Goal: Communication & Community: Answer question/provide support

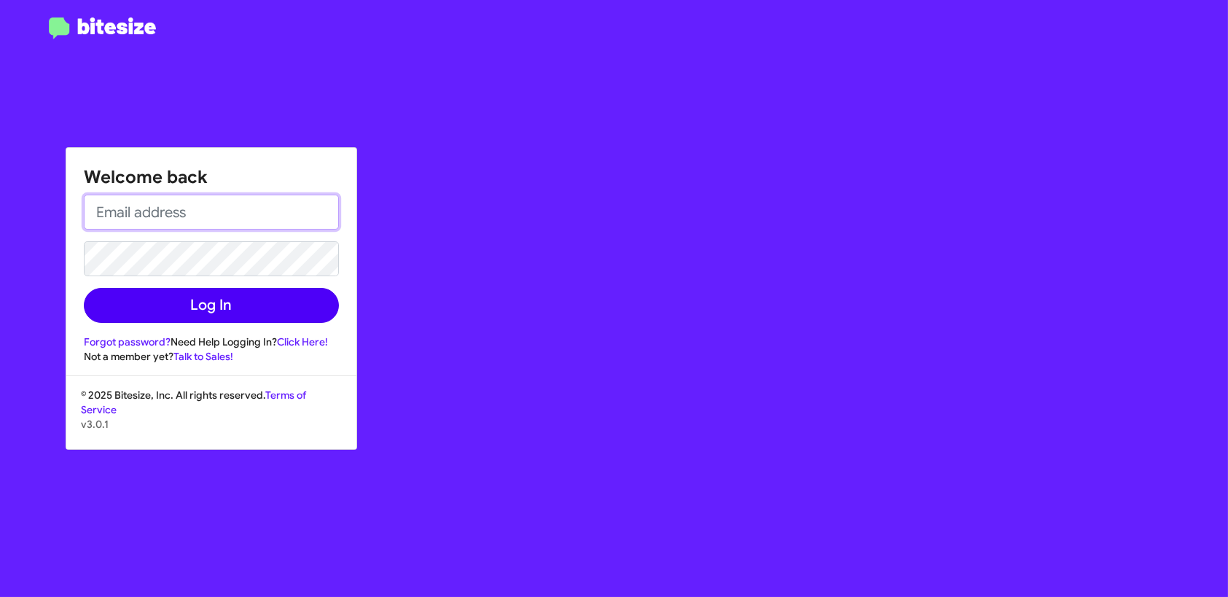
type input "[EMAIL_ADDRESS][DOMAIN_NAME]"
click at [297, 324] on div "Welcome back [EMAIL_ADDRESS][DOMAIN_NAME] Log In Forgot password? Need Help Log…" at bounding box center [211, 256] width 290 height 216
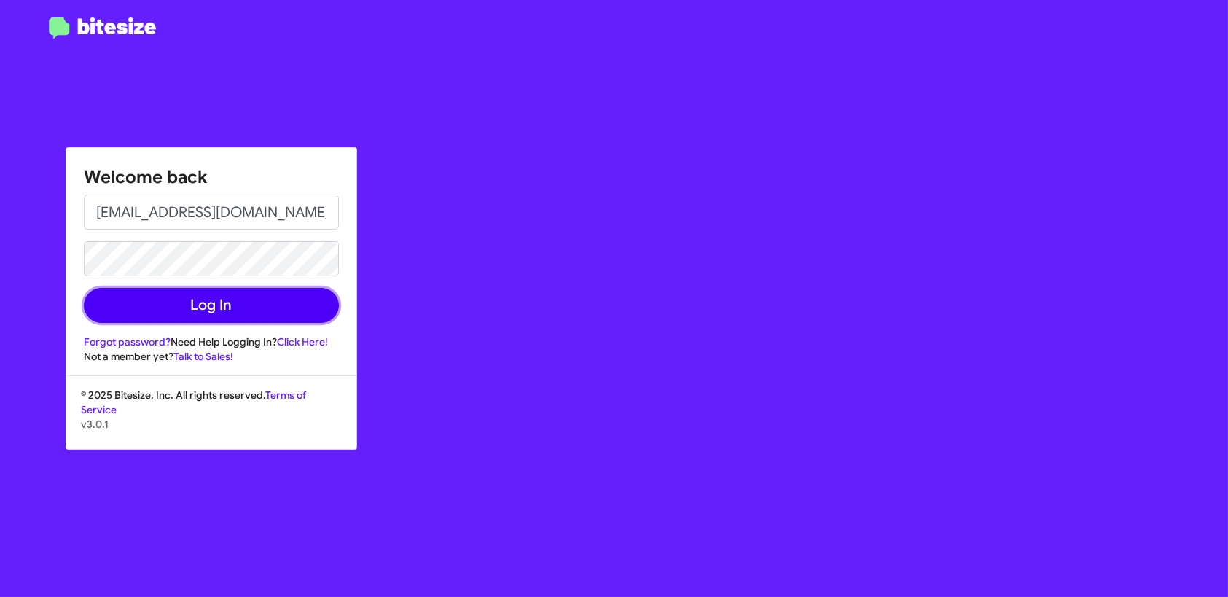
click at [295, 317] on button "Log In" at bounding box center [211, 305] width 255 height 35
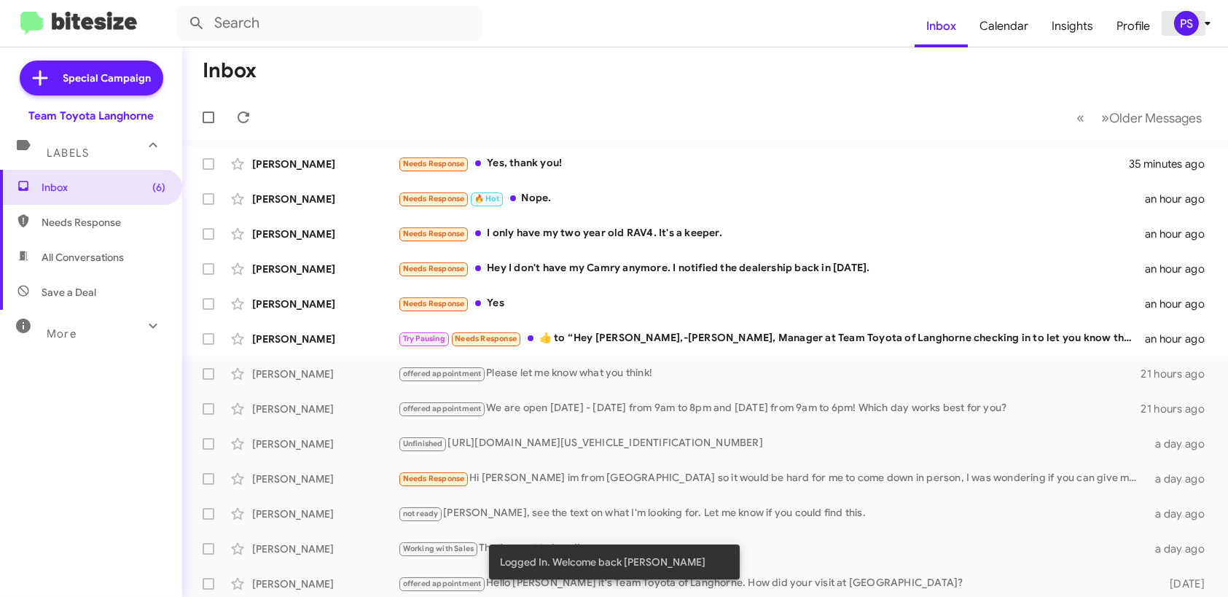
click at [1186, 30] on div "PS" at bounding box center [1187, 23] width 25 height 25
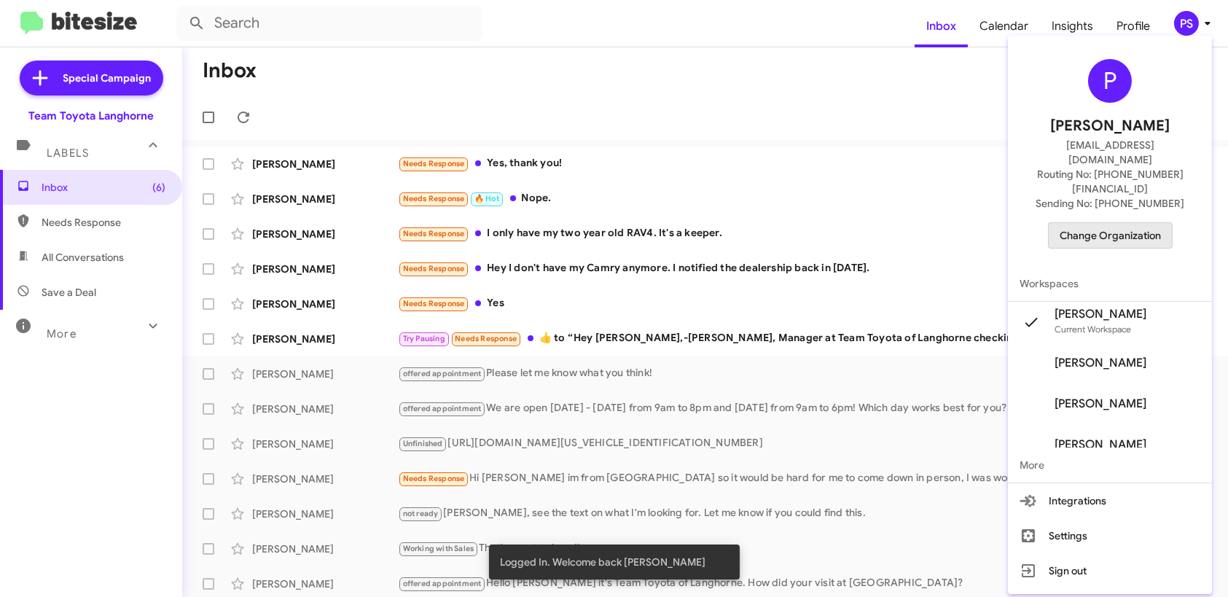
click at [1138, 223] on span "Change Organization" at bounding box center [1110, 235] width 101 height 25
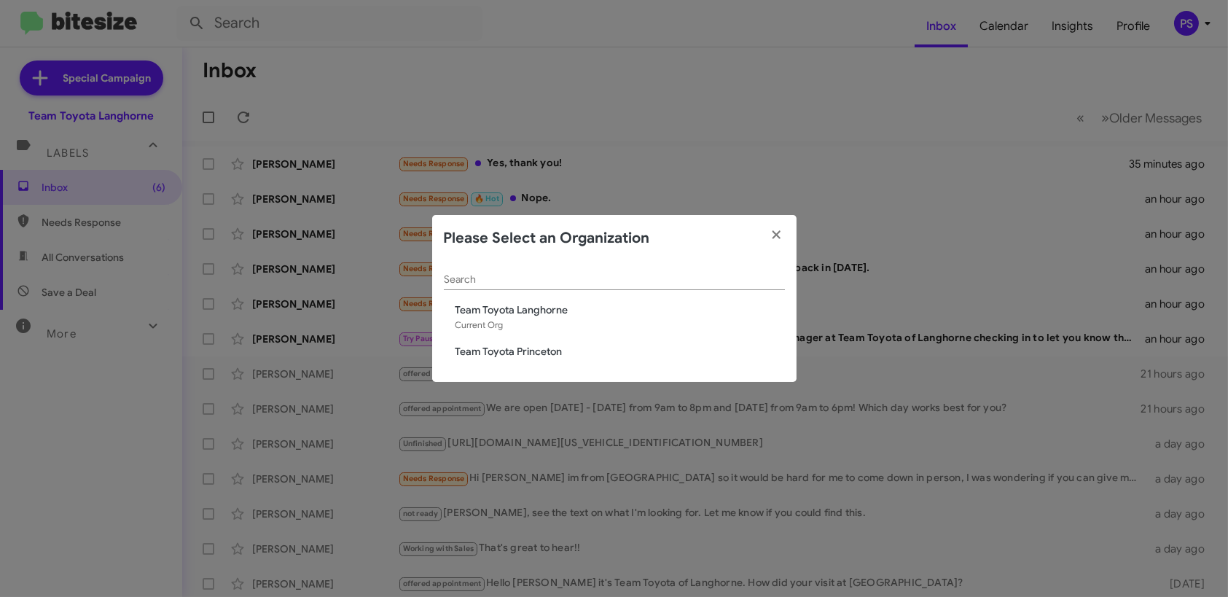
click at [546, 354] on span "Team Toyota Princeton" at bounding box center [621, 351] width 330 height 15
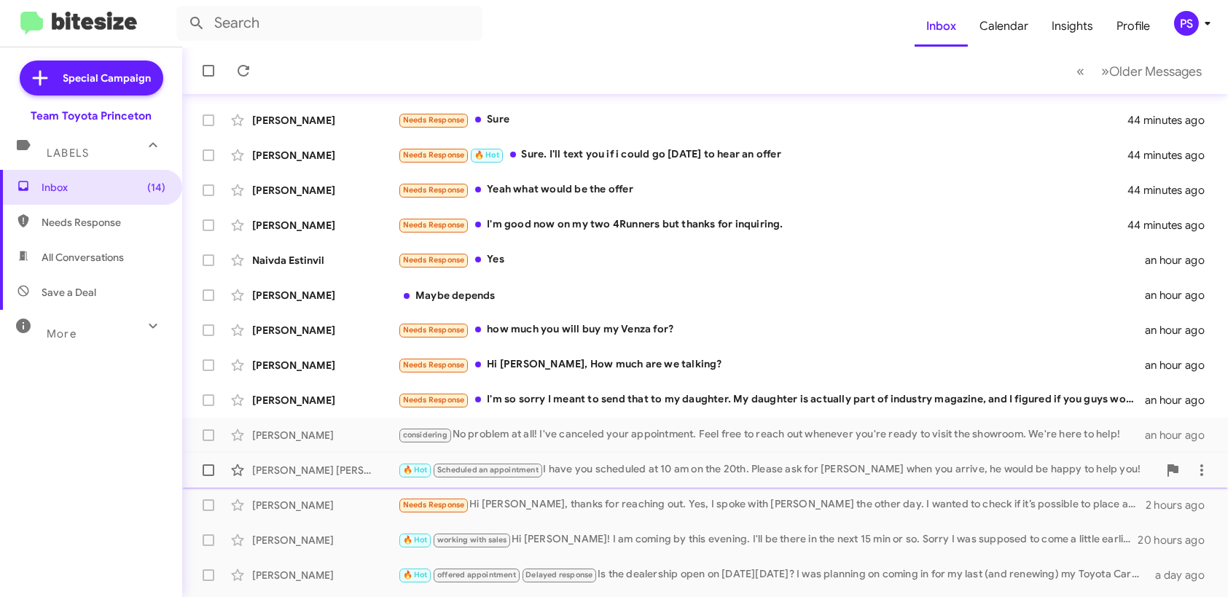
scroll to position [249, 0]
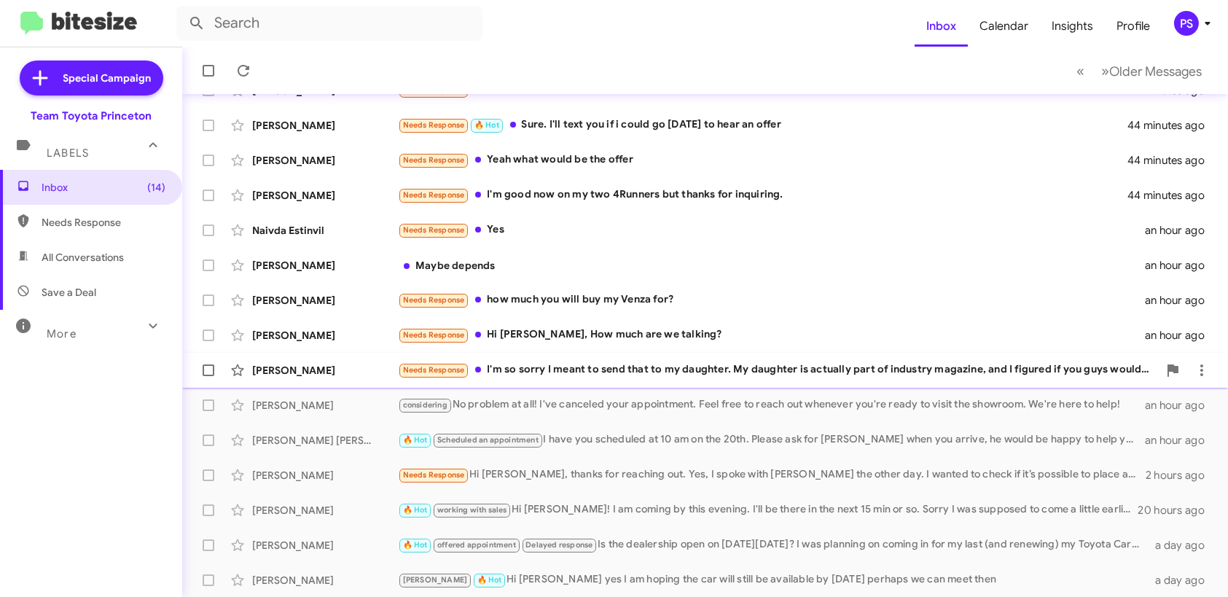
click at [664, 369] on div "Needs Response I'm so sorry I meant to send that to my daughter. My daughter is…" at bounding box center [778, 370] width 760 height 17
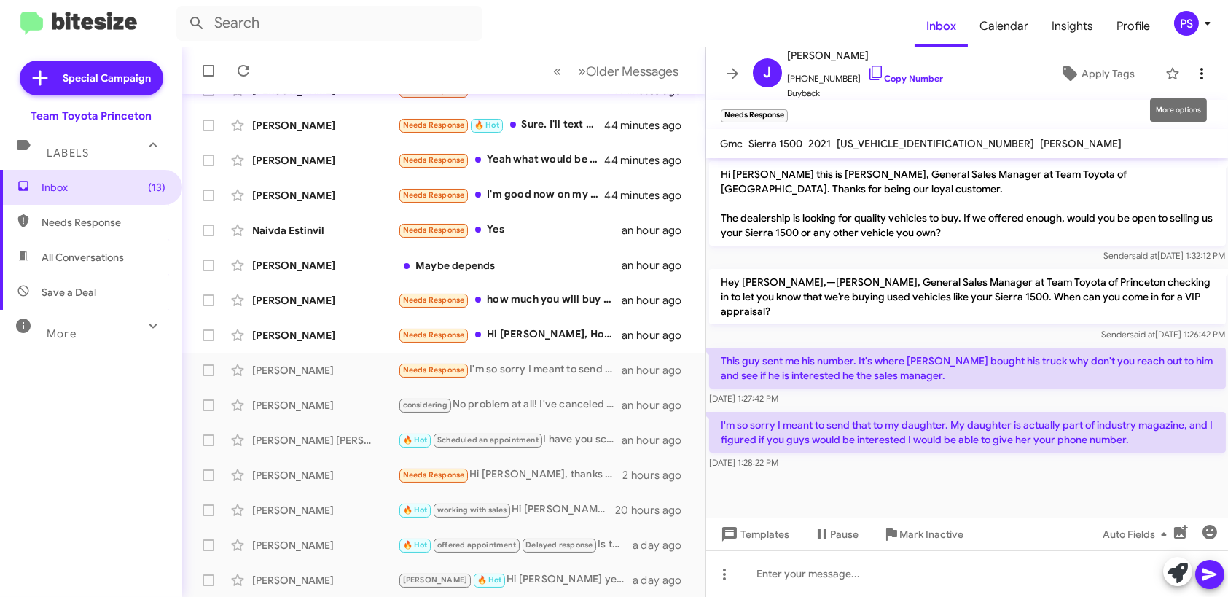
click at [1199, 74] on icon at bounding box center [1202, 73] width 17 height 17
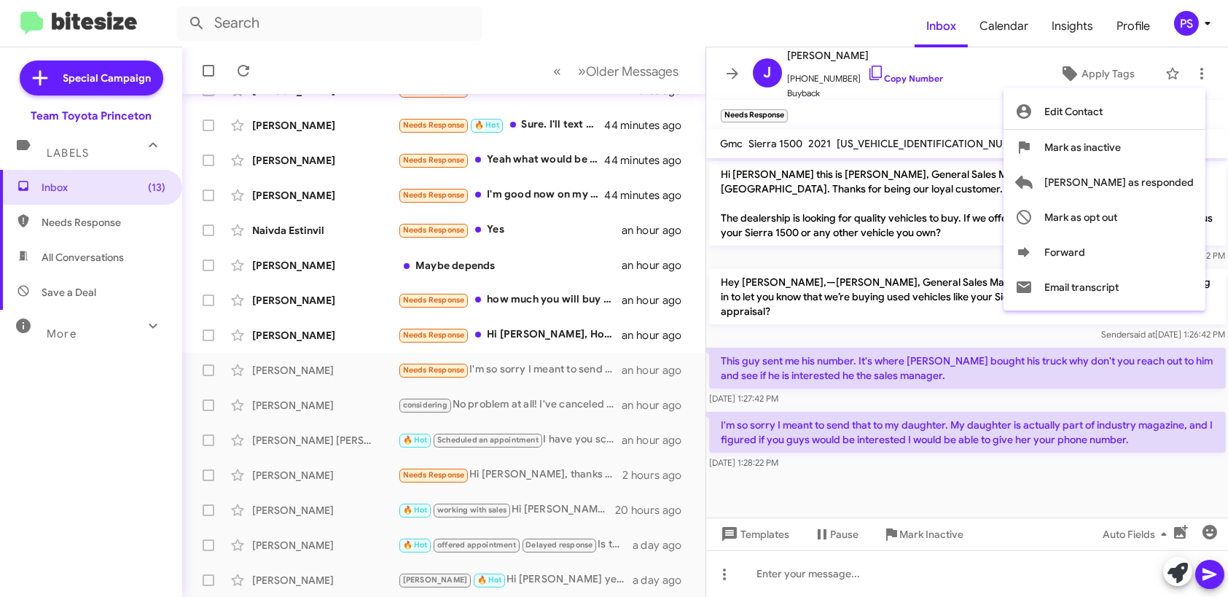
click at [1002, 89] on div at bounding box center [614, 298] width 1228 height 597
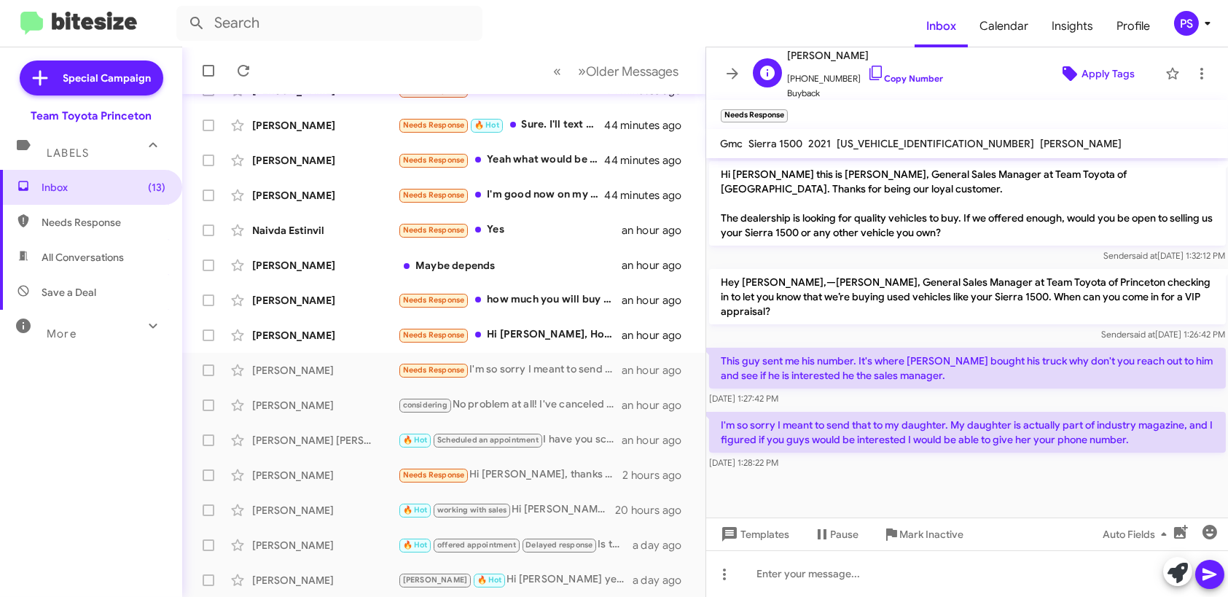
click at [1084, 74] on span "Apply Tags" at bounding box center [1108, 74] width 53 height 26
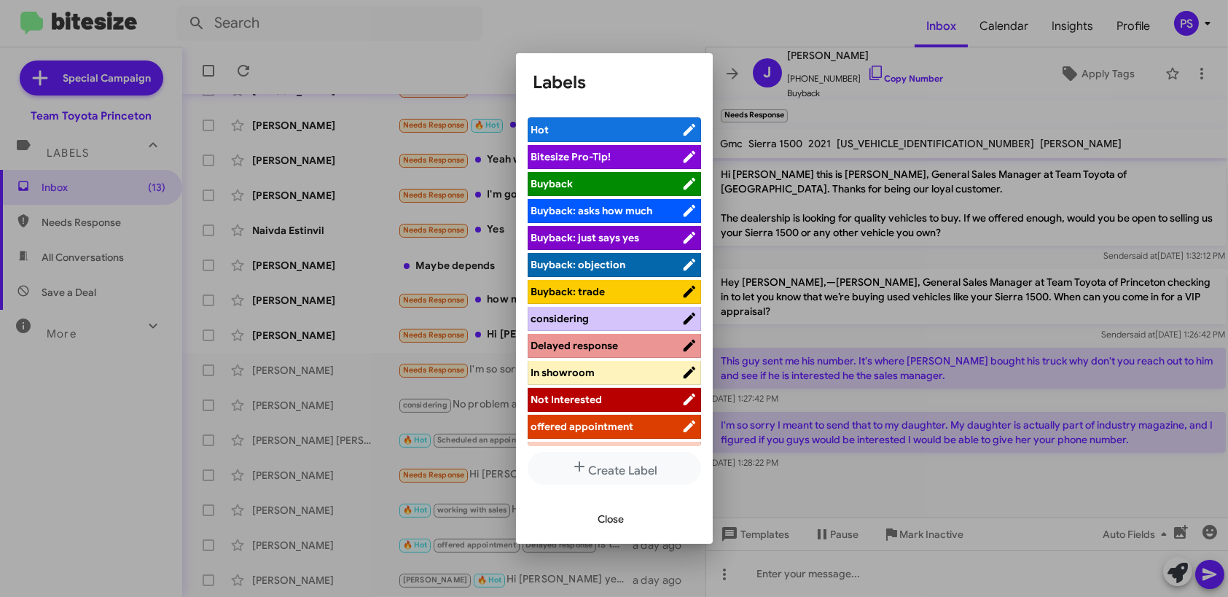
click at [854, 273] on div at bounding box center [614, 298] width 1228 height 597
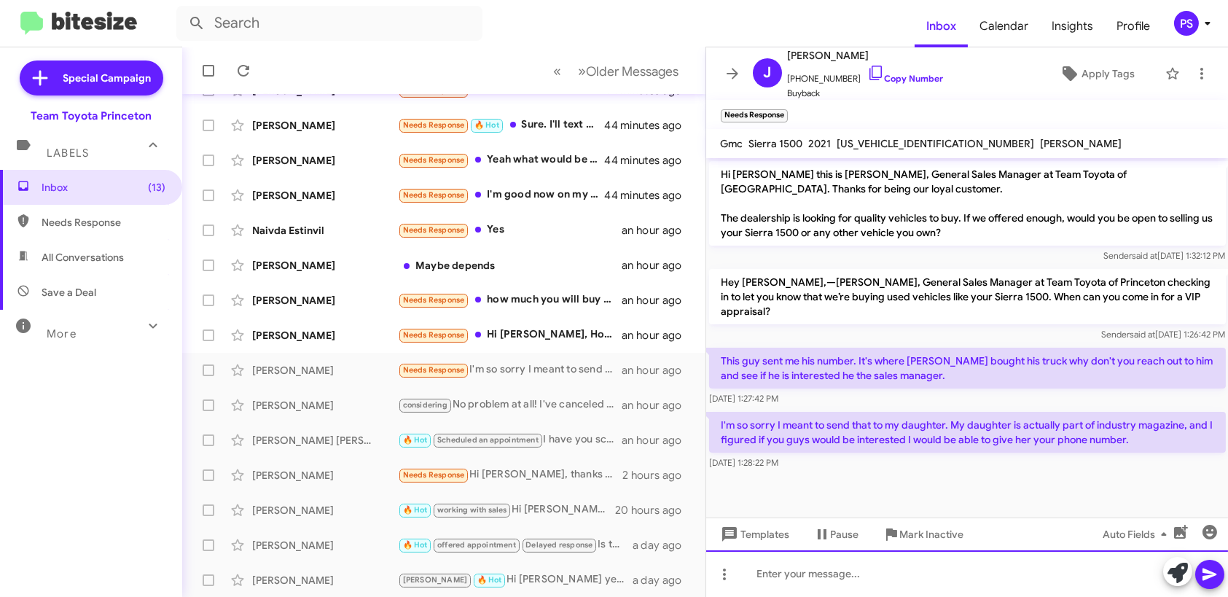
click at [994, 568] on div at bounding box center [967, 573] width 523 height 47
click at [1070, 73] on span "Apply Tags" at bounding box center [1097, 74] width 100 height 26
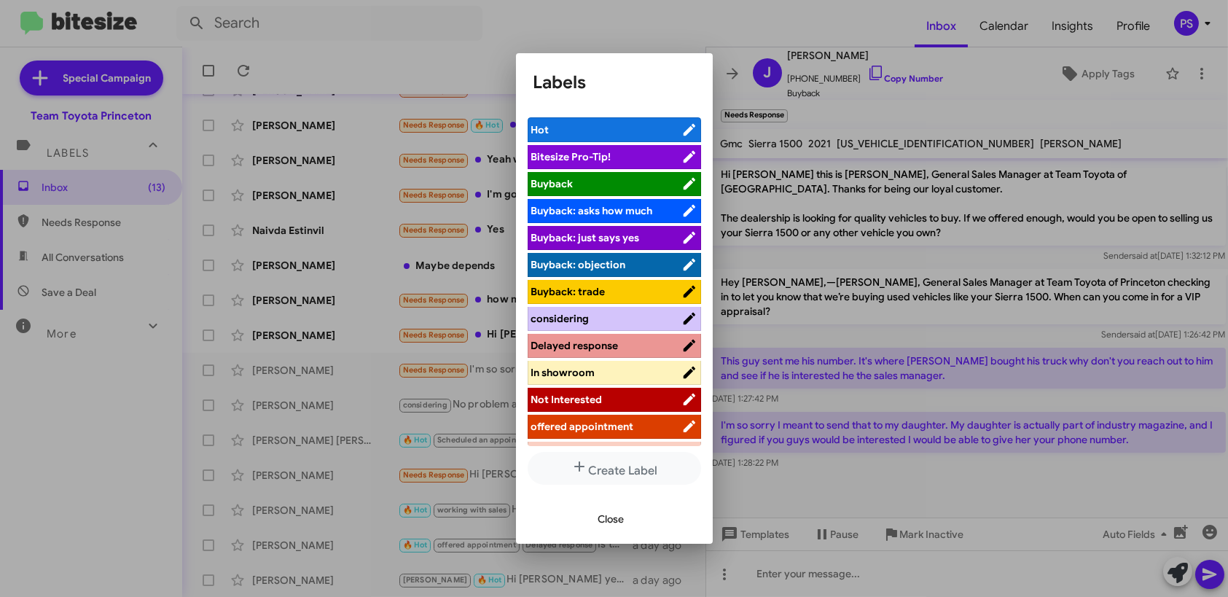
click at [631, 400] on span "Not Interested" at bounding box center [606, 399] width 150 height 15
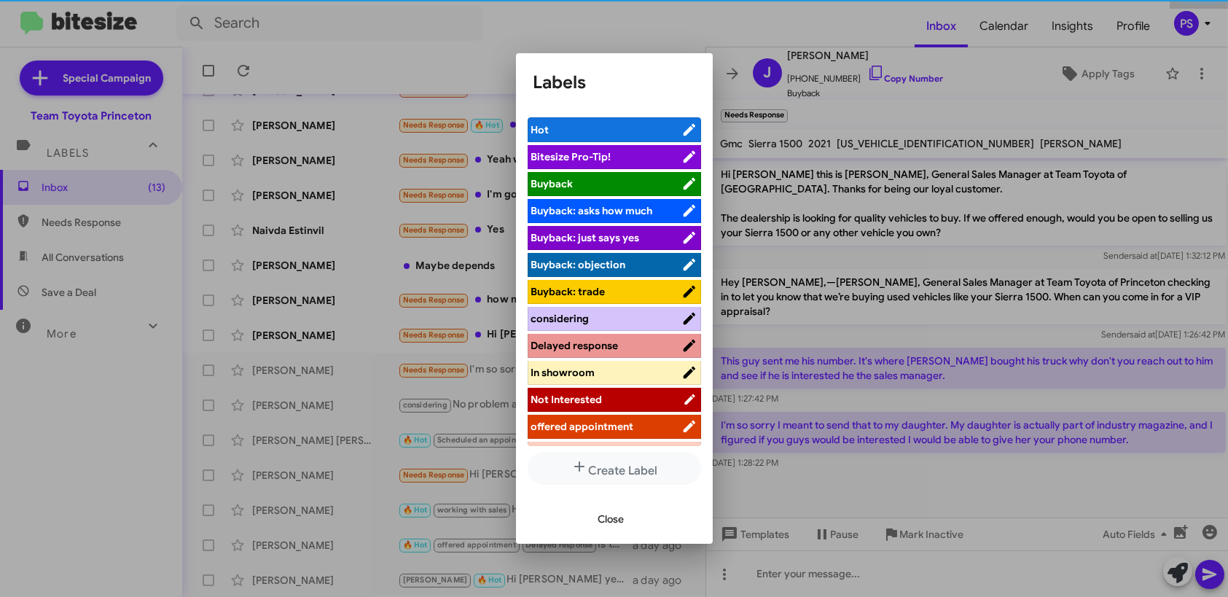
click at [626, 512] on button "Close" at bounding box center [612, 519] width 50 height 26
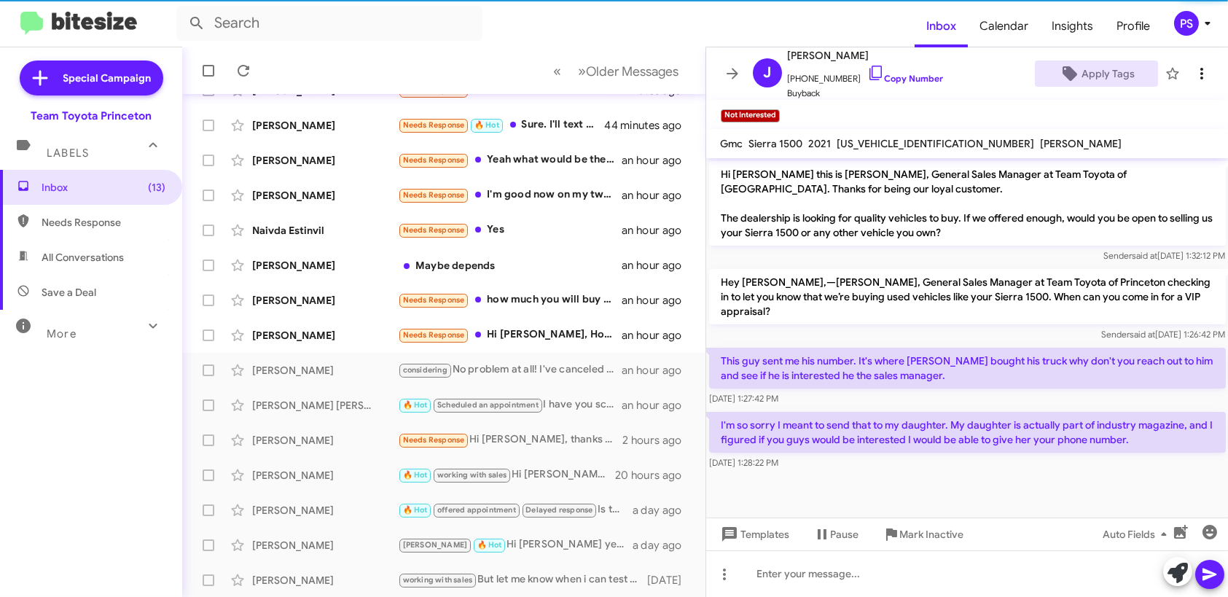
click at [1197, 78] on icon at bounding box center [1202, 73] width 17 height 17
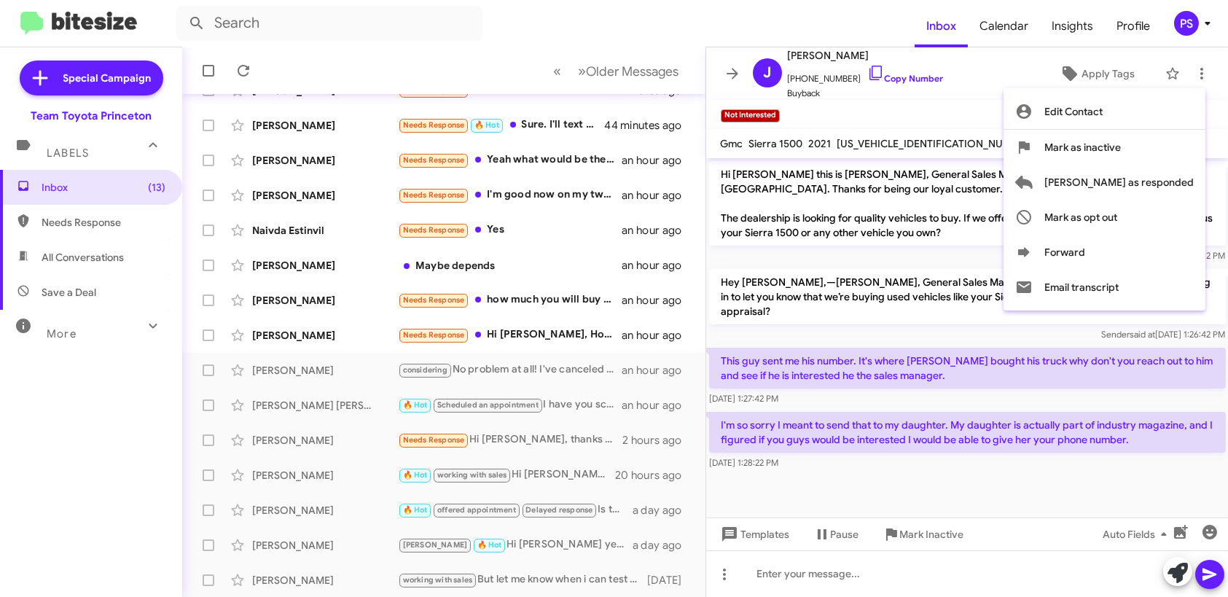
click at [580, 373] on div at bounding box center [614, 298] width 1228 height 597
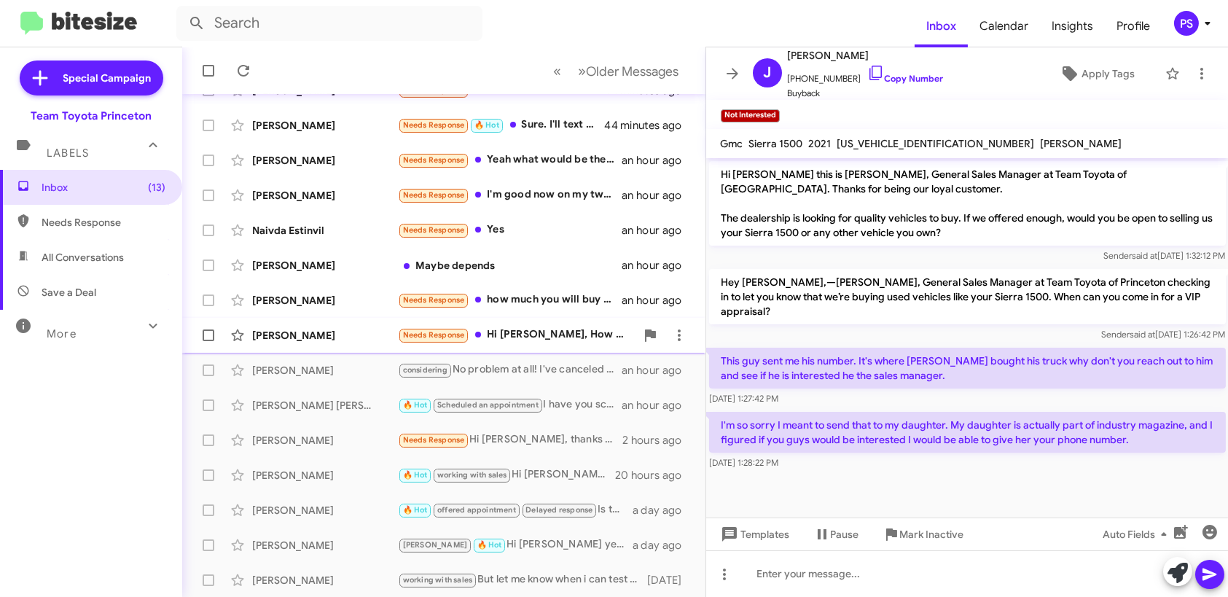
click at [560, 337] on div "Needs Response Hi Mr. Dasher, How much are we talking?" at bounding box center [517, 335] width 238 height 17
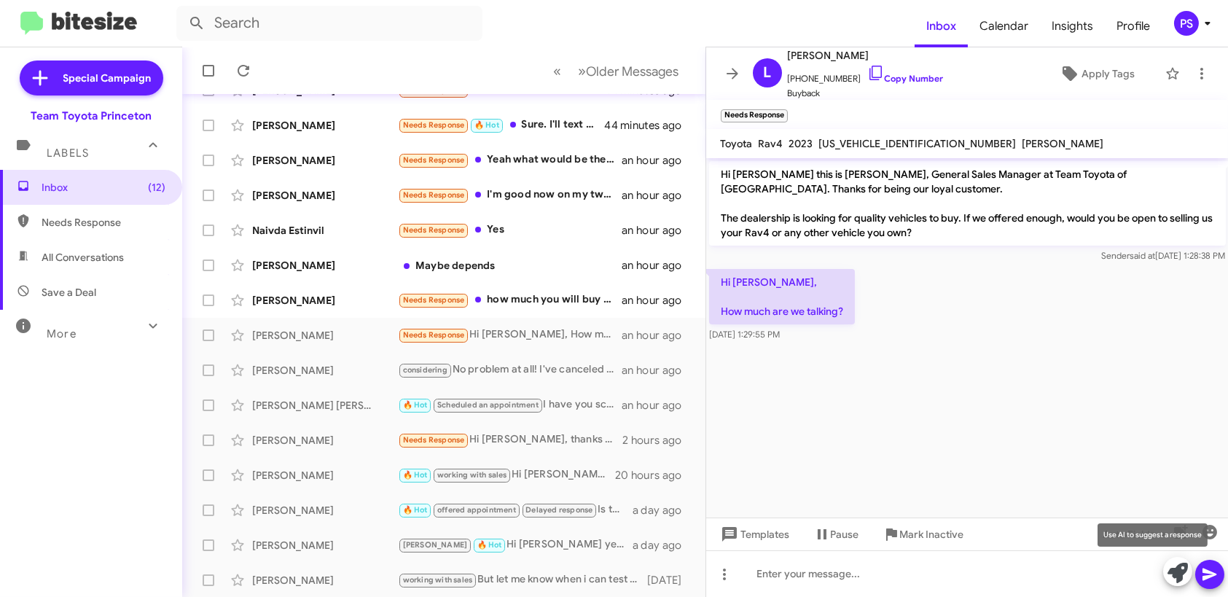
click at [1183, 580] on icon at bounding box center [1178, 573] width 20 height 20
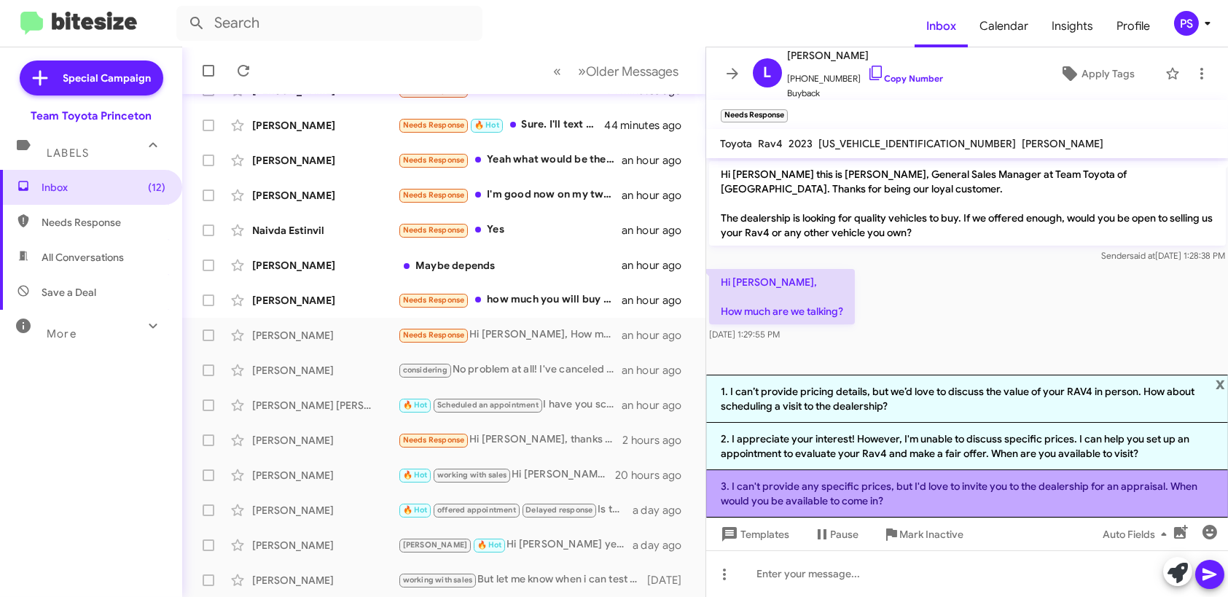
click at [1030, 483] on li "3. I can't provide any specific prices, but I'd love to invite you to the deale…" at bounding box center [967, 493] width 523 height 47
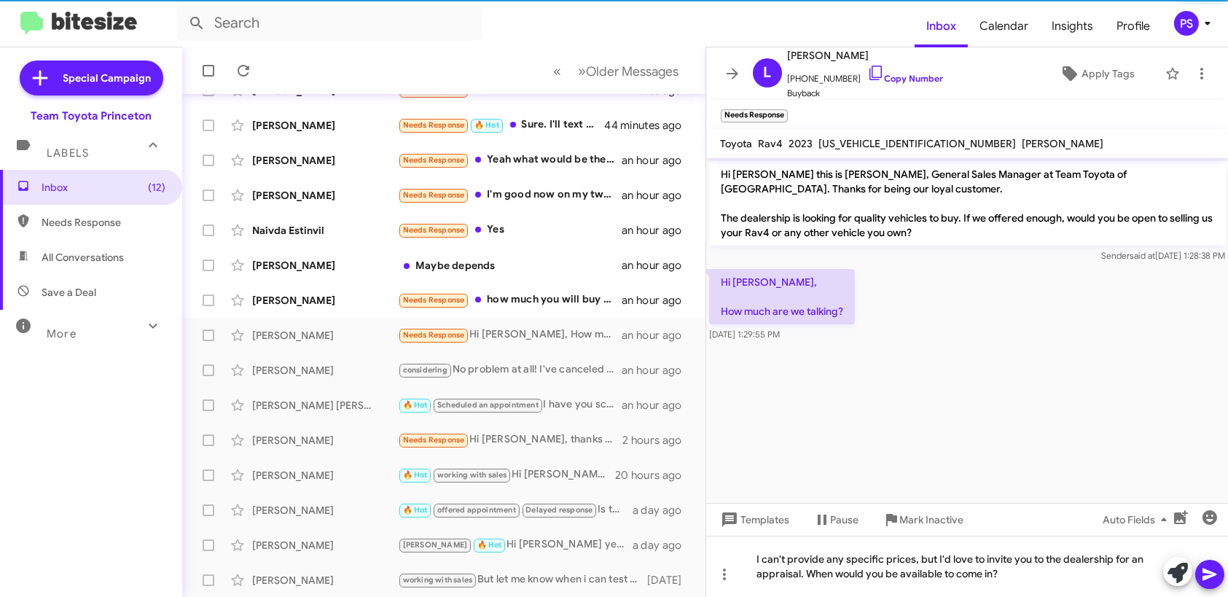
click at [1216, 579] on icon at bounding box center [1210, 574] width 17 height 17
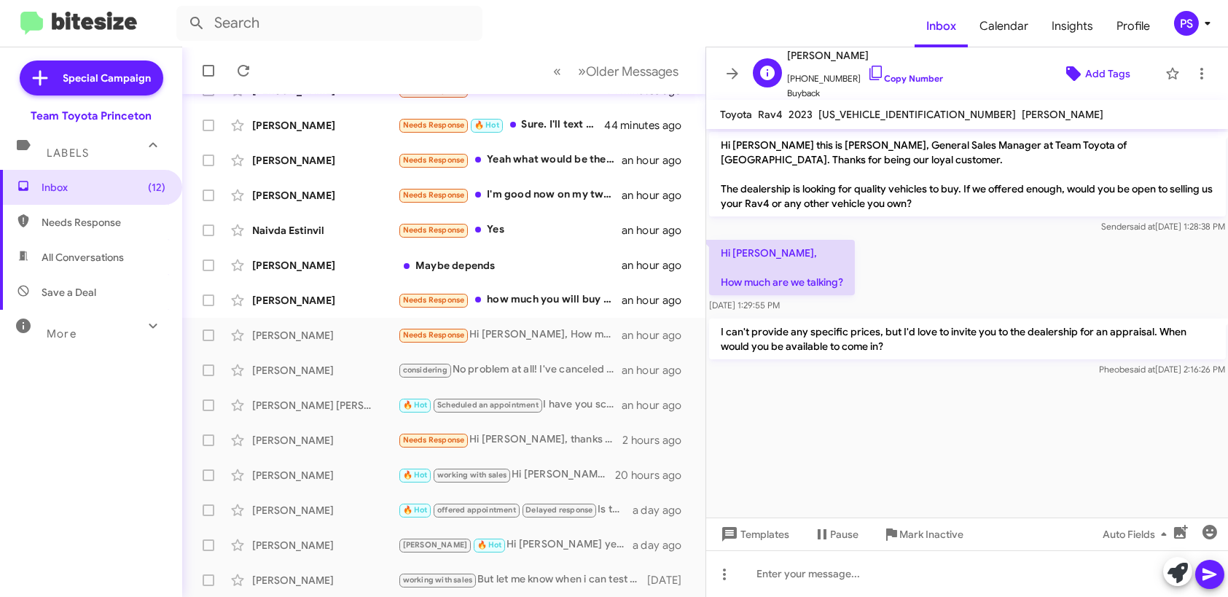
click at [1089, 69] on span "Add Tags" at bounding box center [1108, 74] width 45 height 26
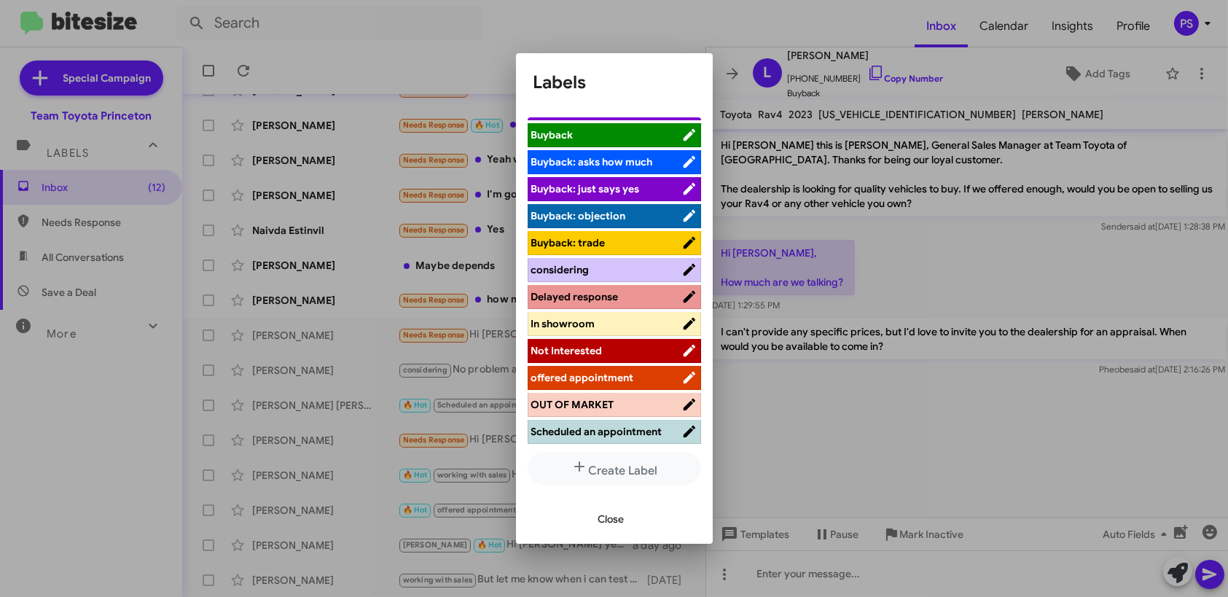
scroll to position [73, 0]
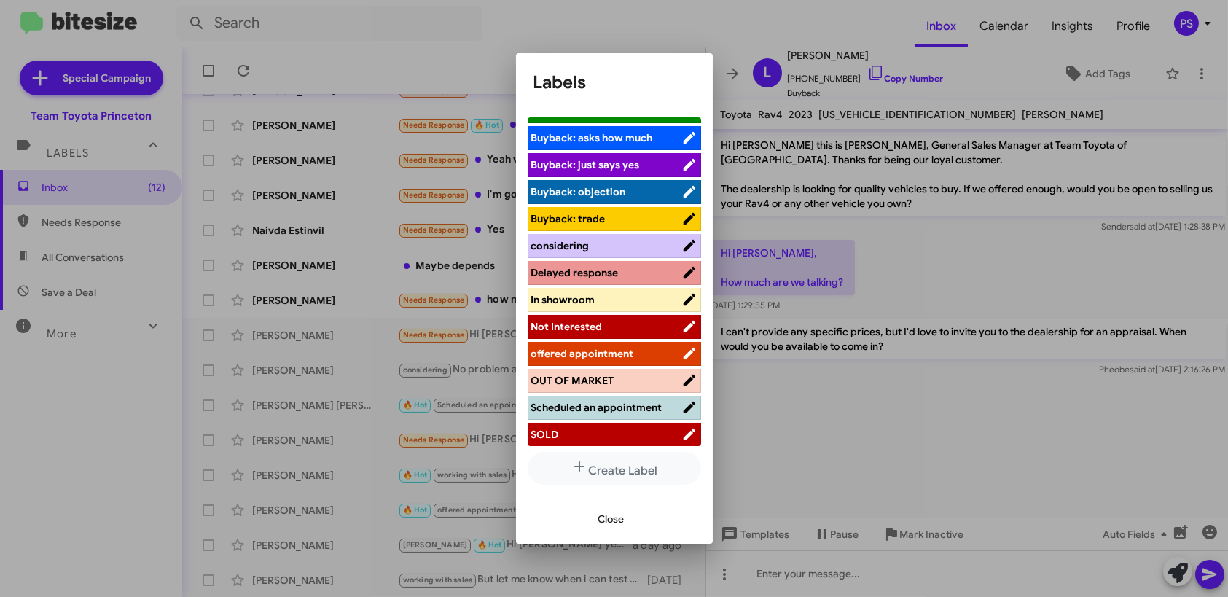
click at [615, 353] on span "offered appointment" at bounding box center [582, 353] width 103 height 13
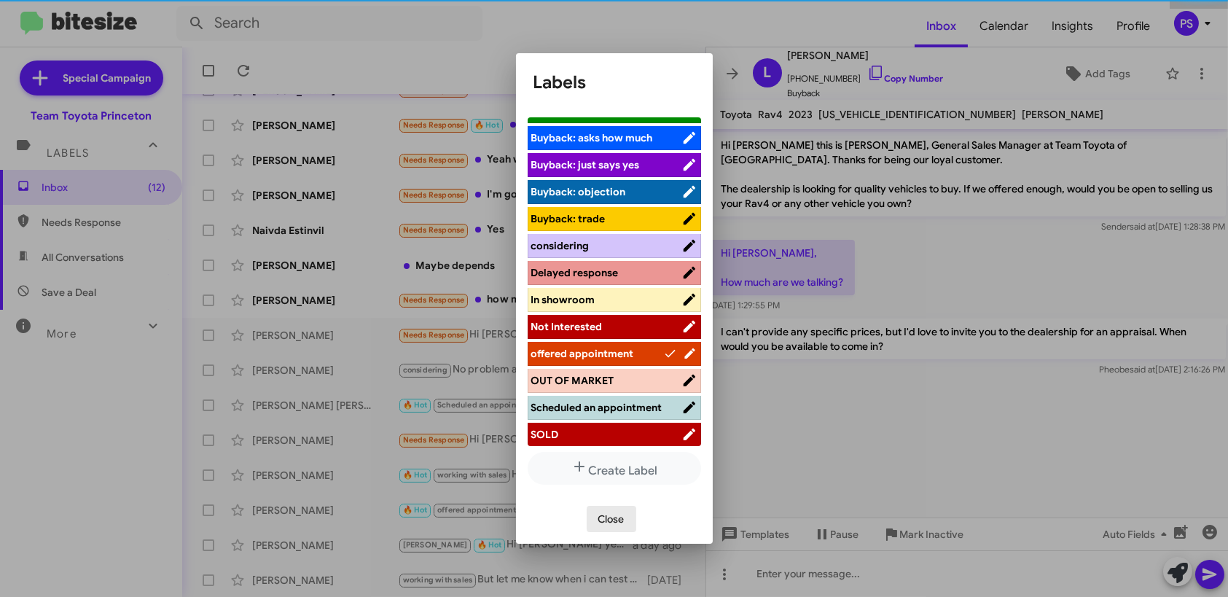
click at [615, 518] on span "Close" at bounding box center [612, 519] width 26 height 26
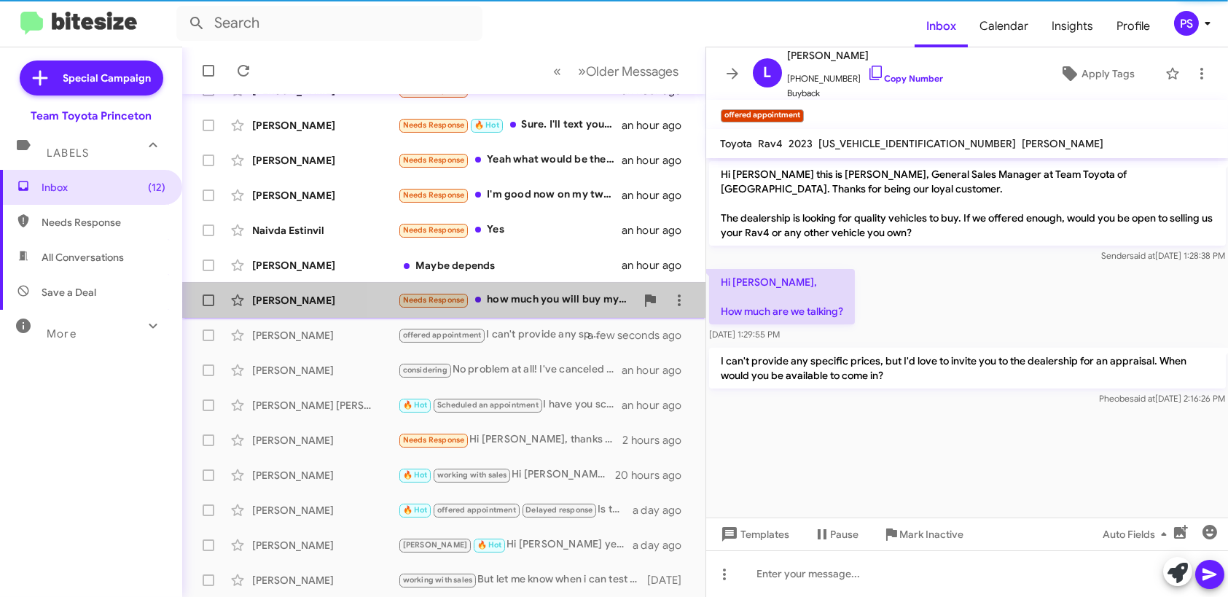
click at [575, 302] on div "Needs Response how much you will buy my Venza for?" at bounding box center [517, 300] width 238 height 17
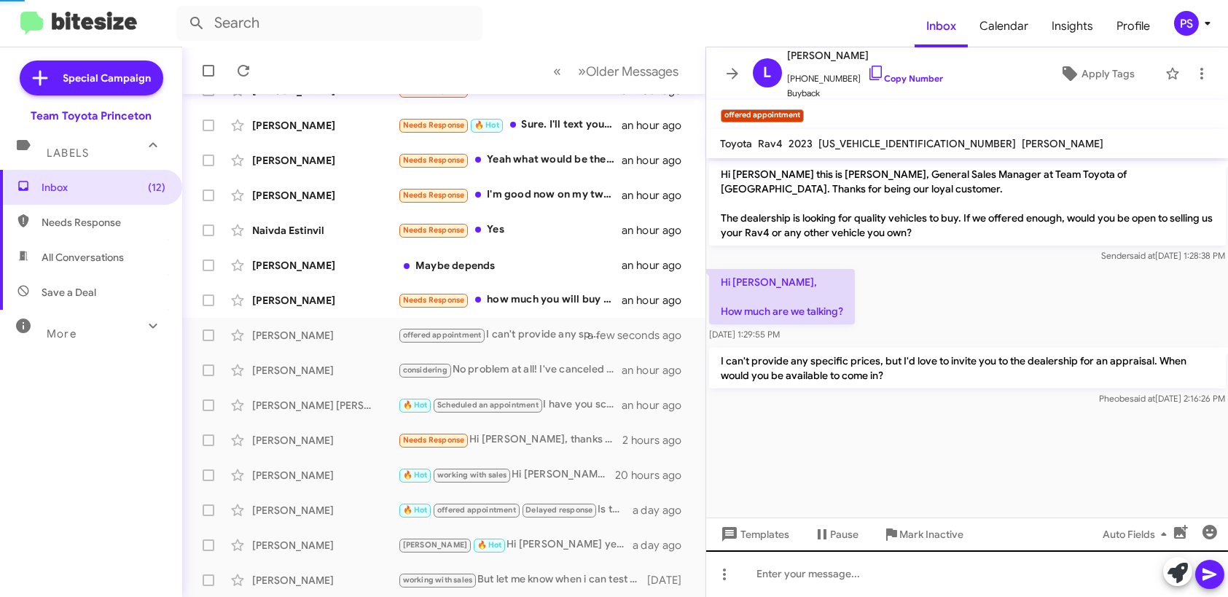
scroll to position [120, 0]
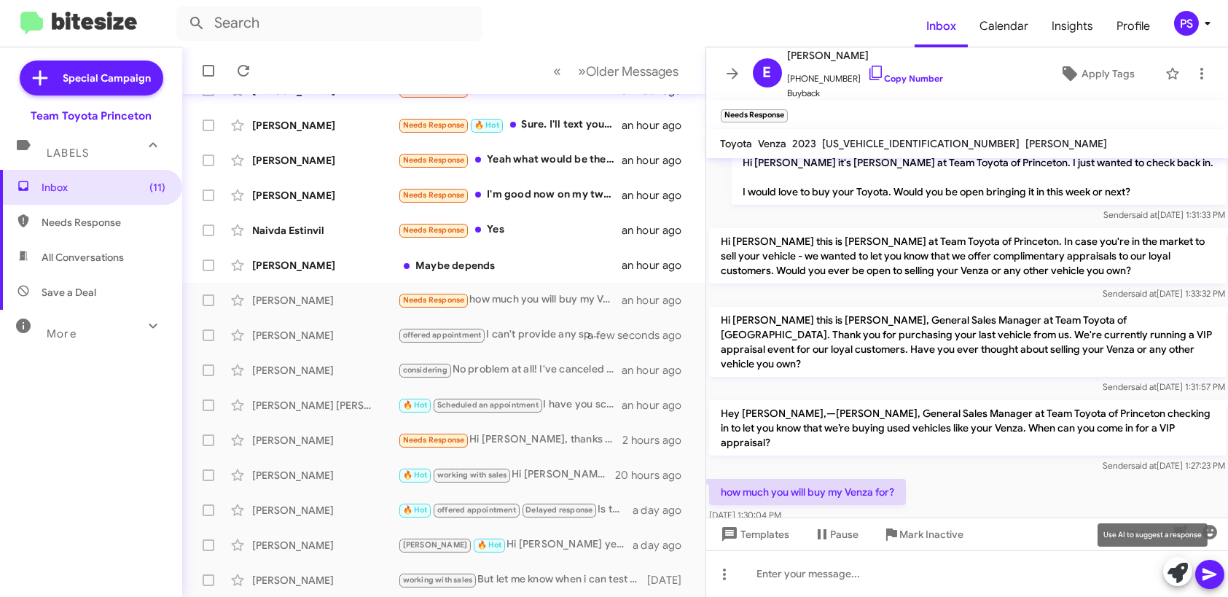
click at [1181, 571] on icon at bounding box center [1178, 573] width 20 height 20
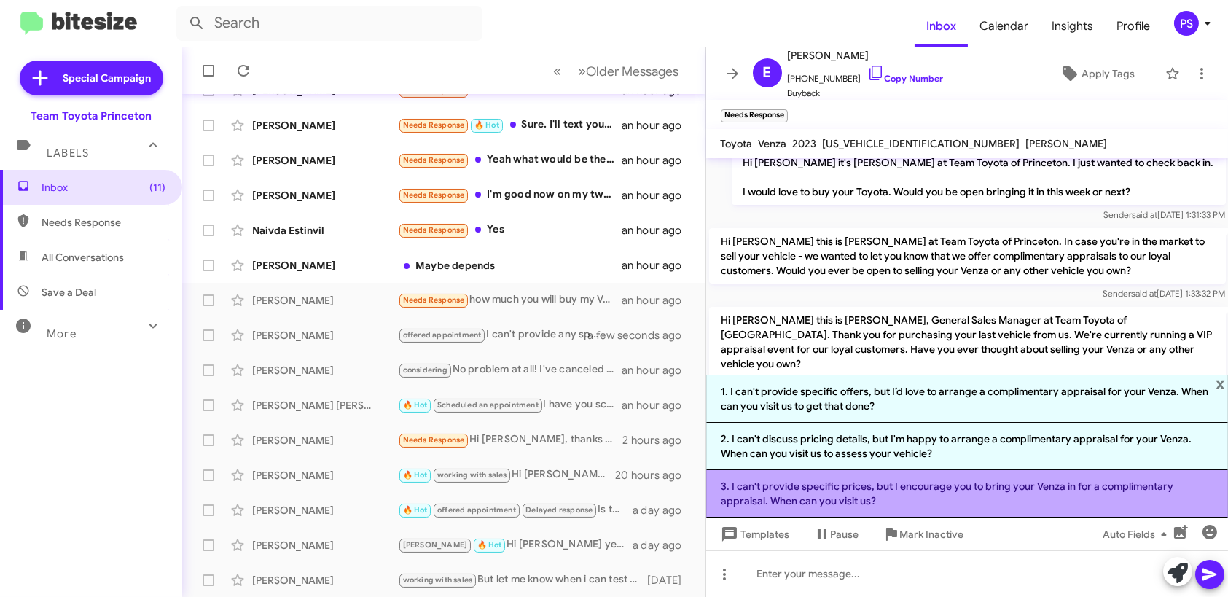
click at [1074, 494] on li "3. I can't provide specific prices, but I encourage you to bring your Venza in …" at bounding box center [967, 493] width 523 height 47
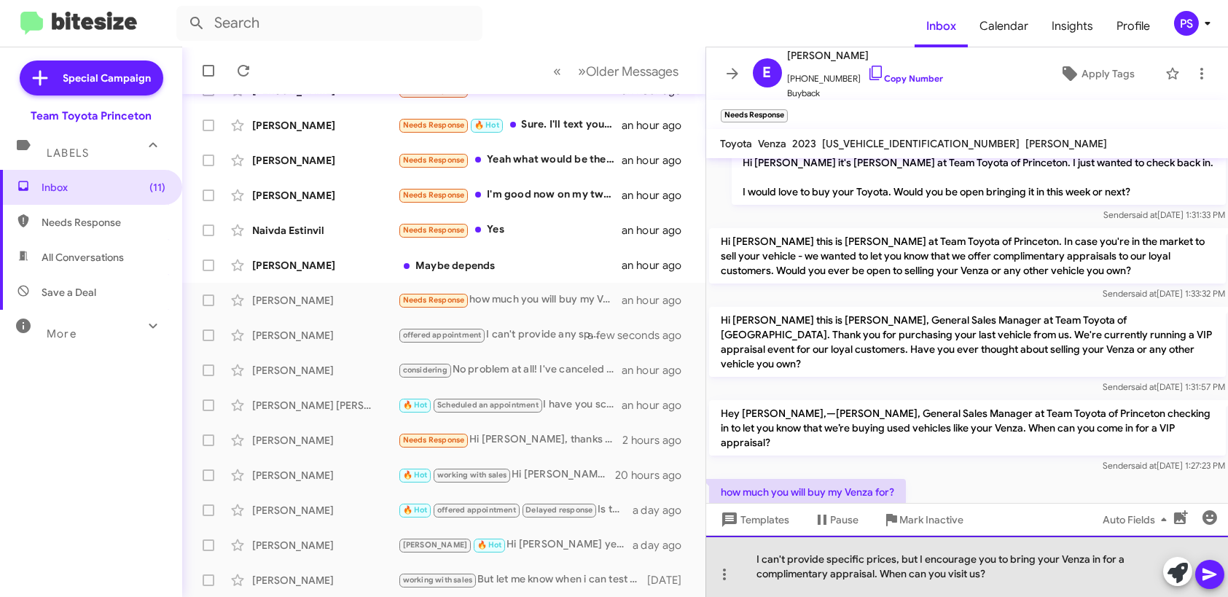
click at [894, 563] on div "I can't provide specific prices, but I encourage you to bring your Venza in for…" at bounding box center [967, 566] width 523 height 61
drag, startPoint x: 1026, startPoint y: 554, endPoint x: 1008, endPoint y: 561, distance: 19.6
click at [1008, 561] on div "I can't provide specific prices until we see it in person, but I encourage you …" at bounding box center [967, 566] width 523 height 61
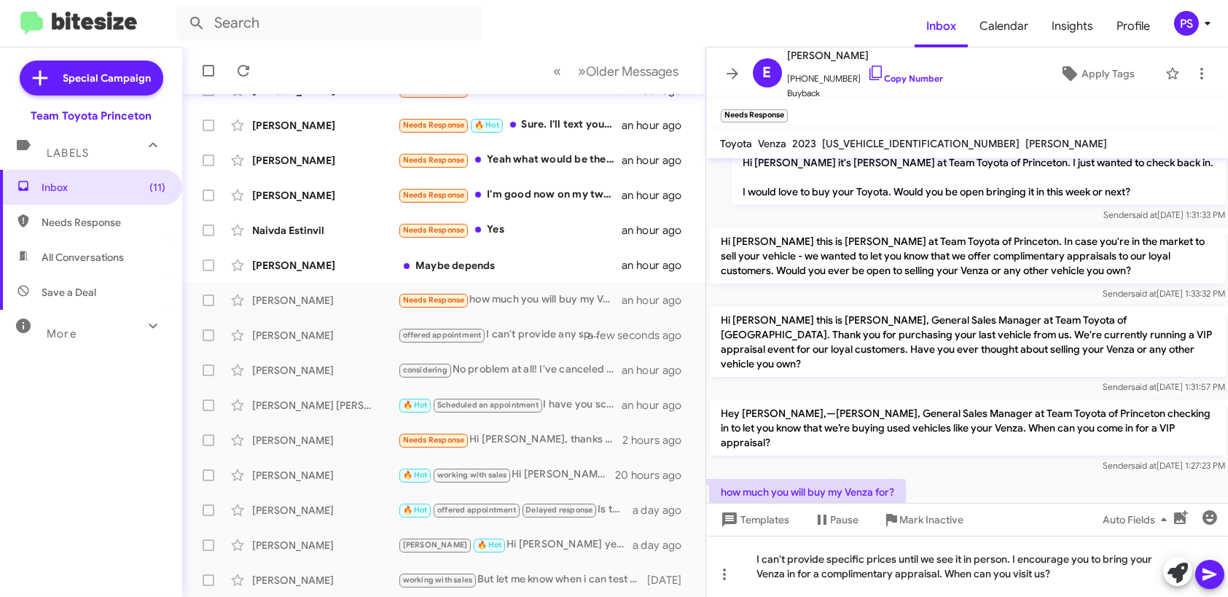
click at [1210, 575] on icon at bounding box center [1210, 574] width 17 height 17
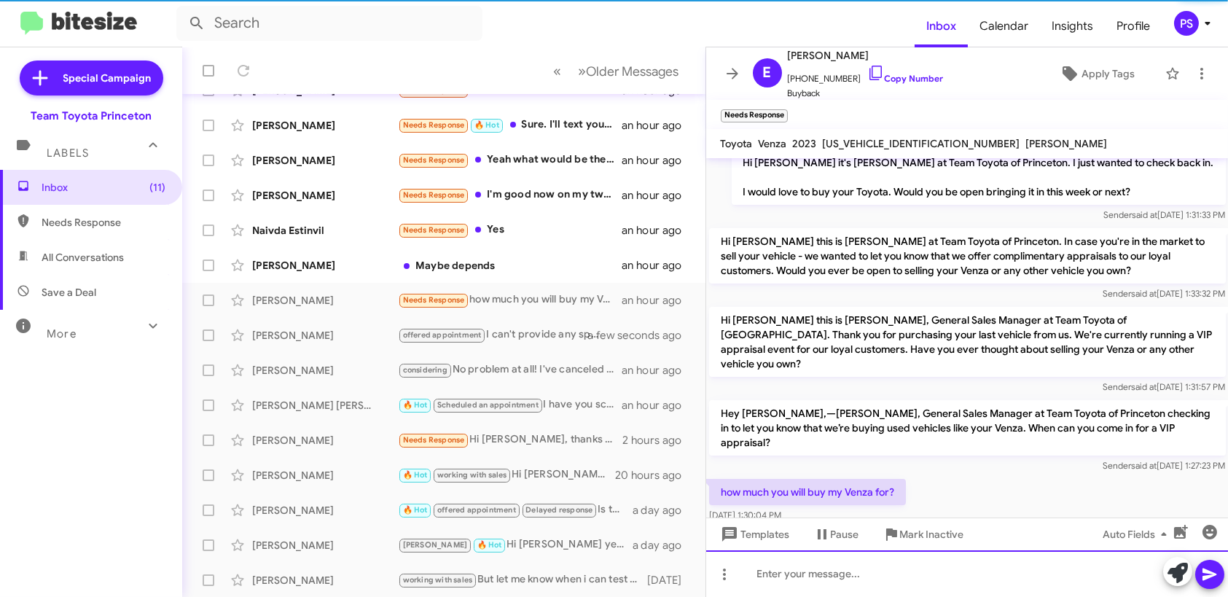
scroll to position [0, 0]
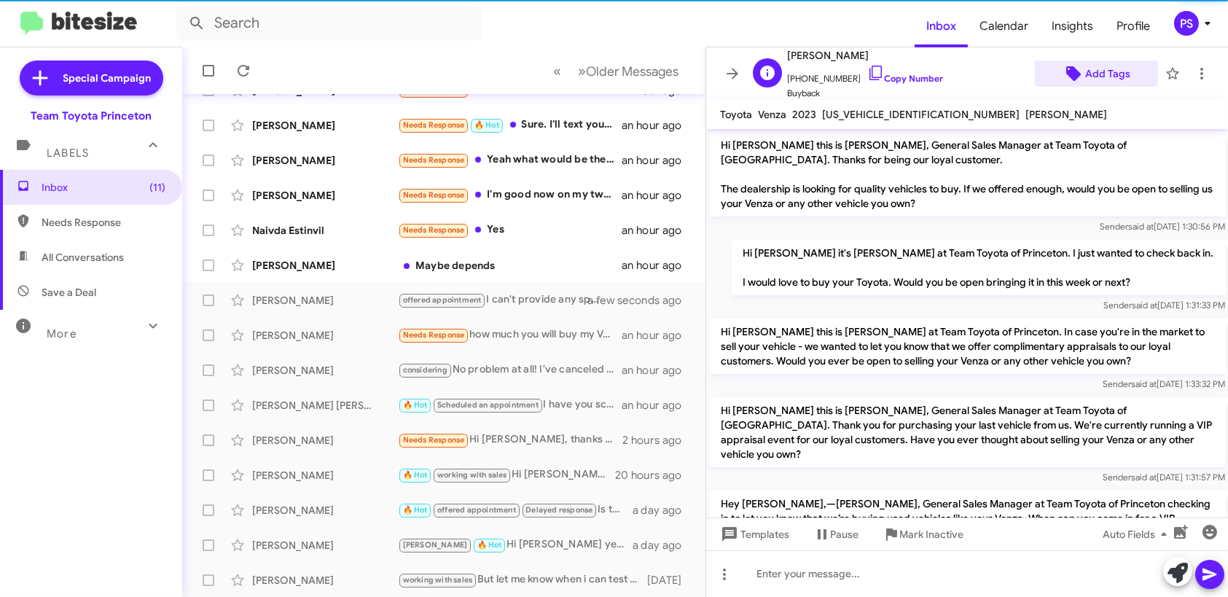
click at [1099, 79] on span "Add Tags" at bounding box center [1108, 74] width 45 height 26
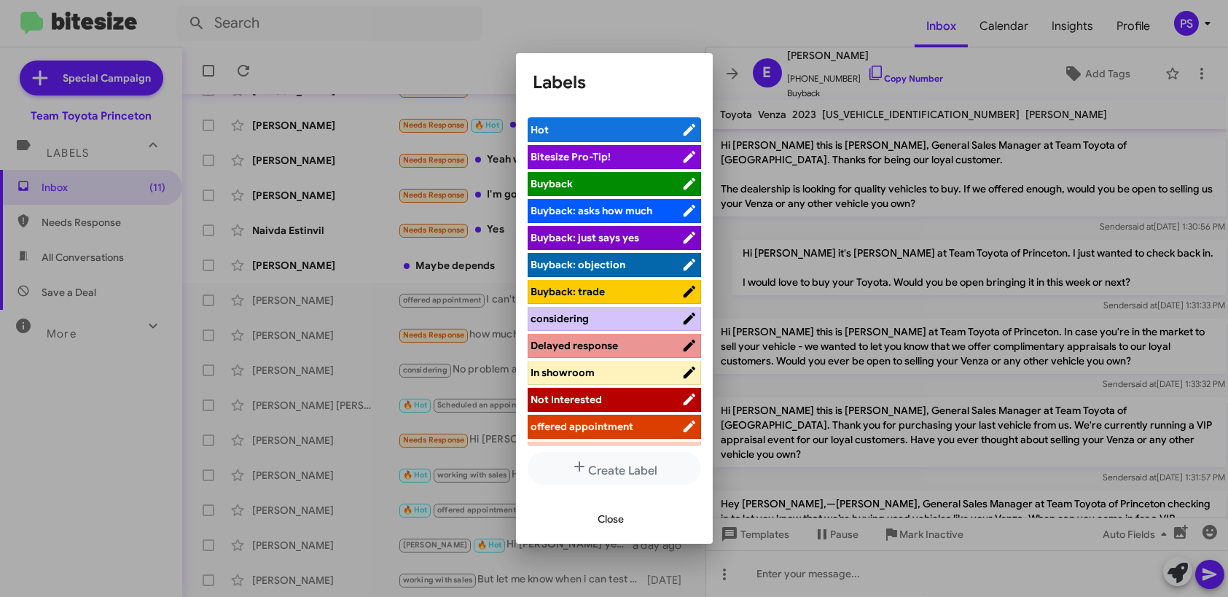
click at [592, 430] on span "offered appointment" at bounding box center [582, 426] width 103 height 13
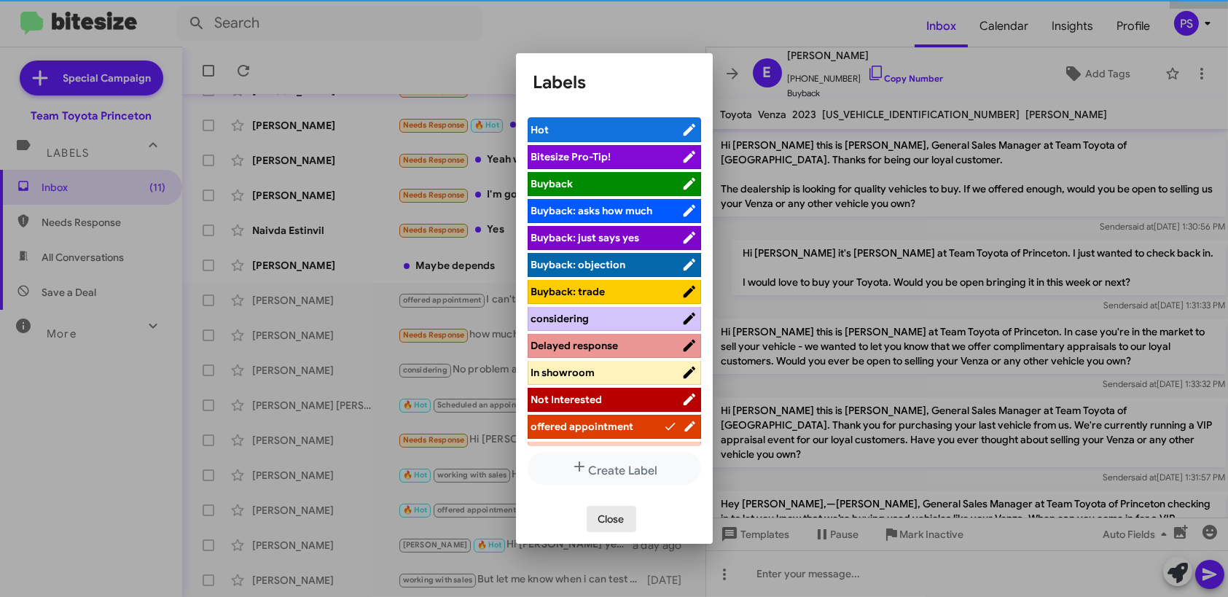
click at [622, 520] on span "Close" at bounding box center [612, 519] width 26 height 26
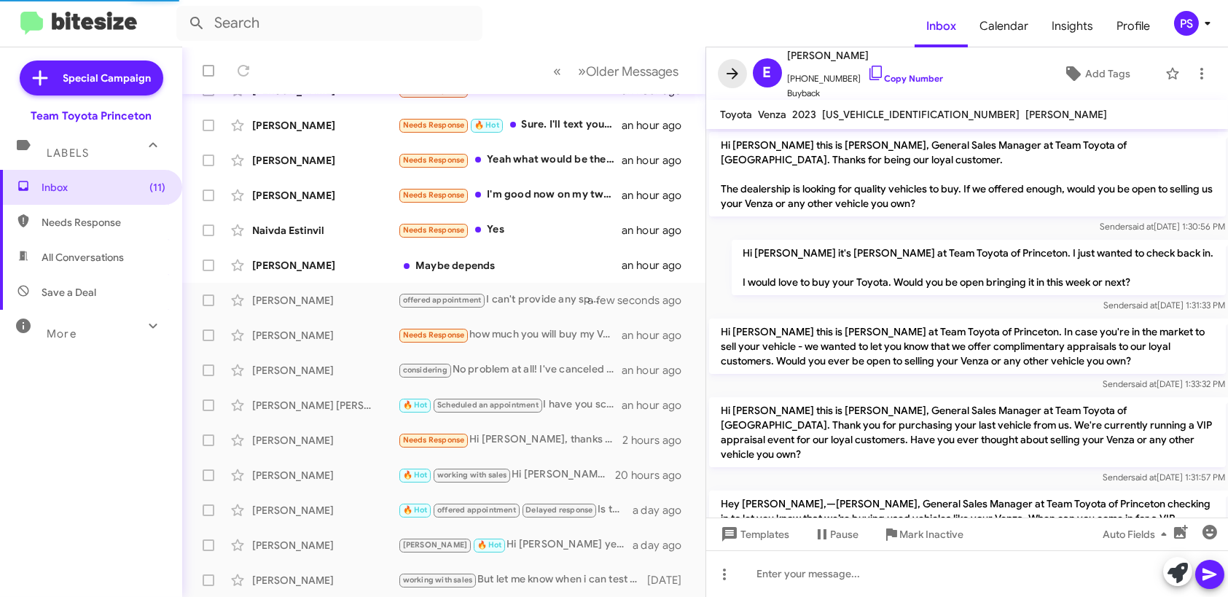
click at [740, 70] on icon at bounding box center [732, 73] width 17 height 17
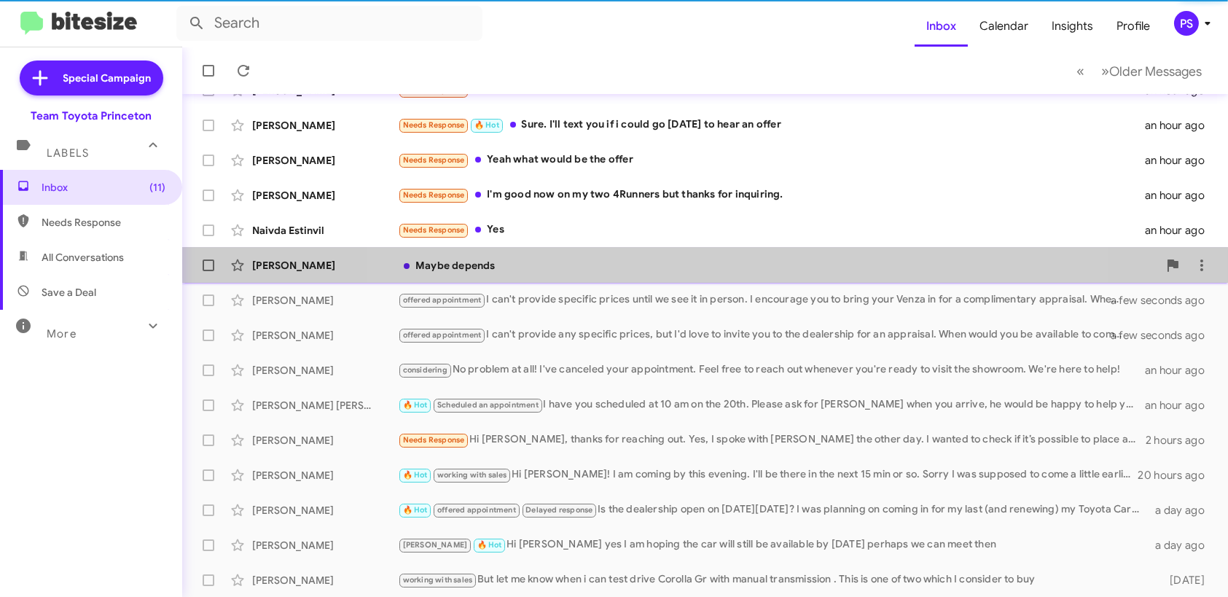
click at [733, 260] on div "Maybe depends" at bounding box center [778, 265] width 760 height 15
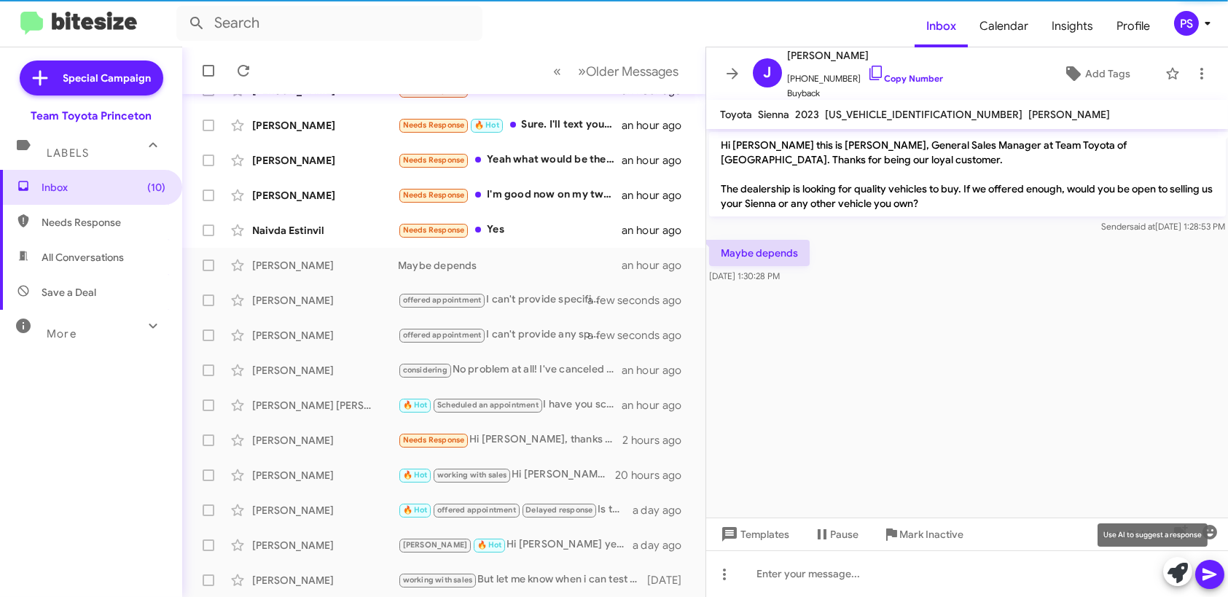
click at [1180, 573] on icon at bounding box center [1178, 573] width 20 height 20
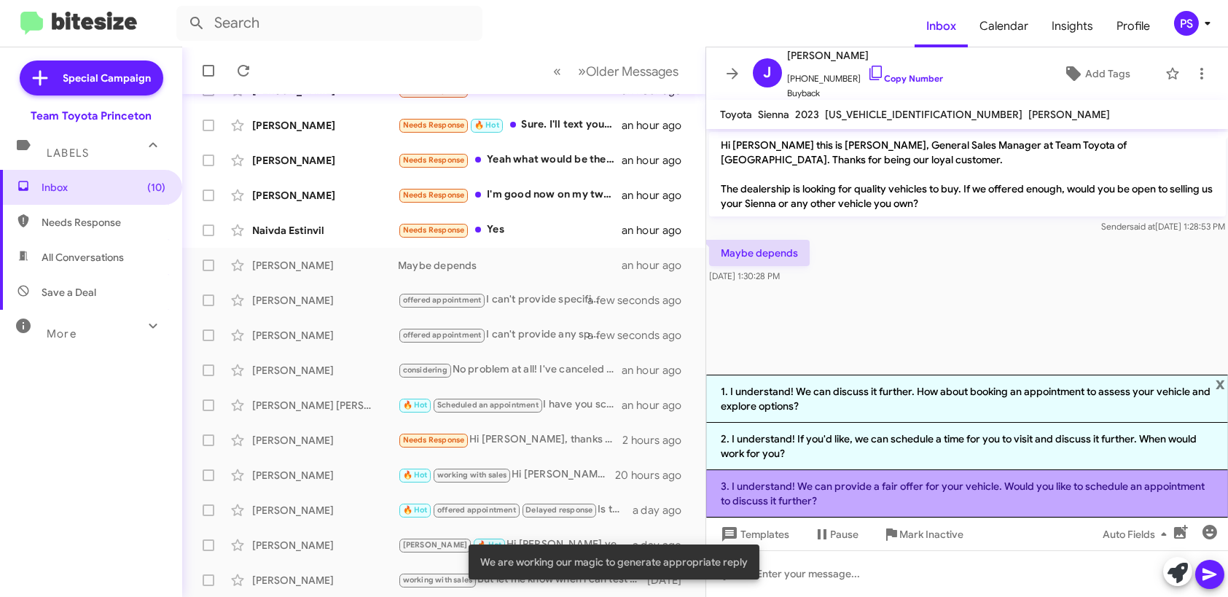
click at [1021, 491] on li "3. I understand! We can provide a fair offer for your vehicle. Would you like t…" at bounding box center [967, 493] width 523 height 47
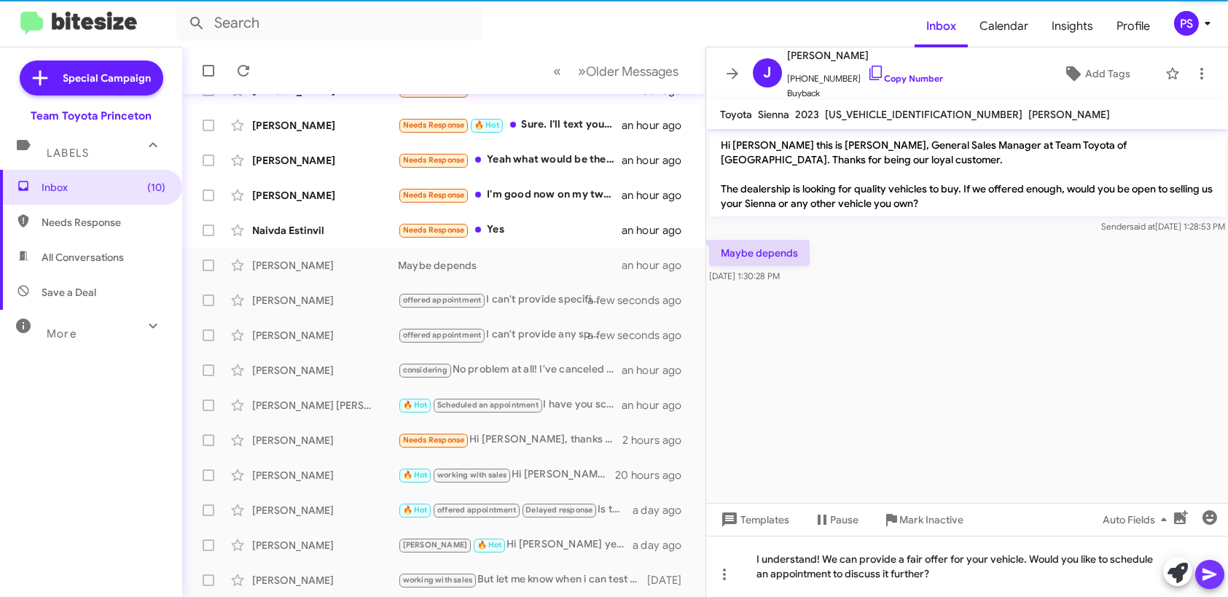
click at [1207, 576] on icon at bounding box center [1210, 575] width 14 height 12
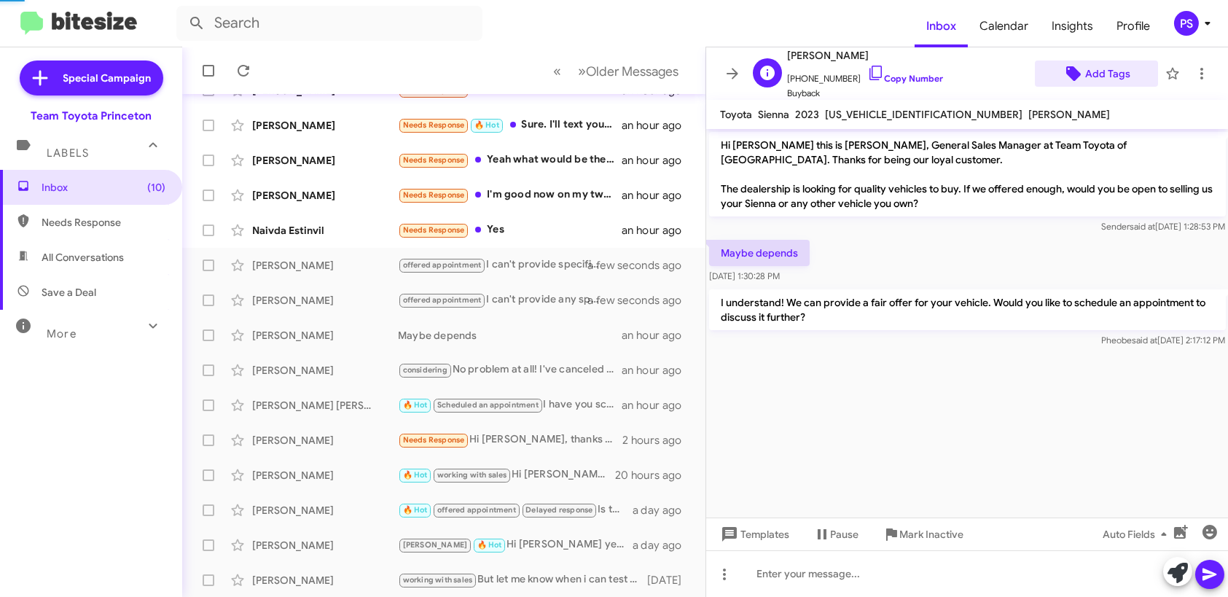
click at [1102, 66] on span "Add Tags" at bounding box center [1108, 74] width 45 height 26
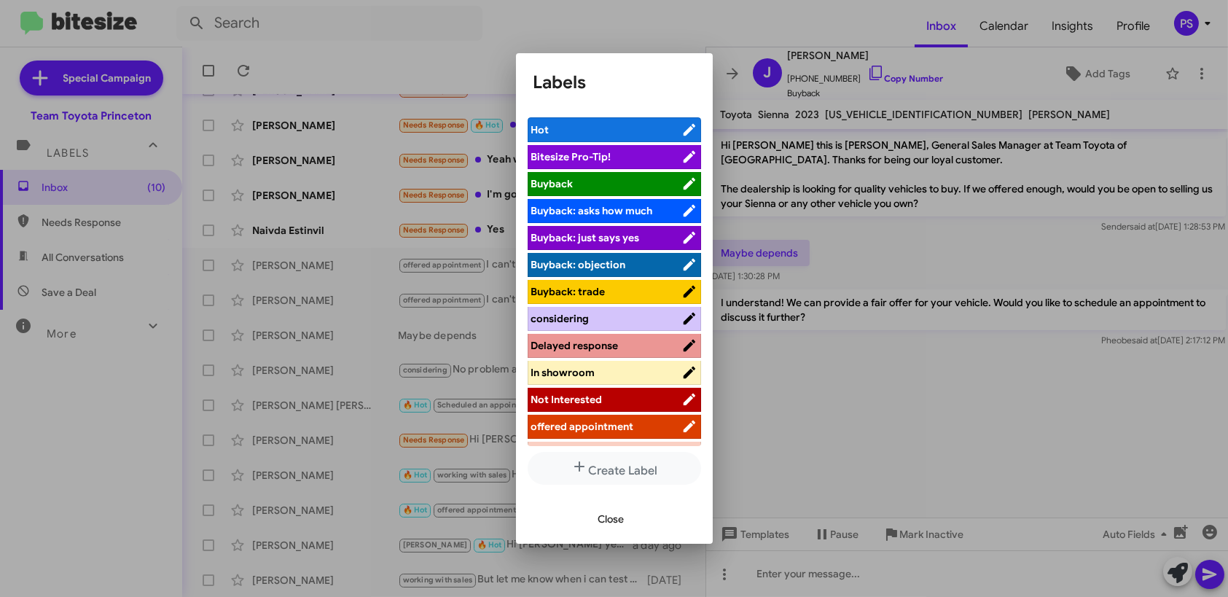
click at [556, 429] on span "offered appointment" at bounding box center [582, 426] width 103 height 13
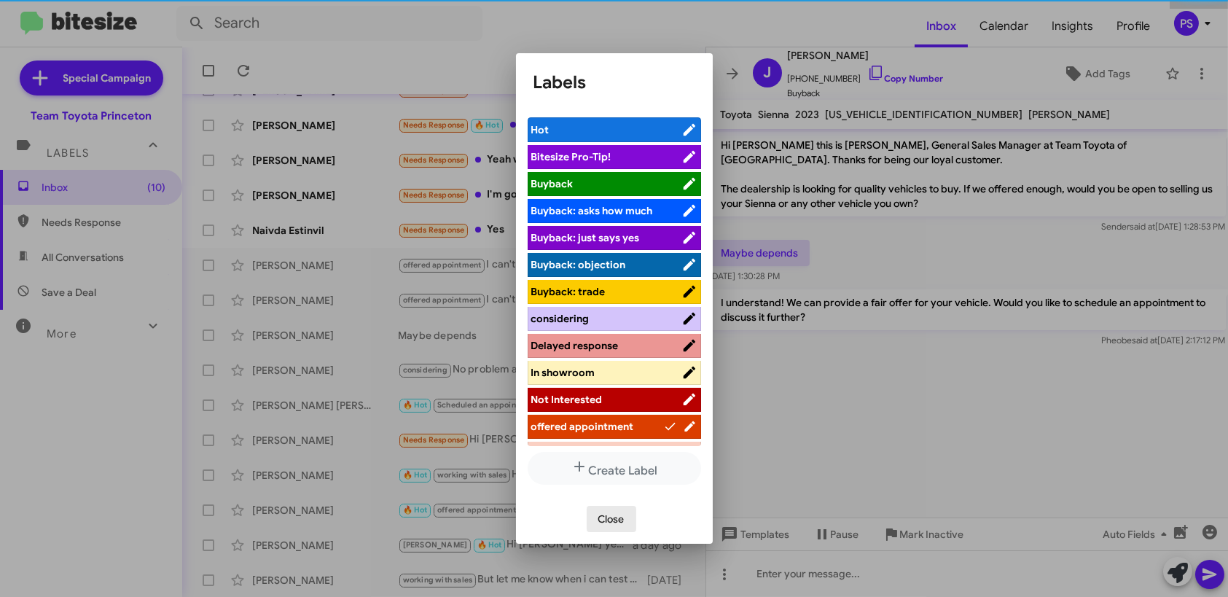
click at [628, 513] on button "Close" at bounding box center [612, 519] width 50 height 26
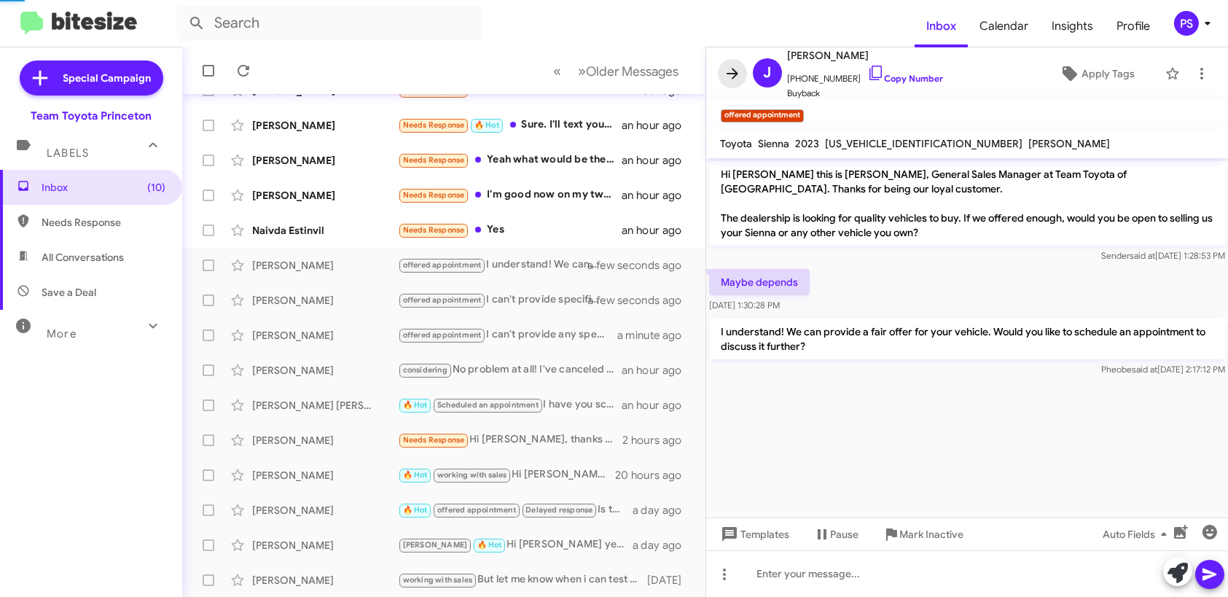
click at [732, 73] on icon at bounding box center [733, 73] width 12 height 11
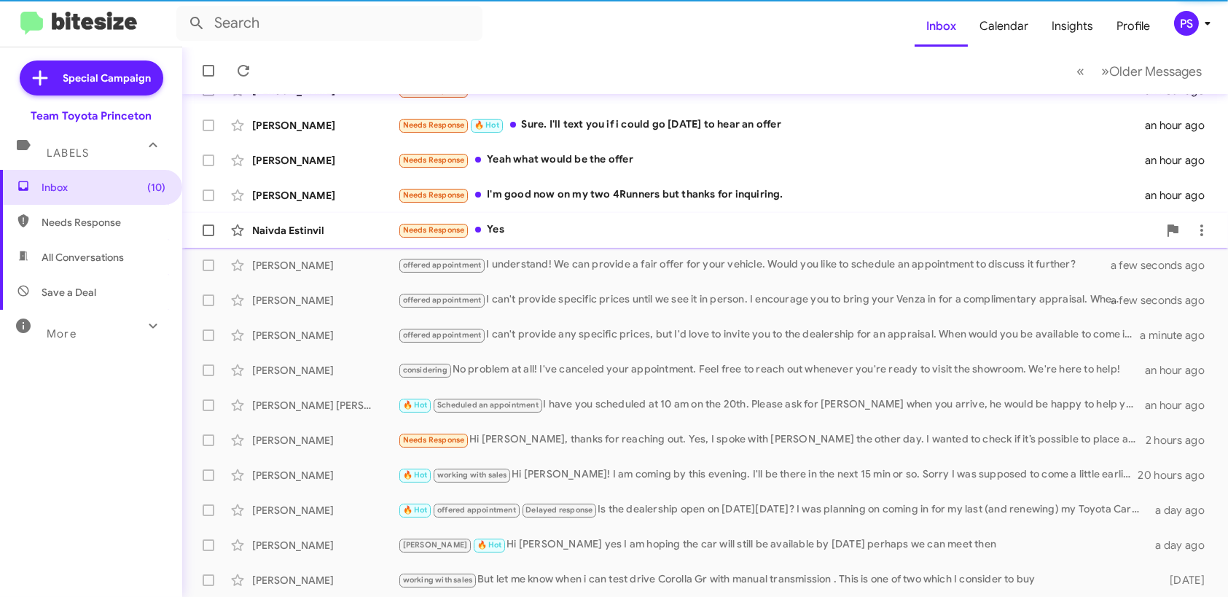
click at [617, 225] on div "Needs Response Yes" at bounding box center [778, 230] width 760 height 17
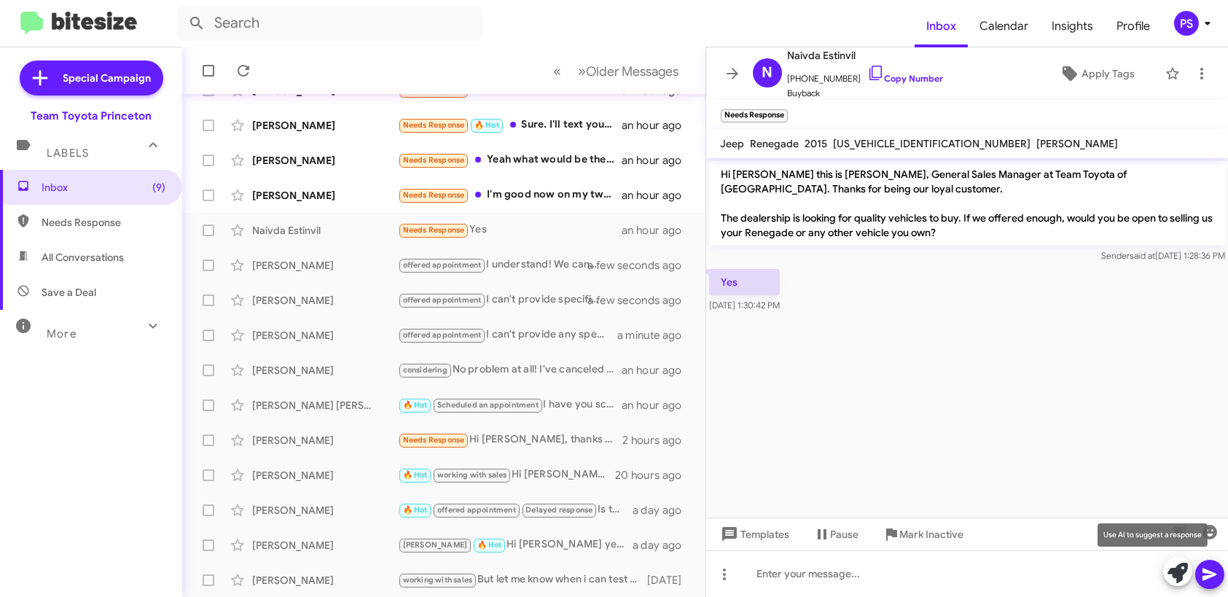
click at [1172, 581] on icon at bounding box center [1178, 573] width 20 height 20
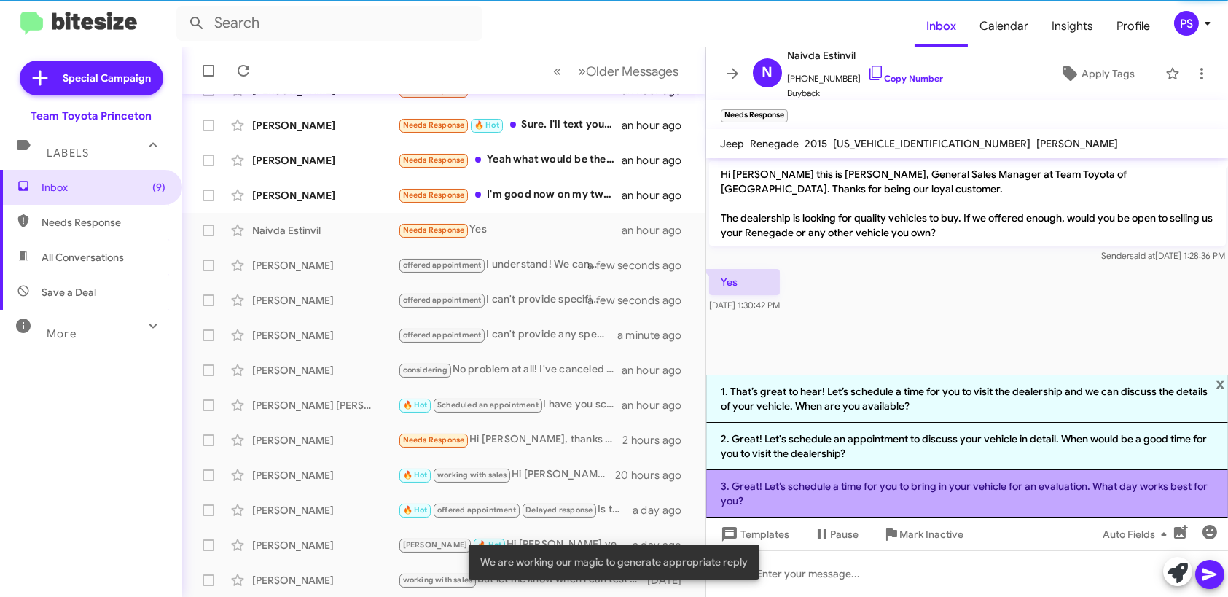
click at [1076, 484] on li "3. Great! Let’s schedule a time for you to bring in your vehicle for an evaluat…" at bounding box center [967, 493] width 523 height 47
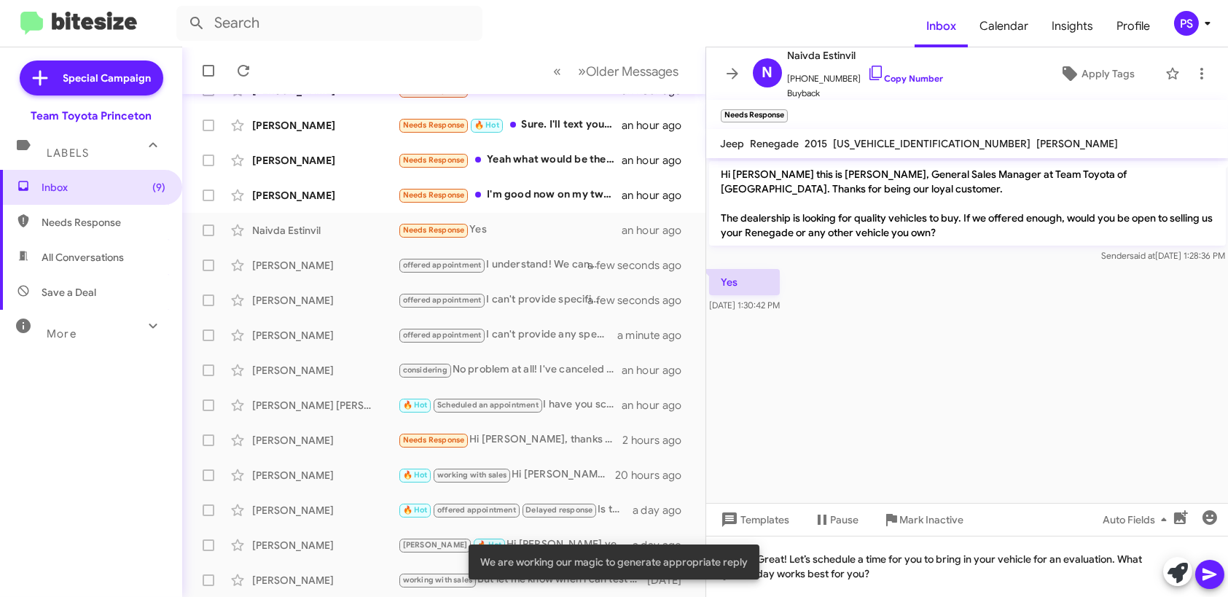
click at [1219, 572] on button at bounding box center [1210, 574] width 29 height 29
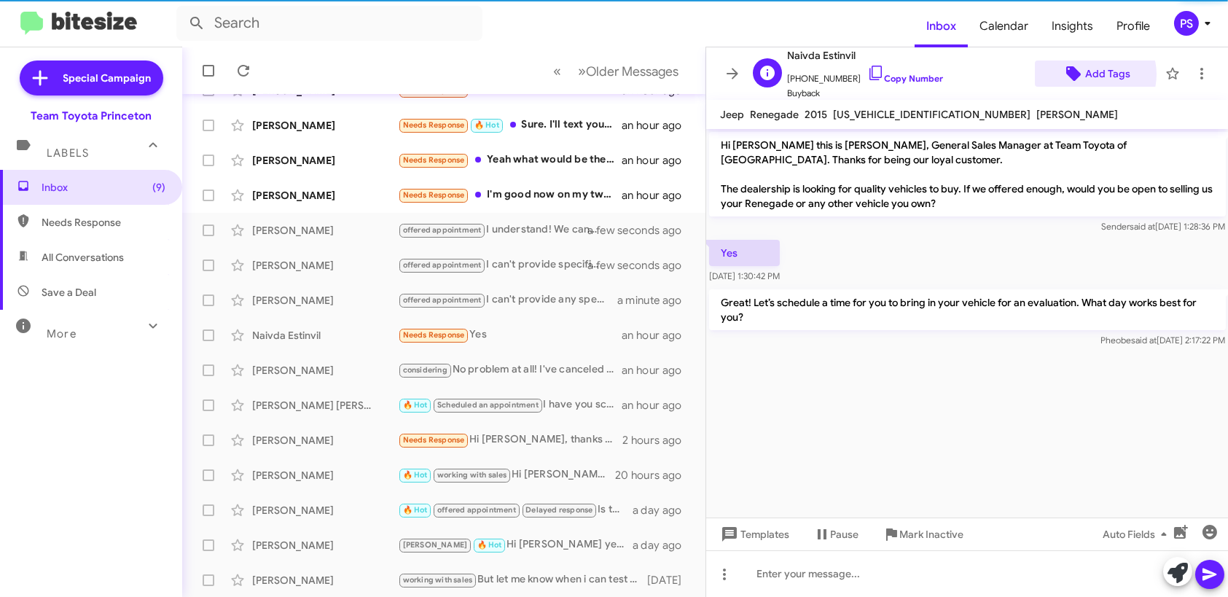
click at [1088, 74] on span "Add Tags" at bounding box center [1108, 74] width 45 height 26
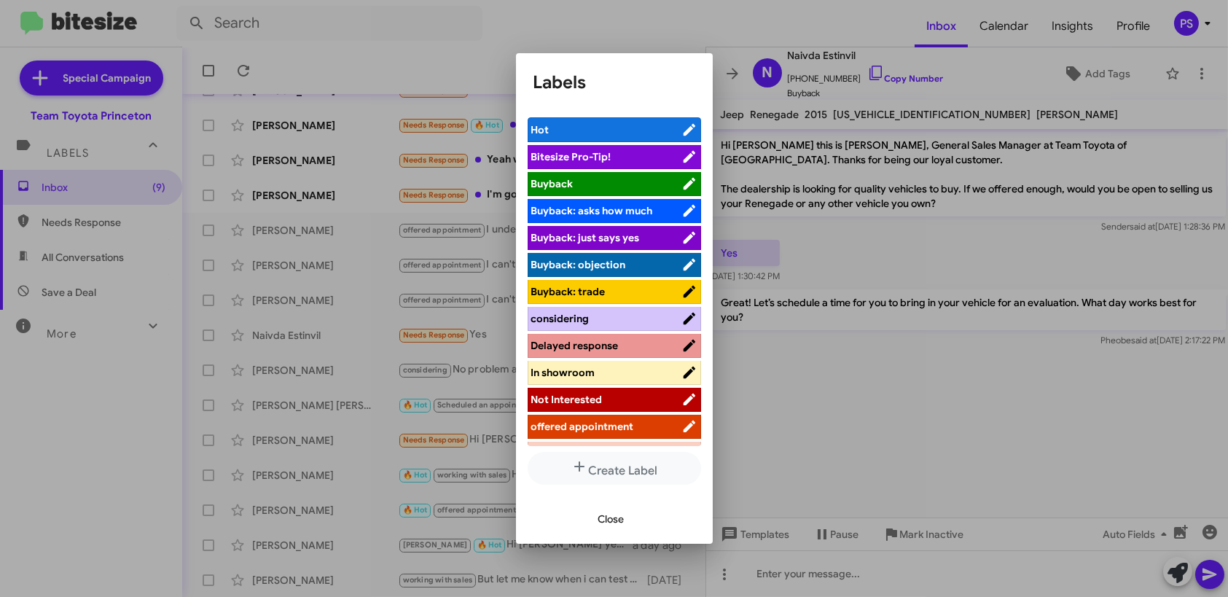
click at [619, 429] on span "offered appointment" at bounding box center [582, 426] width 103 height 13
click at [619, 514] on span "Close" at bounding box center [612, 519] width 26 height 26
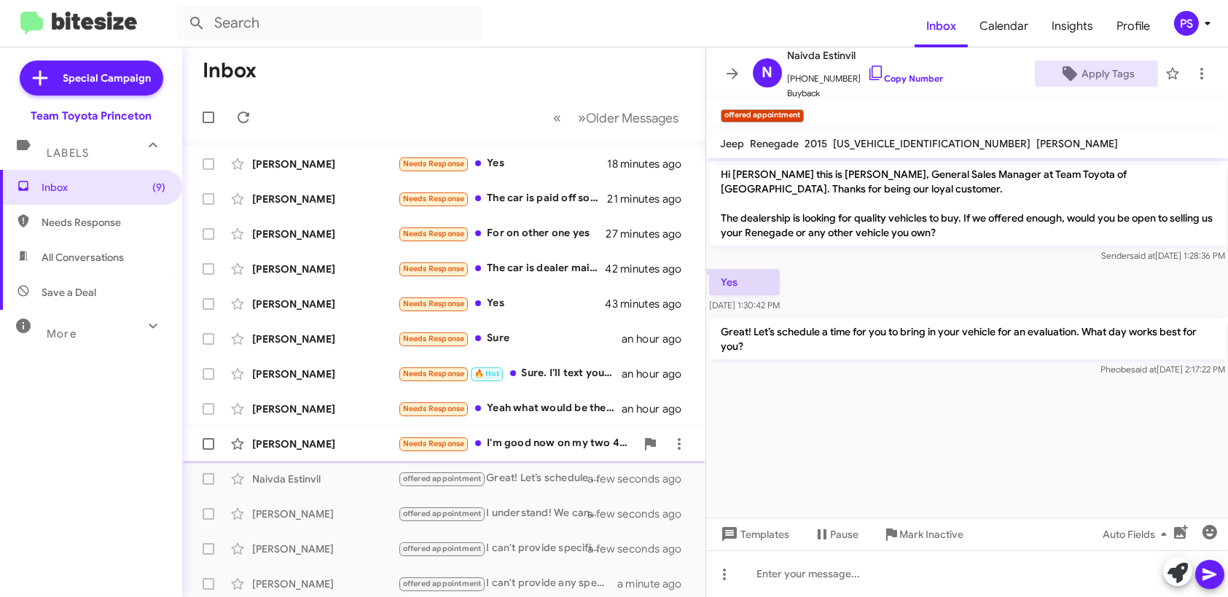
click at [592, 443] on div "Needs Response I'm good now on my two 4Runners but thanks for inquiring." at bounding box center [517, 443] width 238 height 17
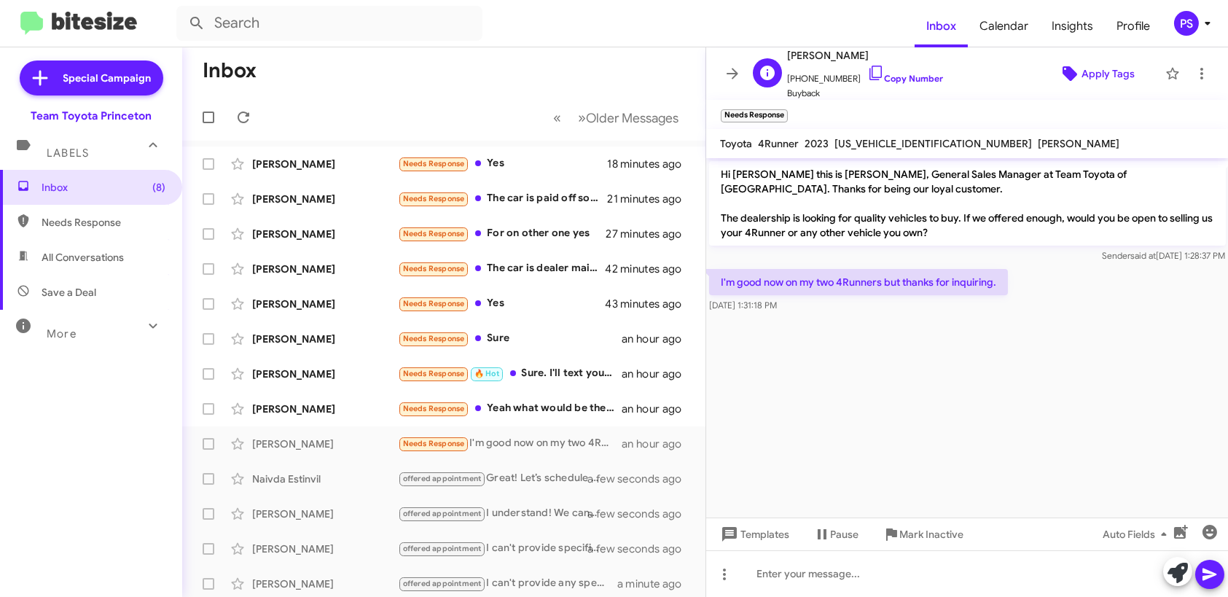
click at [1082, 80] on span "Apply Tags" at bounding box center [1108, 74] width 53 height 26
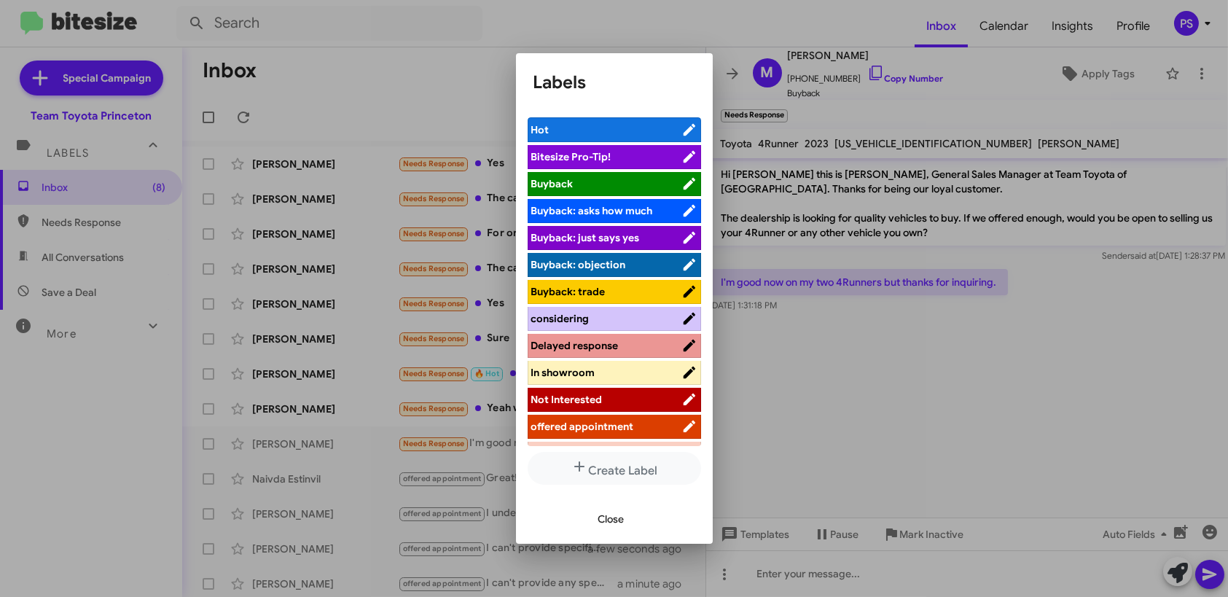
click at [607, 400] on span "Not Interested" at bounding box center [606, 399] width 150 height 15
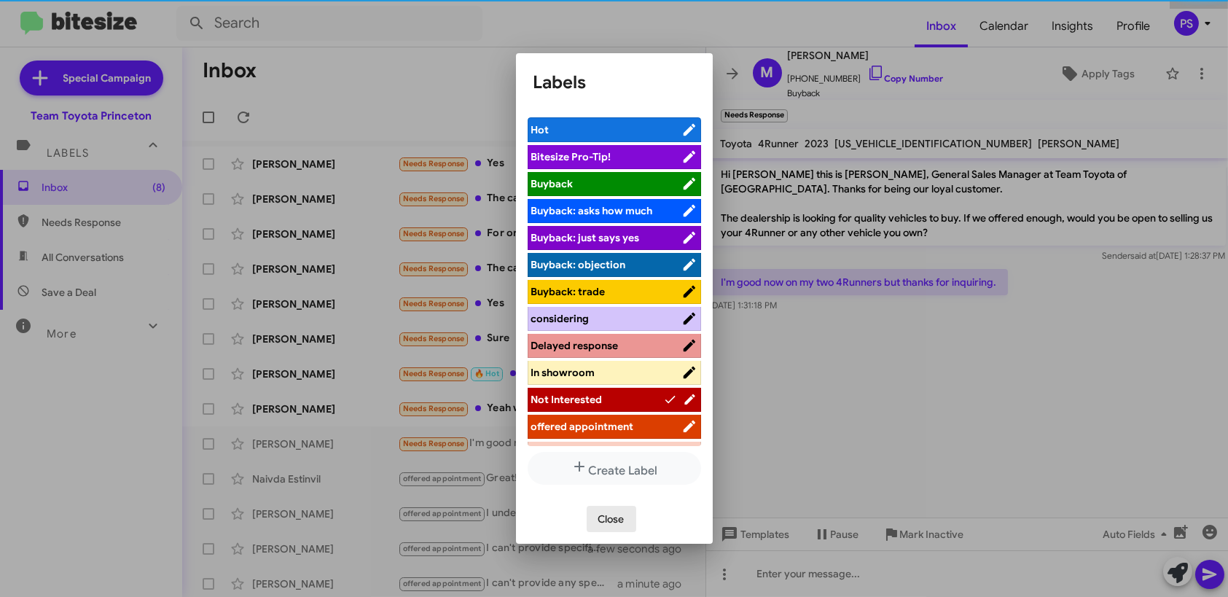
click at [610, 510] on span "Close" at bounding box center [612, 519] width 26 height 26
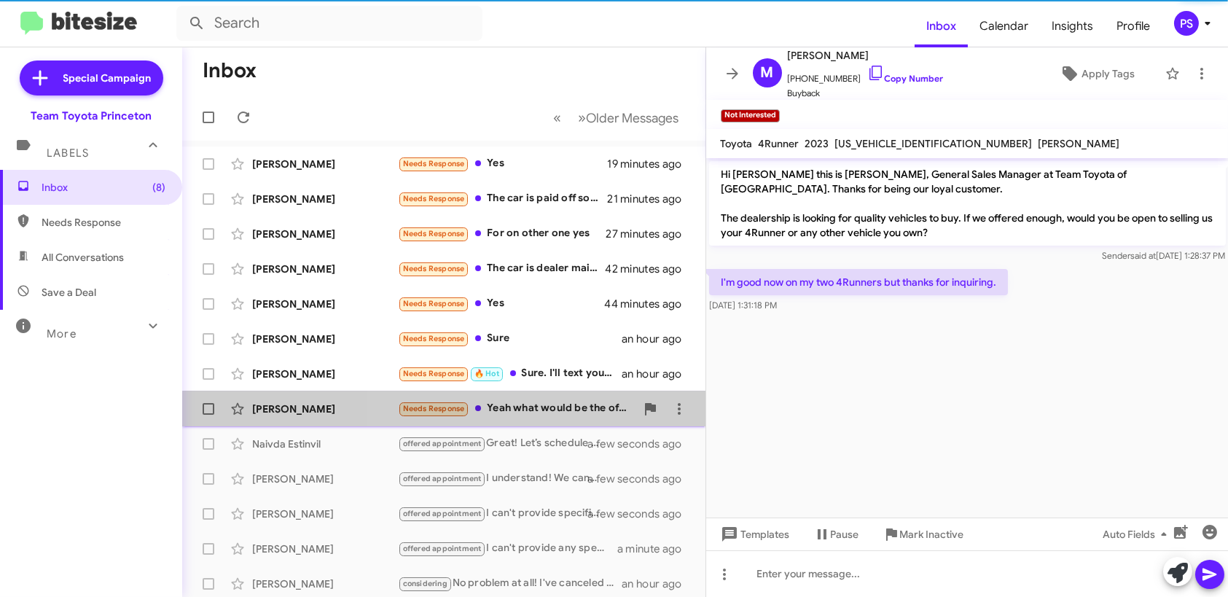
click at [564, 416] on div "Needs Response Yeah what would be the offer" at bounding box center [517, 408] width 238 height 17
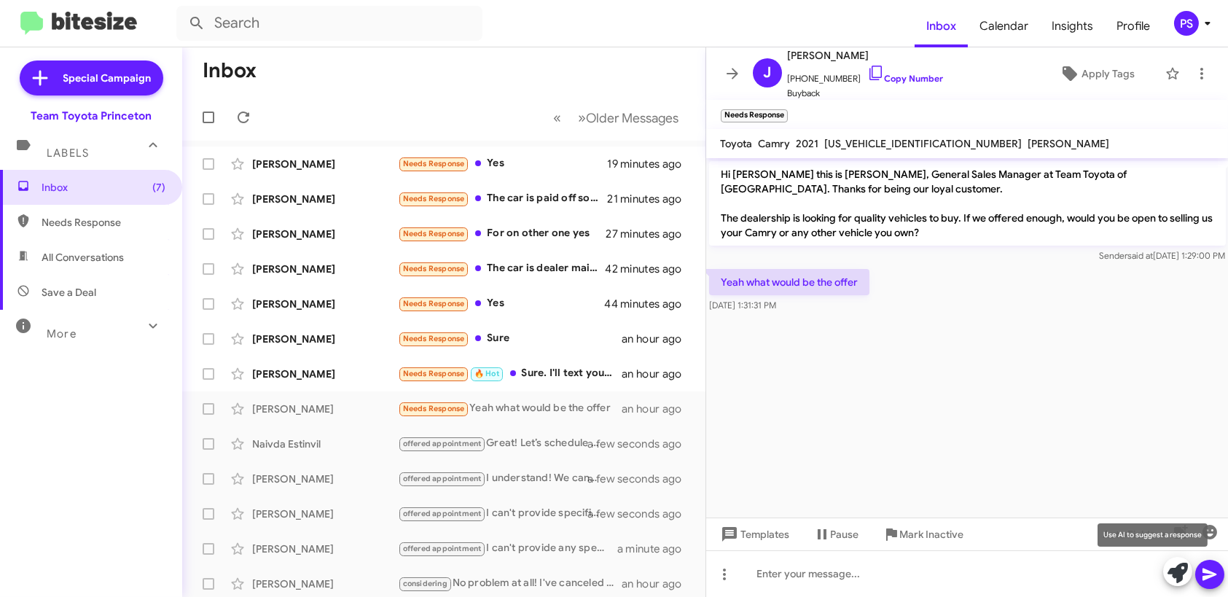
click at [1172, 576] on icon at bounding box center [1178, 573] width 20 height 20
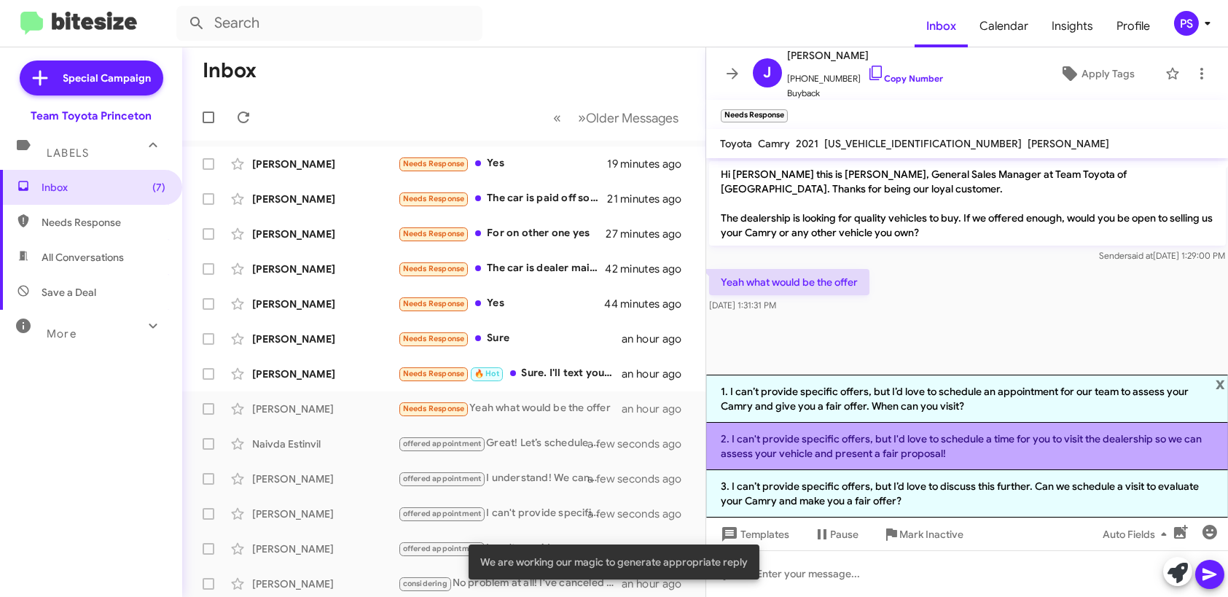
click at [888, 447] on li "2. I can't provide specific offers, but I'd love to schedule a time for you to …" at bounding box center [967, 446] width 523 height 47
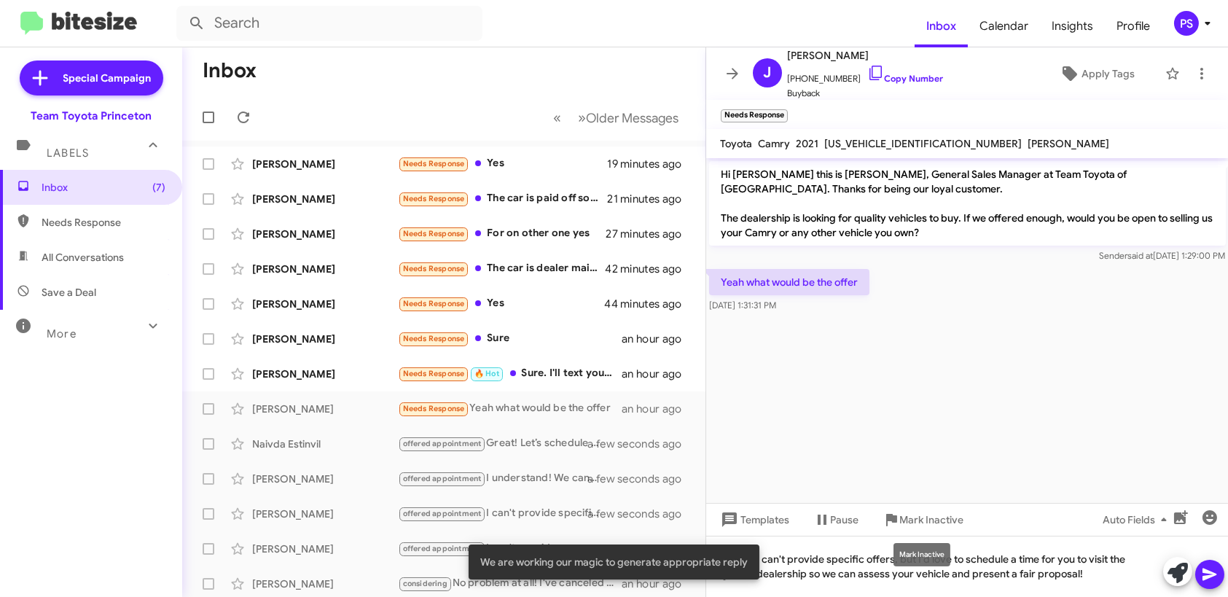
click at [891, 558] on mat-tooltip-component "Mark Inactive" at bounding box center [922, 555] width 77 height 44
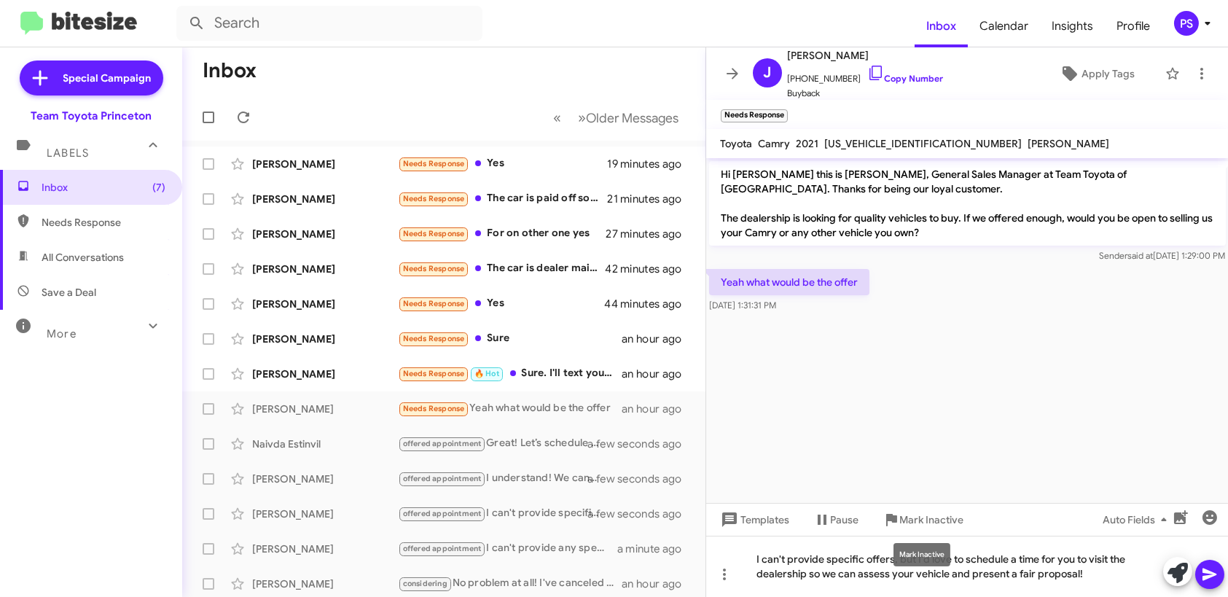
drag, startPoint x: 887, startPoint y: 558, endPoint x: 895, endPoint y: 558, distance: 8.0
click at [886, 558] on mat-tooltip-component "Mark Inactive" at bounding box center [922, 555] width 77 height 44
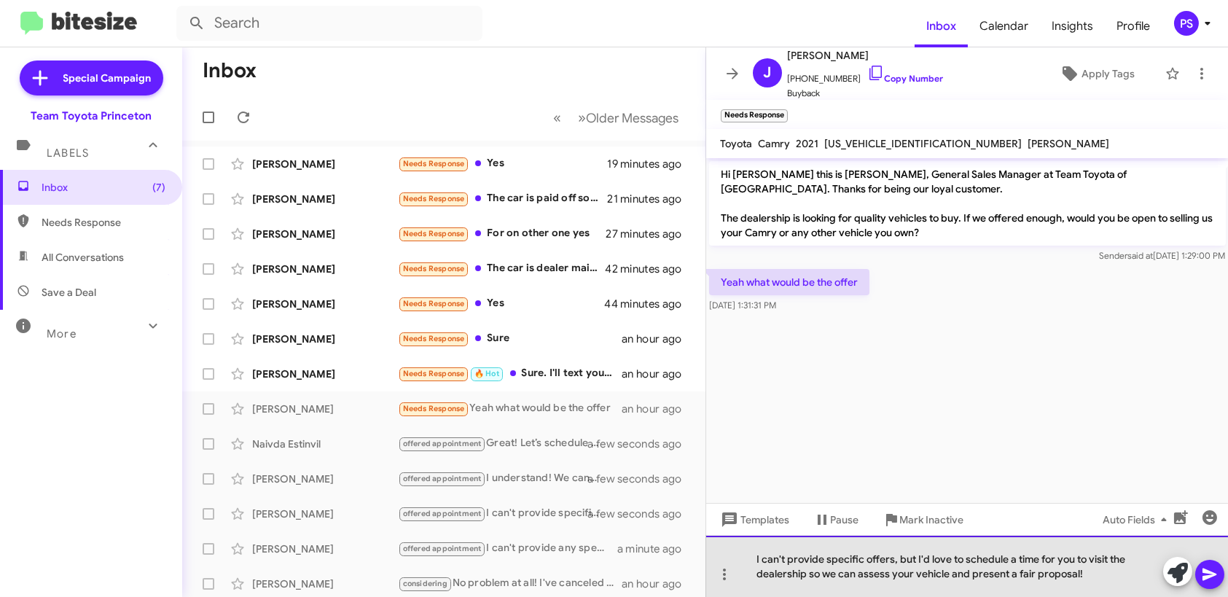
drag, startPoint x: 838, startPoint y: 558, endPoint x: 869, endPoint y: 554, distance: 30.8
click at [838, 558] on div "I can't provide specific offers, but I'd love to schedule a time for you to vis…" at bounding box center [967, 566] width 523 height 61
click at [895, 561] on div "I can't provide specific offers, but I'd love to schedule a time for you to vis…" at bounding box center [967, 566] width 523 height 61
click at [891, 560] on div "I can't provide specific offers, but I'd love to schedule a time for you to vis…" at bounding box center [967, 566] width 523 height 61
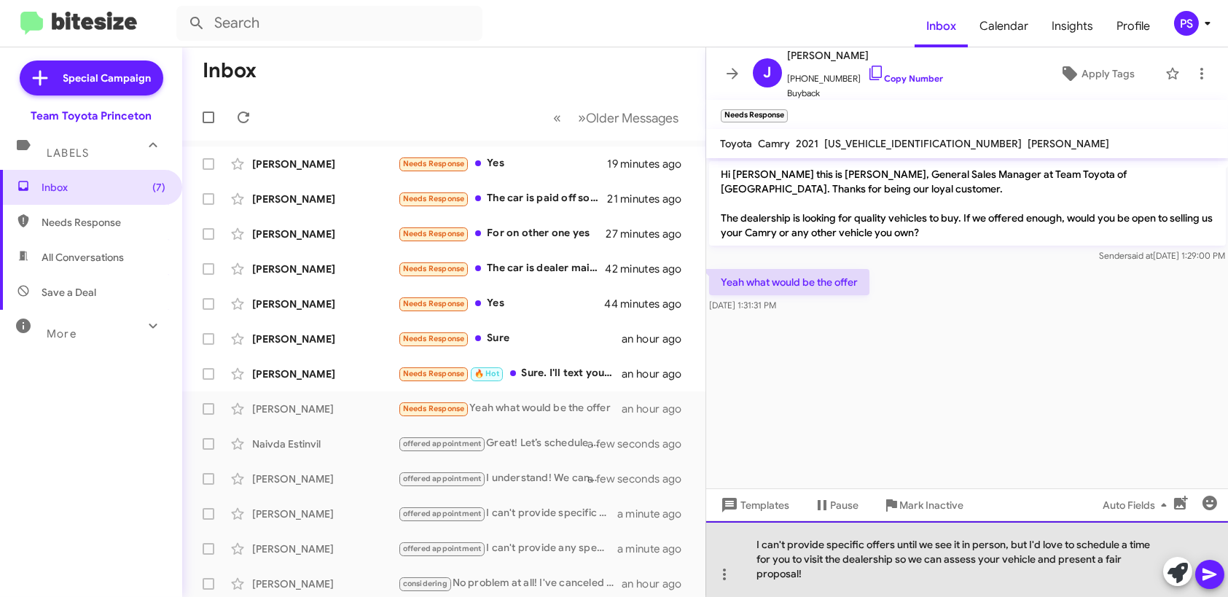
drag, startPoint x: 1030, startPoint y: 546, endPoint x: 1005, endPoint y: 548, distance: 25.6
click at [1005, 548] on div "I can't provide specific offers until we see it in person, but I'd love to sche…" at bounding box center [967, 559] width 523 height 76
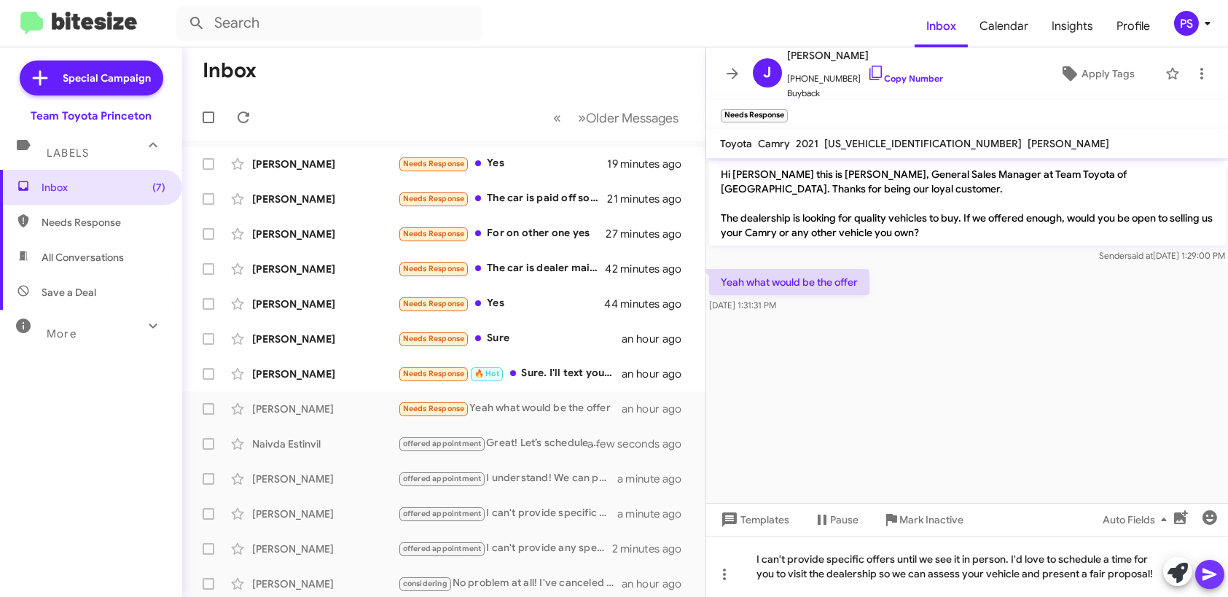
click at [1203, 572] on icon at bounding box center [1210, 574] width 17 height 17
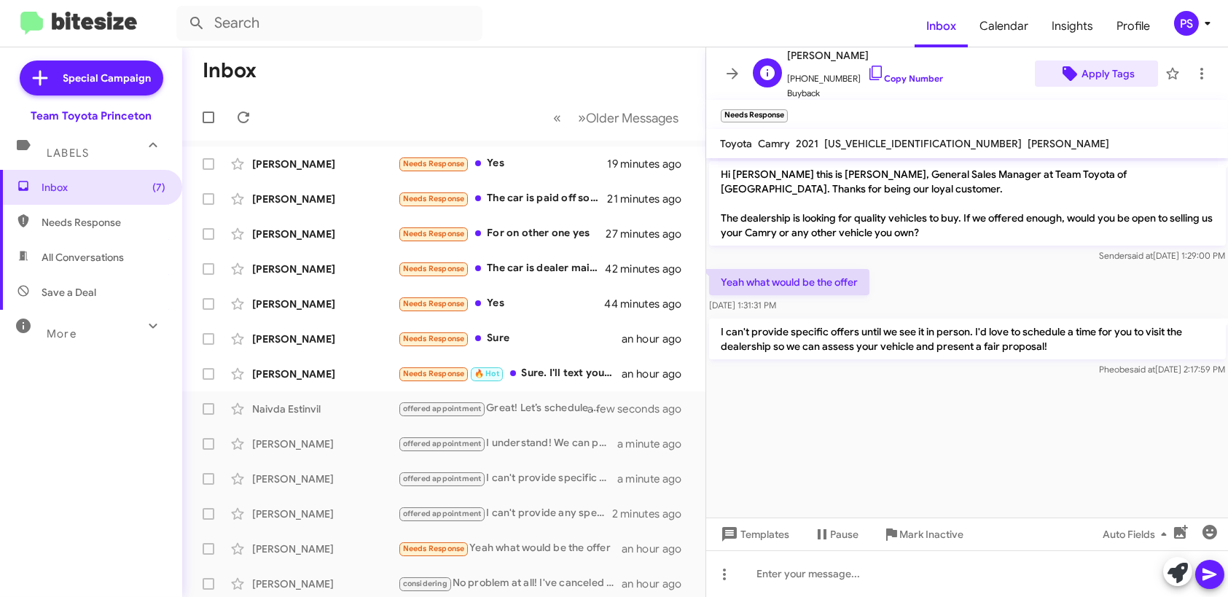
click at [1094, 69] on span "Apply Tags" at bounding box center [1108, 74] width 53 height 26
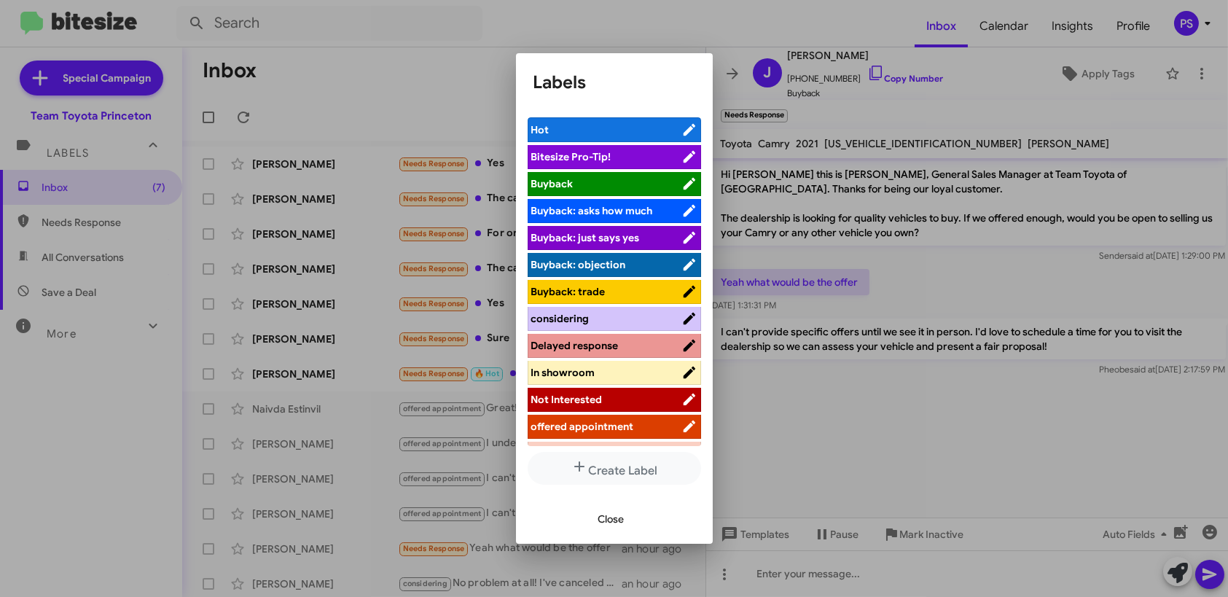
click at [630, 426] on span "offered appointment" at bounding box center [582, 426] width 103 height 13
click at [620, 527] on span "Close" at bounding box center [612, 519] width 26 height 26
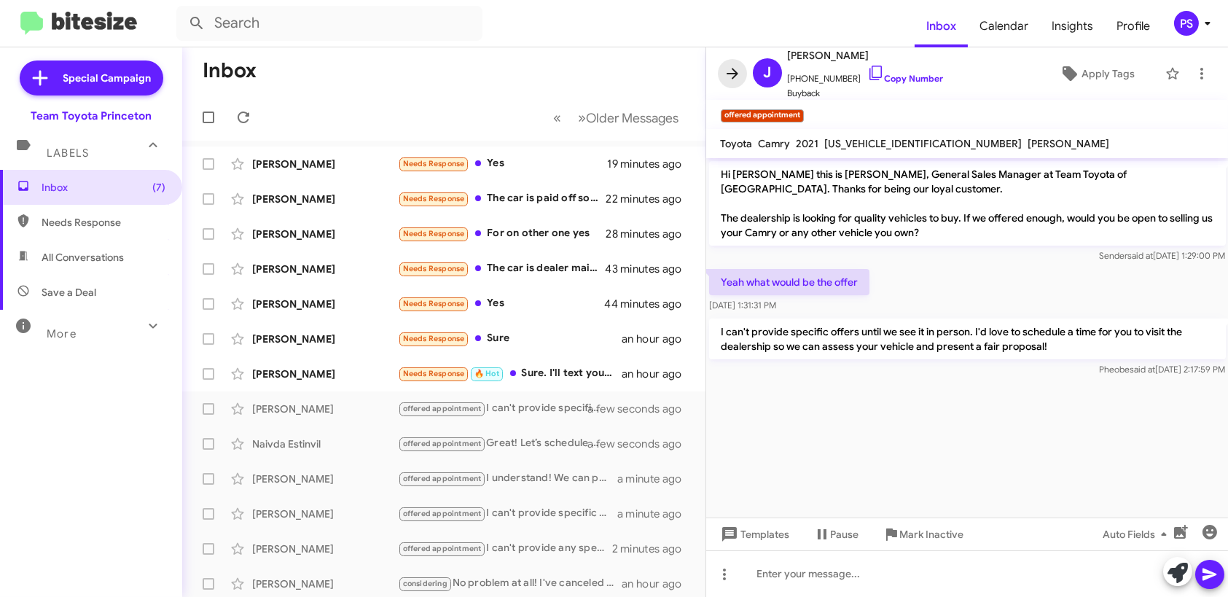
click at [723, 82] on button at bounding box center [732, 73] width 29 height 29
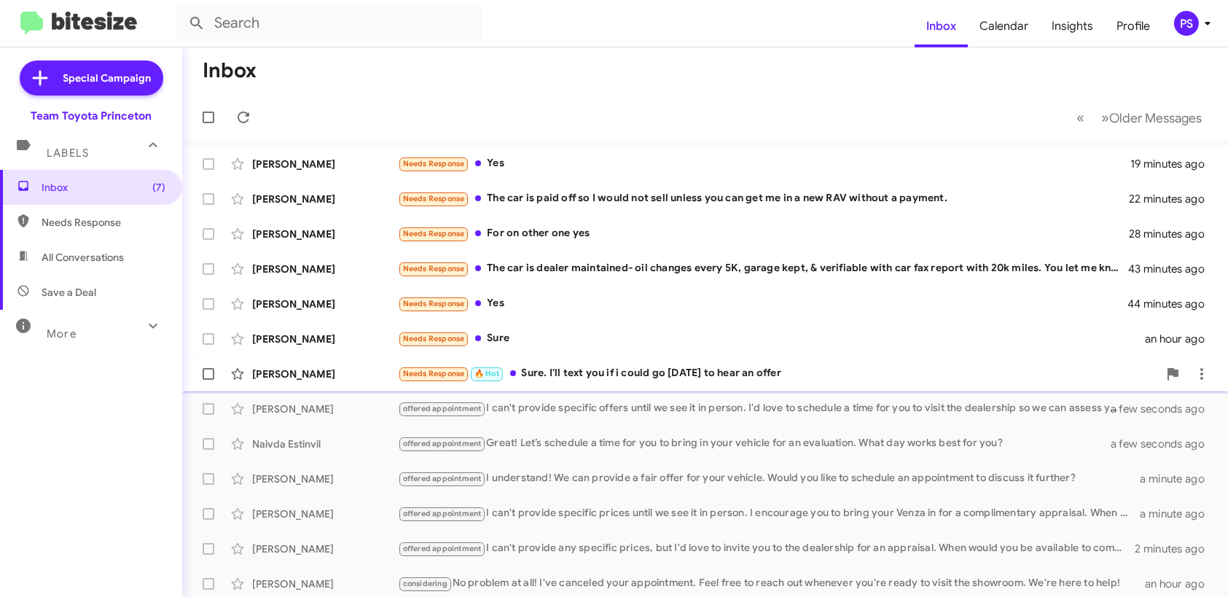
click at [698, 374] on div "Needs Response 🔥 Hot Sure. I'll text you if i could go today to hear an offer" at bounding box center [778, 373] width 760 height 17
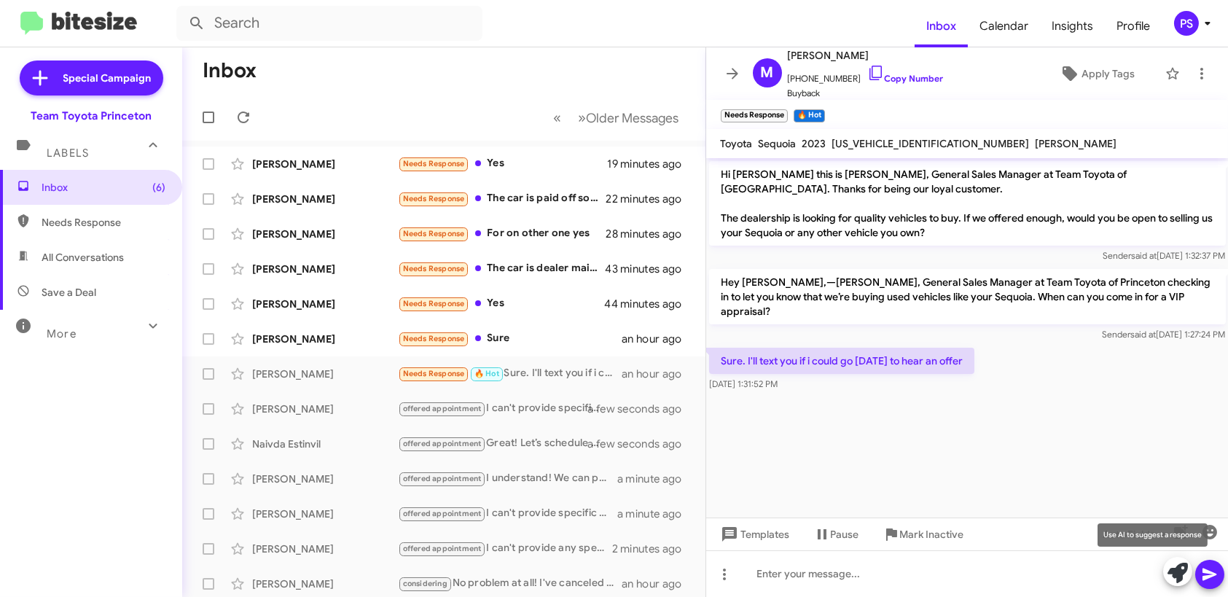
click at [1179, 575] on icon at bounding box center [1178, 573] width 20 height 20
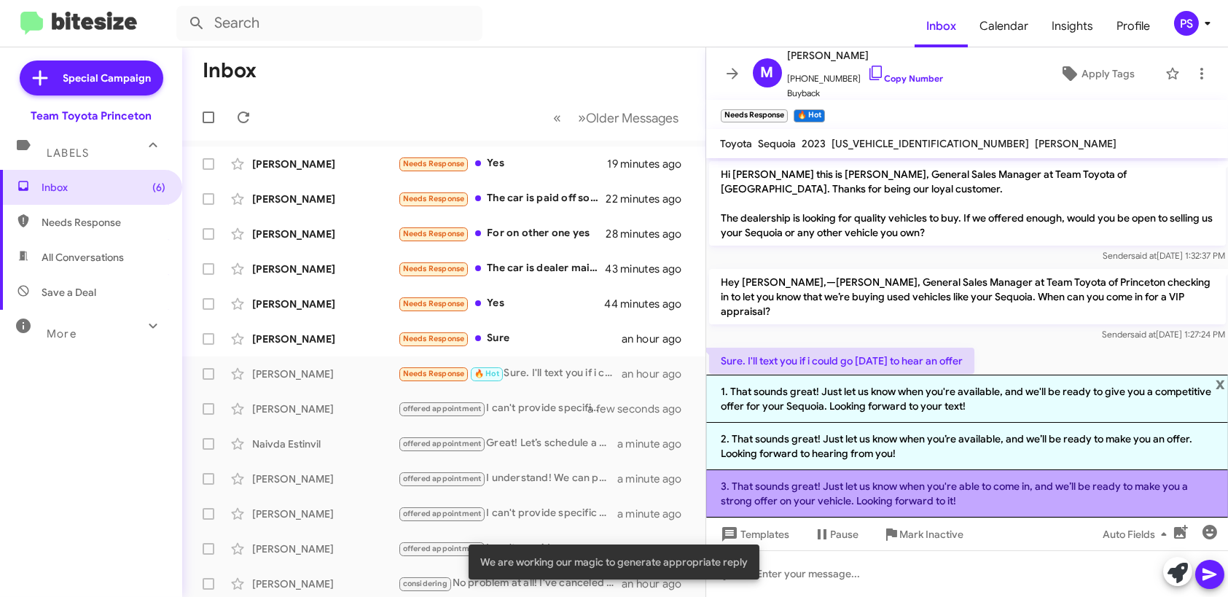
click at [1040, 494] on li "3. That sounds great! Just let us know when you're able to come in, and we’ll b…" at bounding box center [967, 493] width 523 height 47
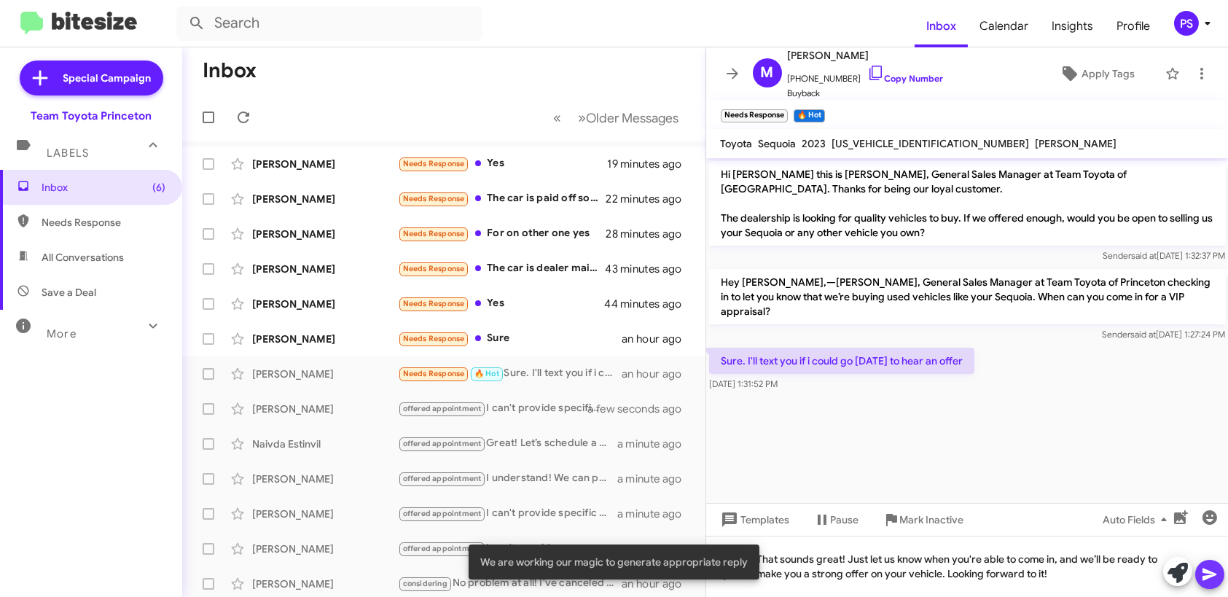
click at [1215, 576] on icon at bounding box center [1210, 575] width 14 height 12
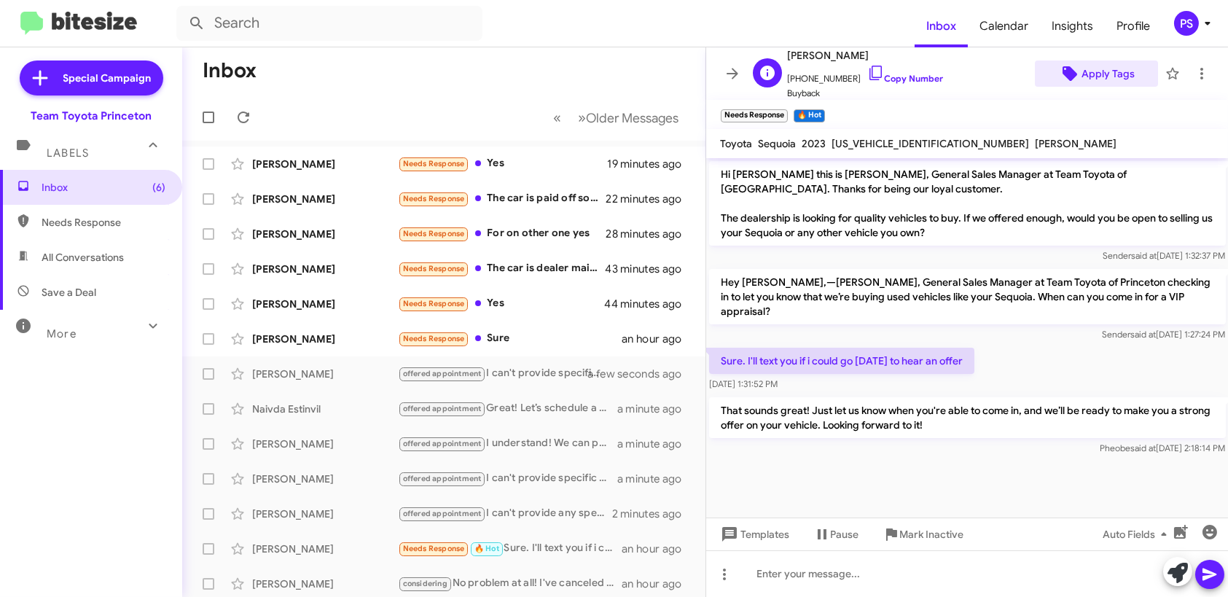
click at [1094, 64] on span "Apply Tags" at bounding box center [1108, 74] width 53 height 26
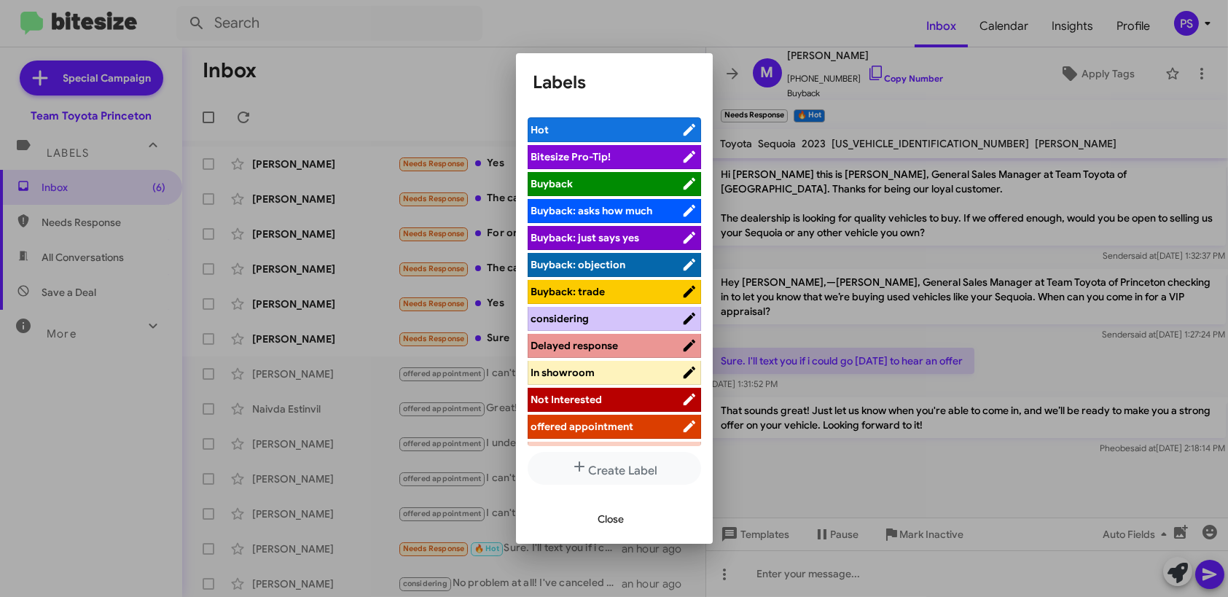
click at [616, 346] on span "Delayed response" at bounding box center [574, 345] width 87 height 13
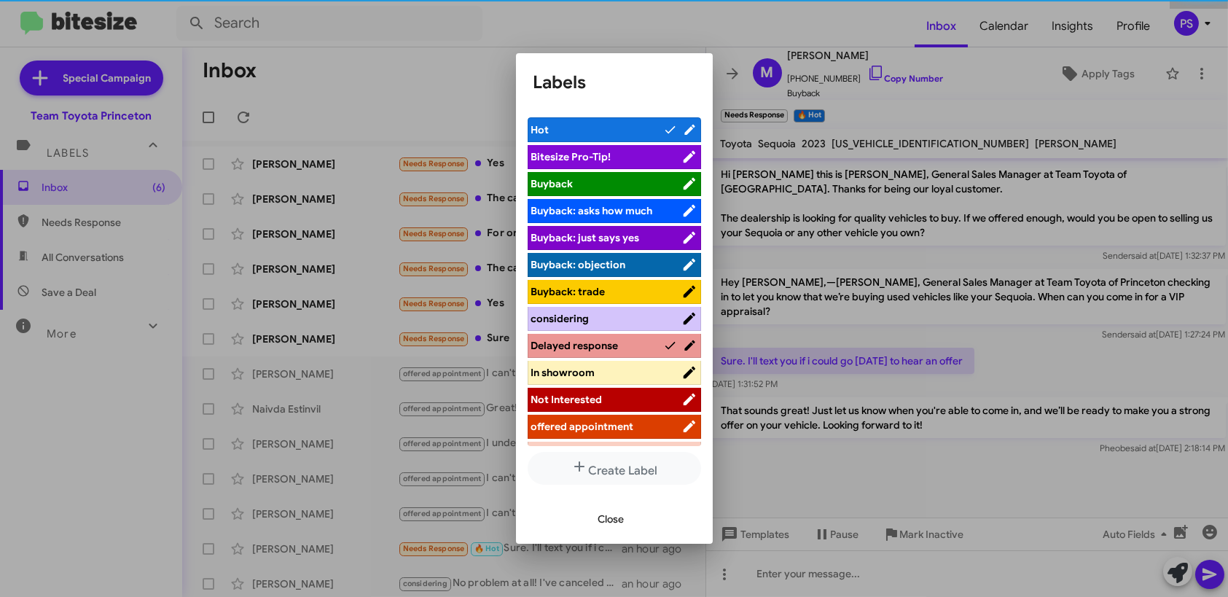
click at [614, 521] on span "Close" at bounding box center [612, 519] width 26 height 26
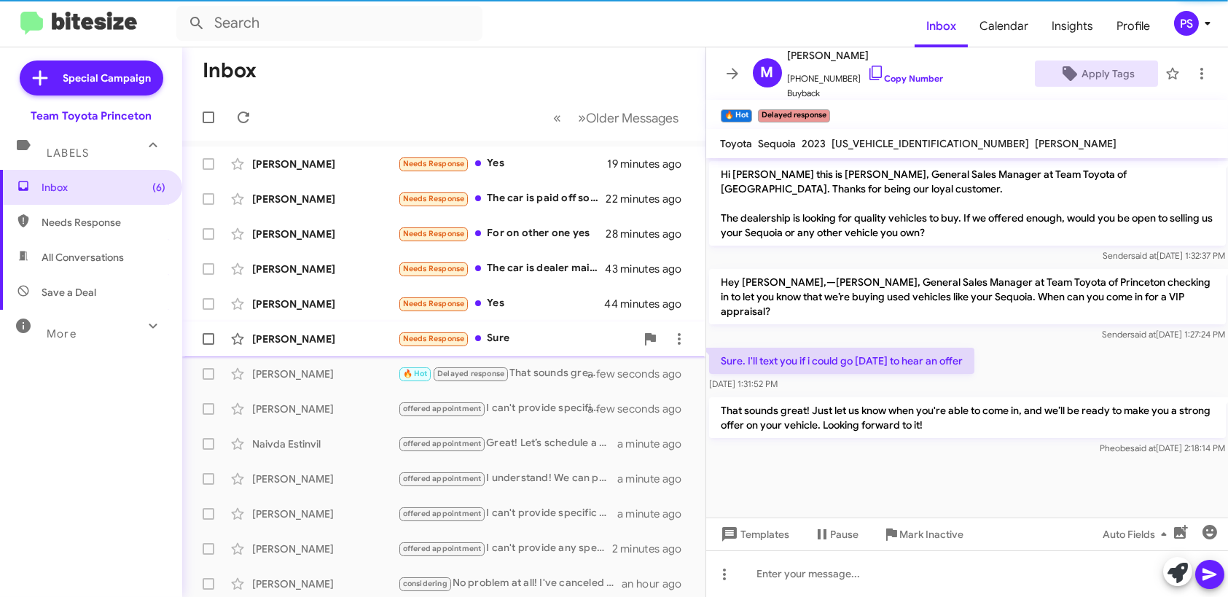
click at [559, 332] on div "Needs Response Sure" at bounding box center [517, 338] width 238 height 17
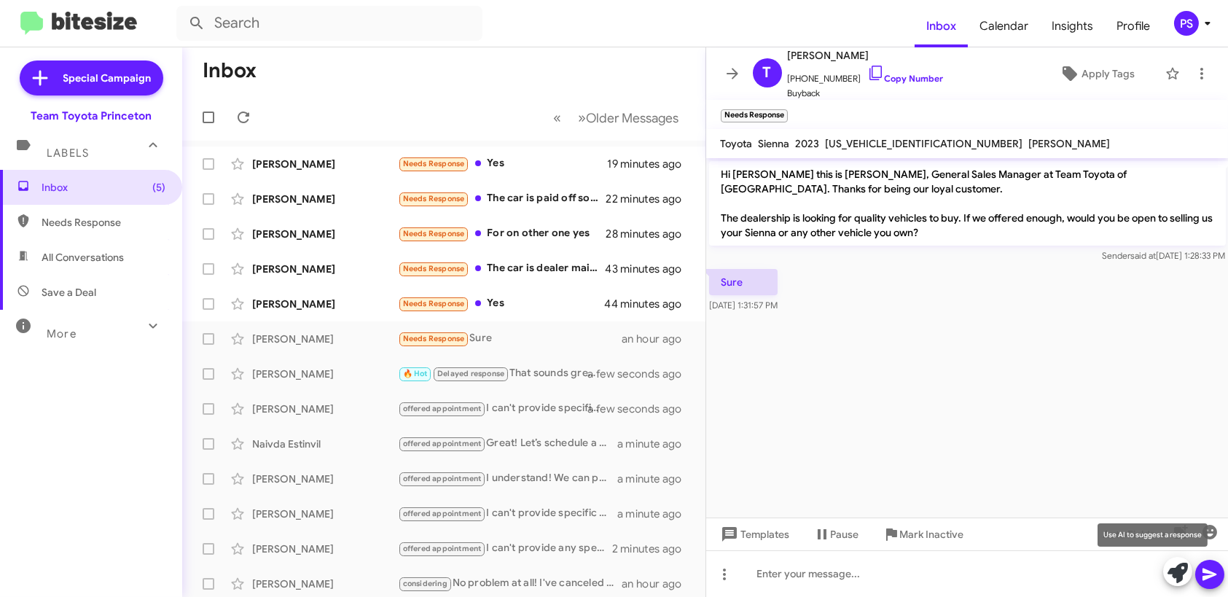
click at [1182, 570] on icon at bounding box center [1178, 573] width 20 height 20
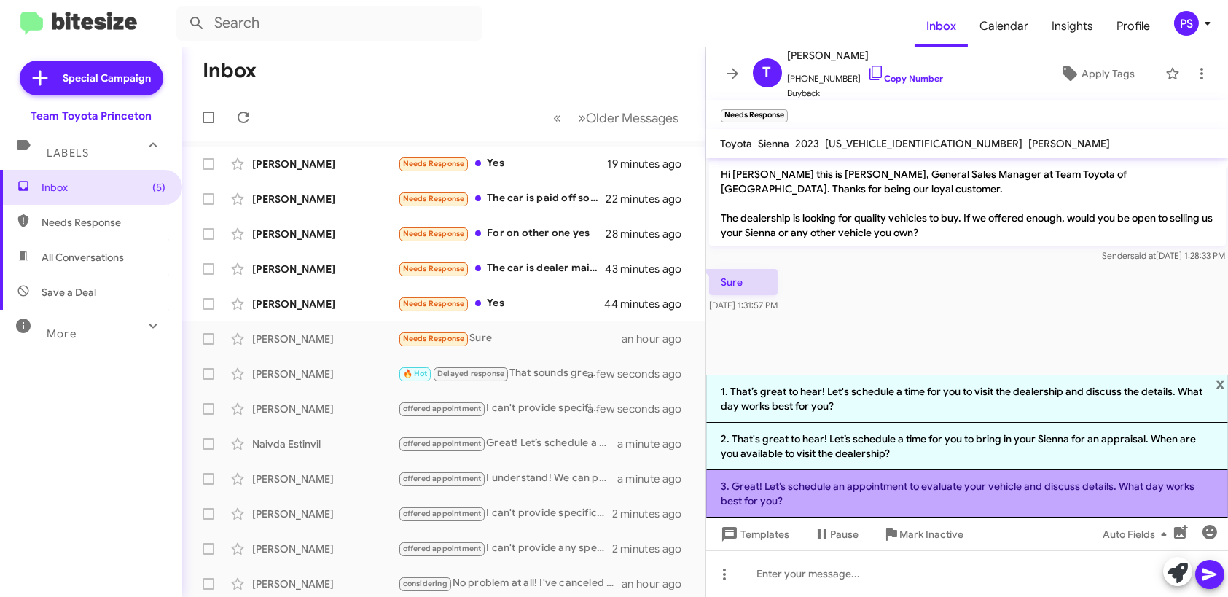
click at [1054, 493] on li "3. Great! Let’s schedule an appointment to evaluate your vehicle and discuss de…" at bounding box center [967, 493] width 523 height 47
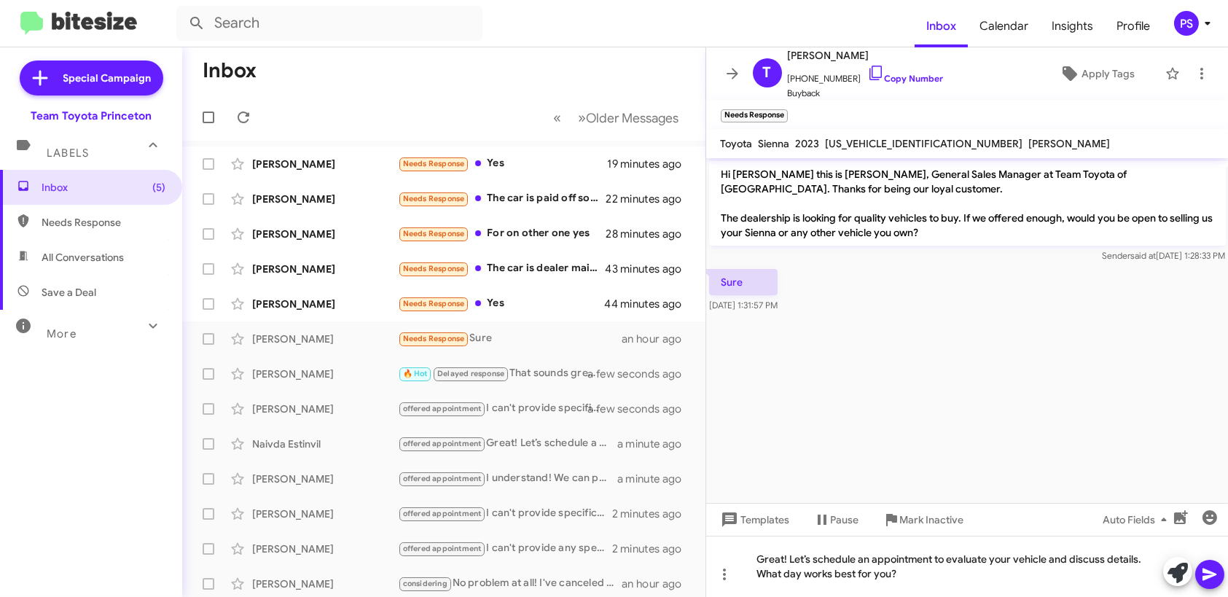
click at [1208, 569] on icon at bounding box center [1210, 574] width 17 height 17
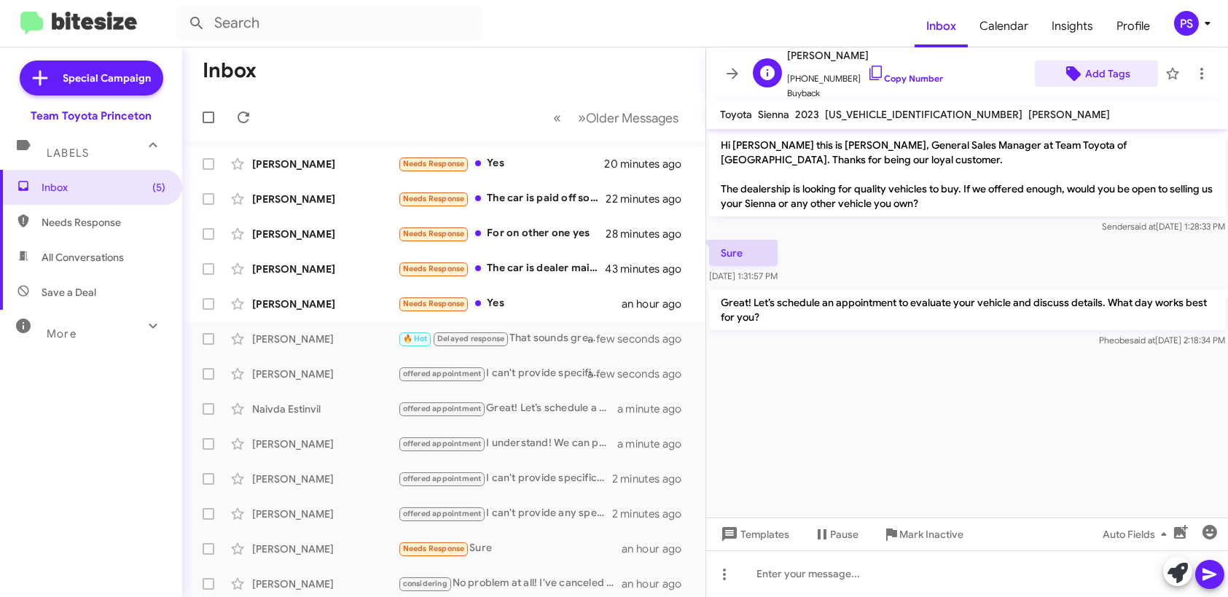
click at [1092, 69] on span "Add Tags" at bounding box center [1108, 74] width 45 height 26
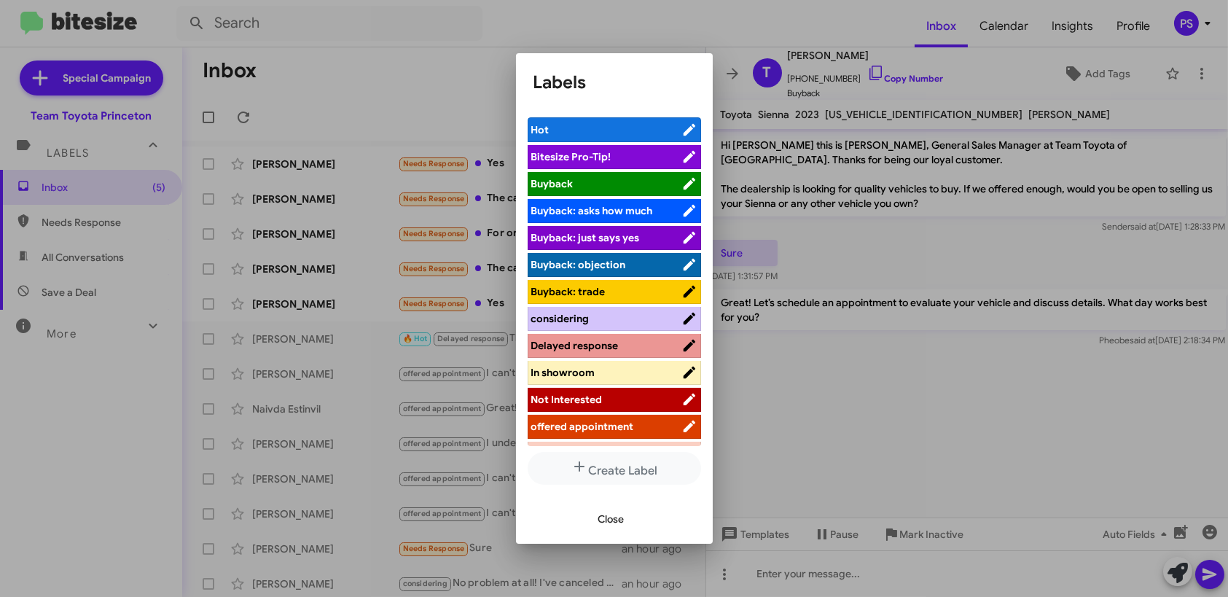
click at [593, 421] on span "offered appointment" at bounding box center [582, 426] width 103 height 13
click at [618, 513] on span "Close" at bounding box center [612, 519] width 26 height 26
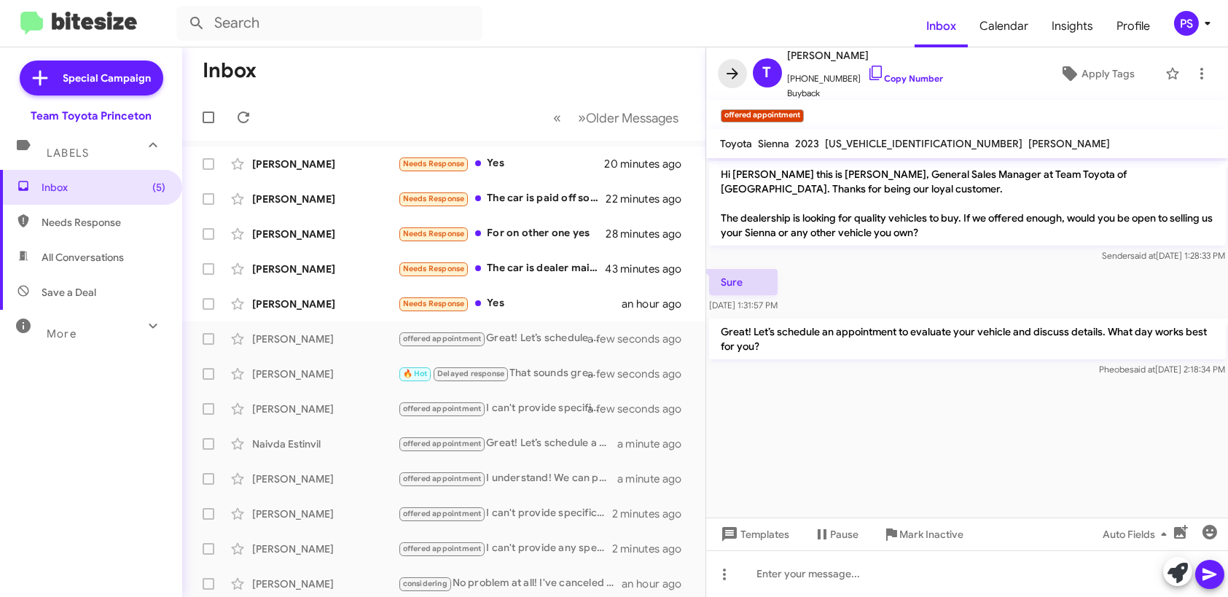
click at [724, 77] on icon at bounding box center [732, 73] width 17 height 17
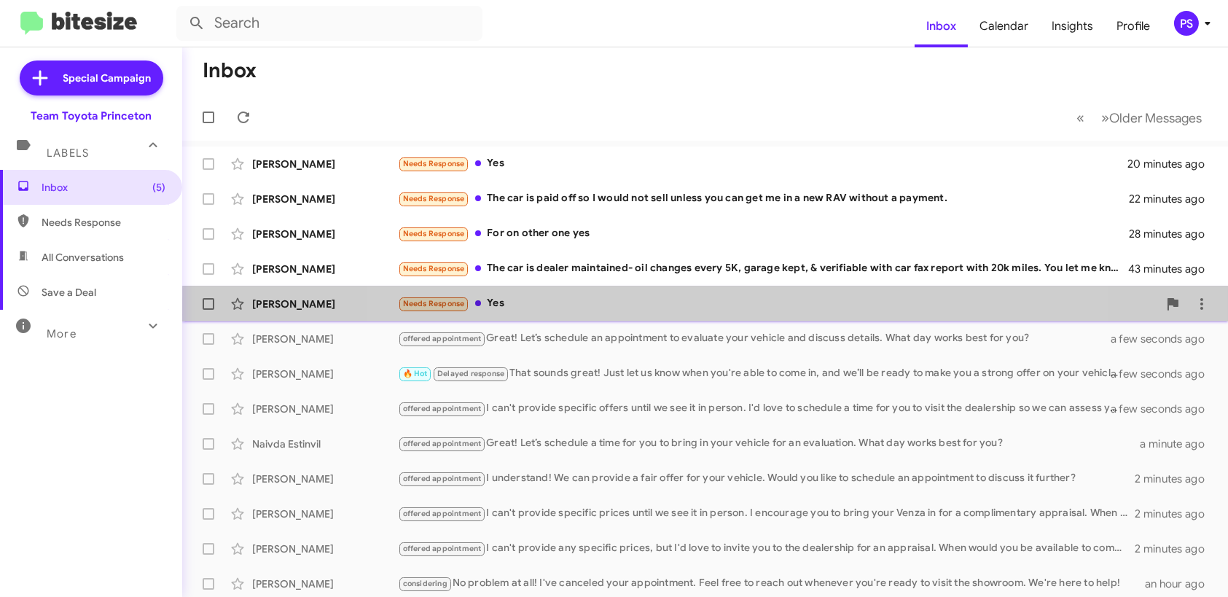
click at [712, 314] on div "Alfreda Darden Needs Response Yes an hour ago" at bounding box center [705, 303] width 1023 height 29
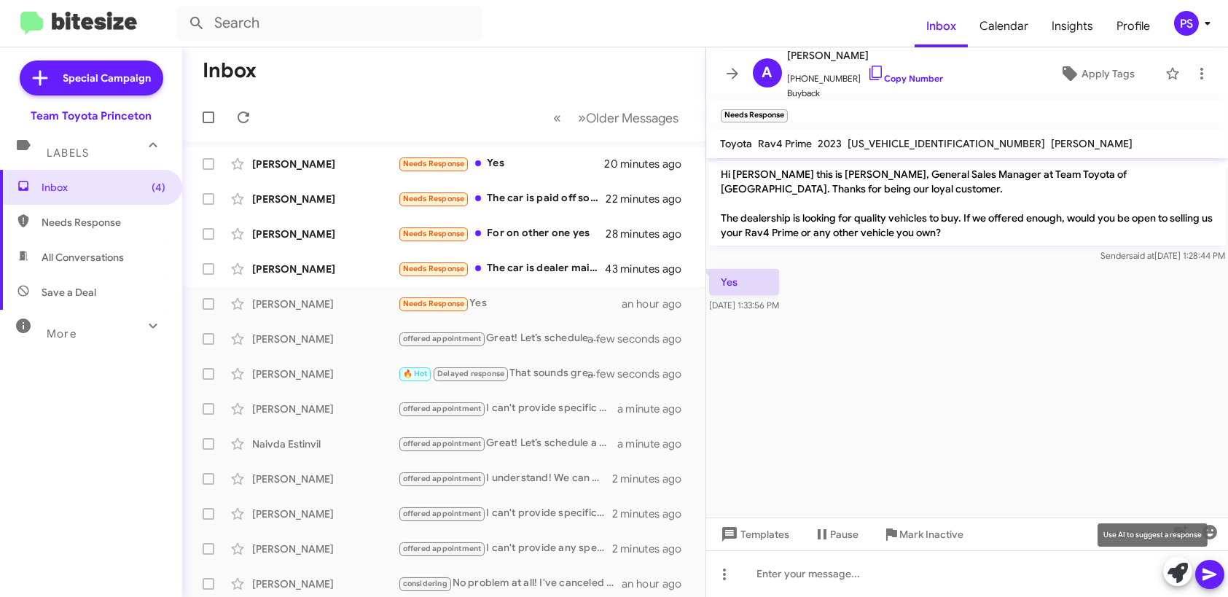
click at [1181, 566] on icon at bounding box center [1178, 573] width 20 height 20
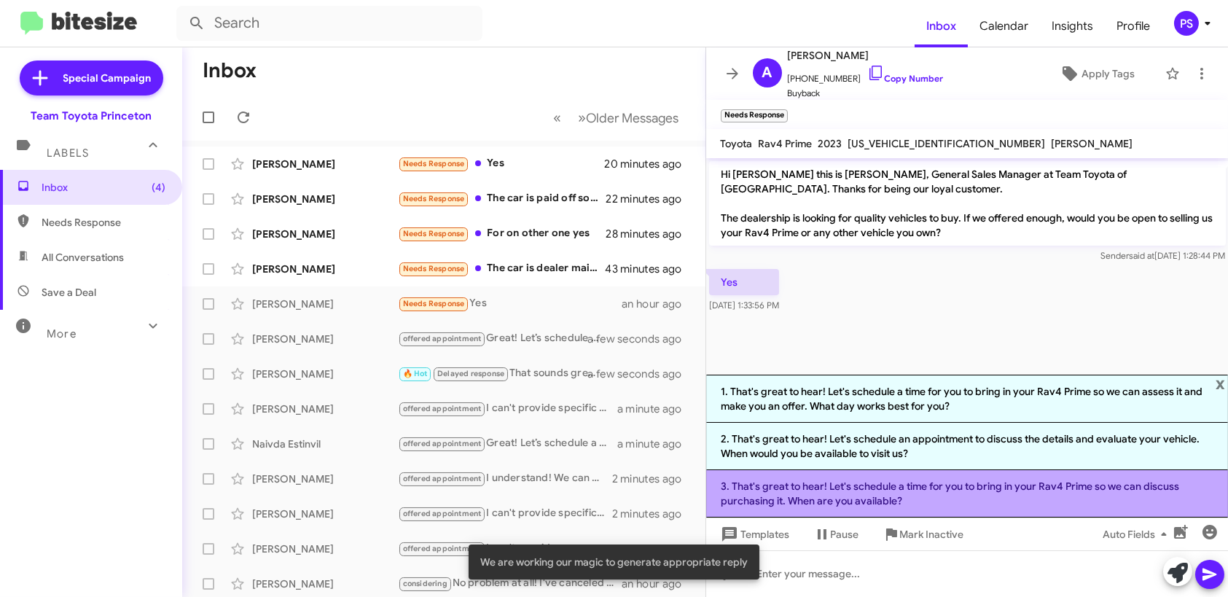
click at [1006, 492] on li "3. That's great to hear! Let's schedule a time for you to bring in your Rav4 Pr…" at bounding box center [967, 493] width 523 height 47
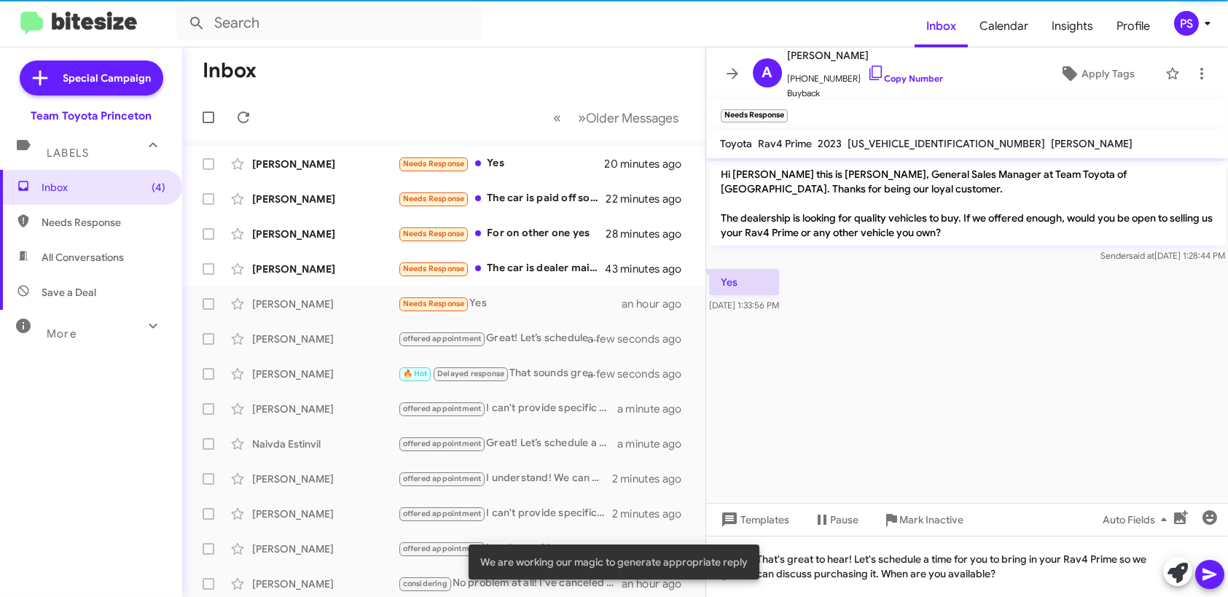
click at [1208, 575] on icon at bounding box center [1210, 574] width 17 height 17
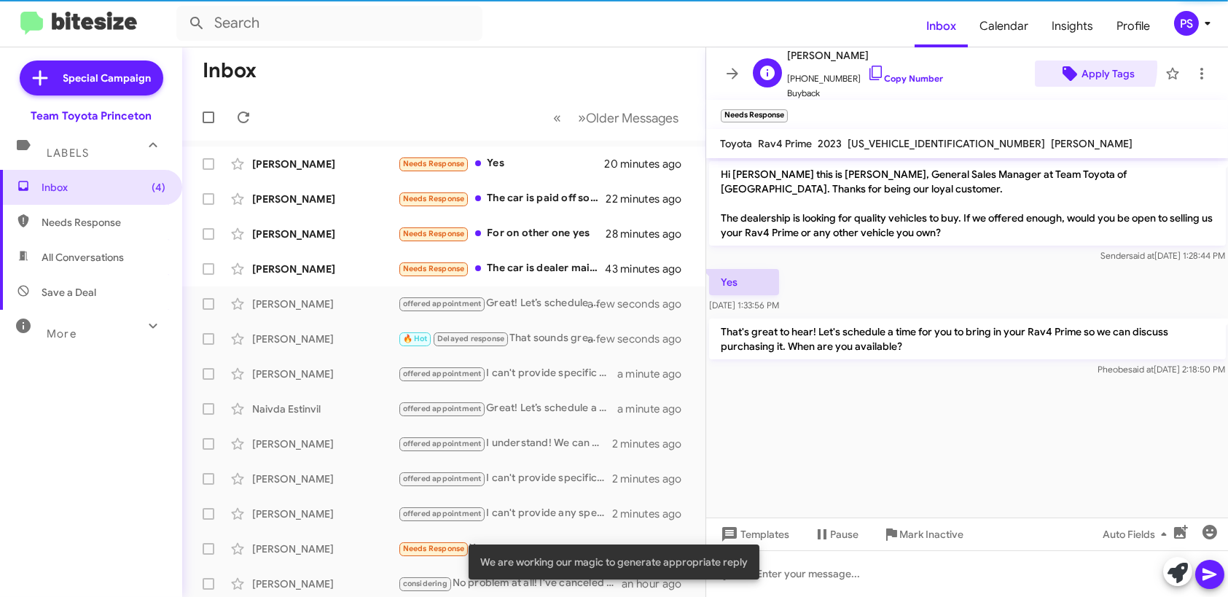
click at [1072, 66] on span "Apply Tags" at bounding box center [1097, 74] width 100 height 26
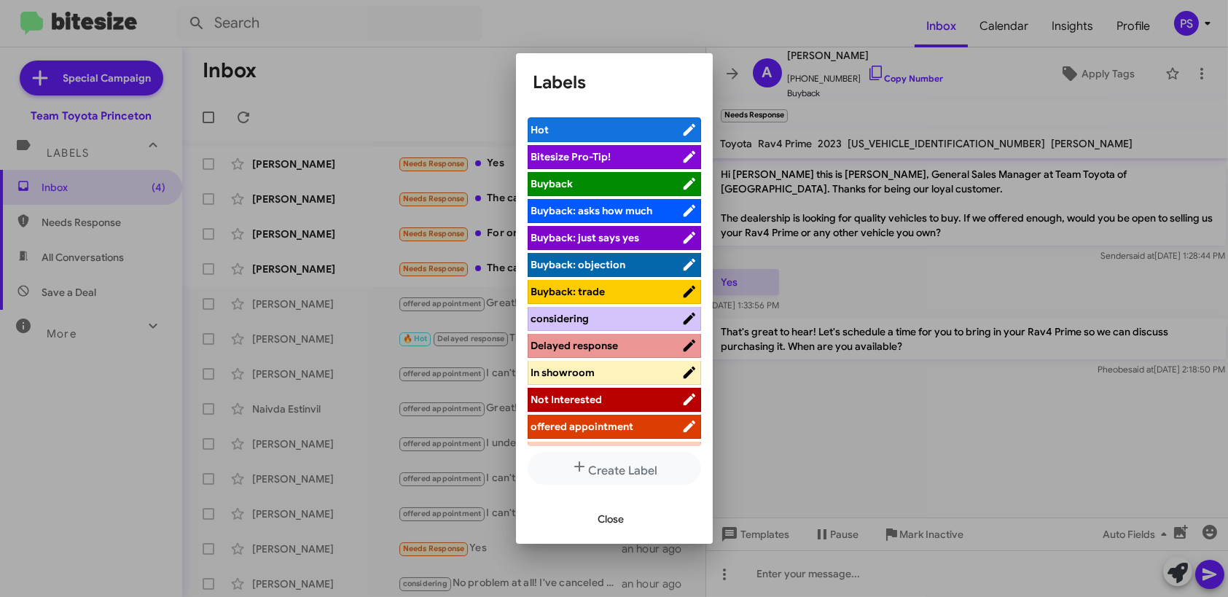
click at [581, 421] on span "offered appointment" at bounding box center [582, 426] width 103 height 13
click at [617, 519] on span "Close" at bounding box center [612, 519] width 26 height 26
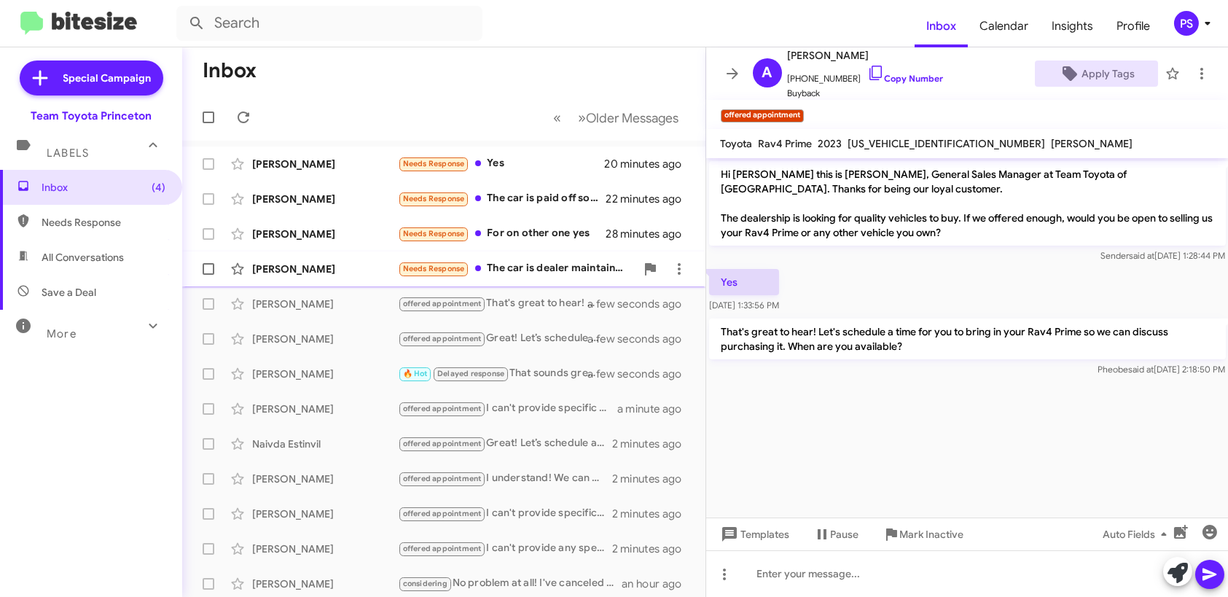
click at [526, 277] on div "Raji Thomas Needs Response The car is dealer maintained- oil changes every 5K, …" at bounding box center [444, 268] width 500 height 29
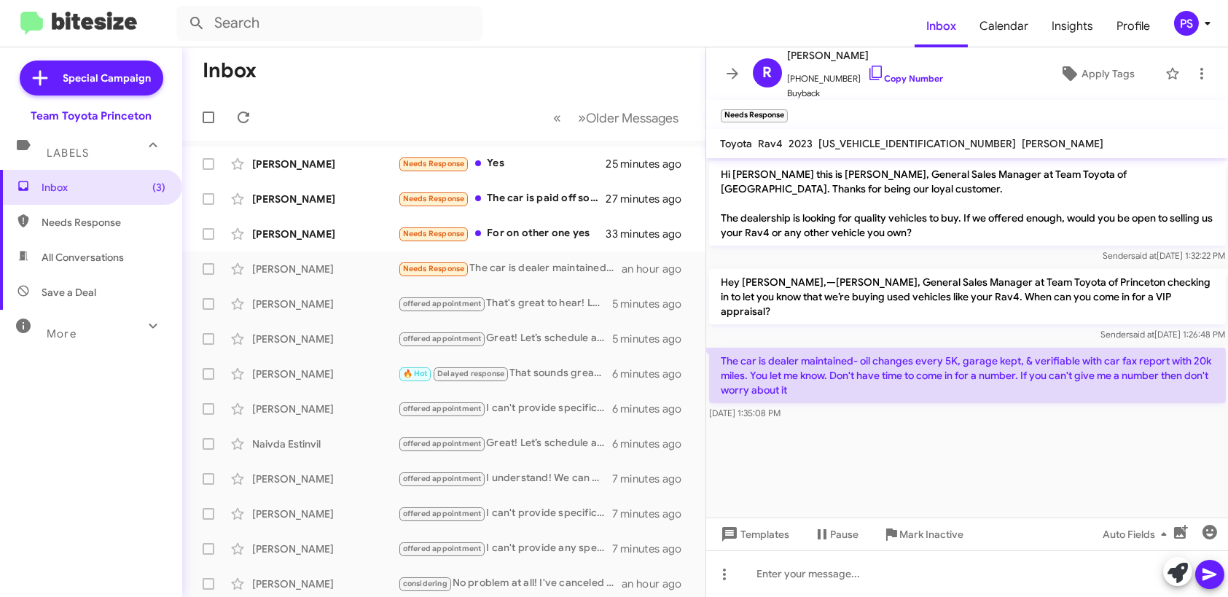
drag, startPoint x: 749, startPoint y: 349, endPoint x: 891, endPoint y: 343, distance: 141.6
click at [891, 348] on p "The car is dealer maintained- oil changes every 5K, garage kept, & verifiable w…" at bounding box center [967, 375] width 517 height 55
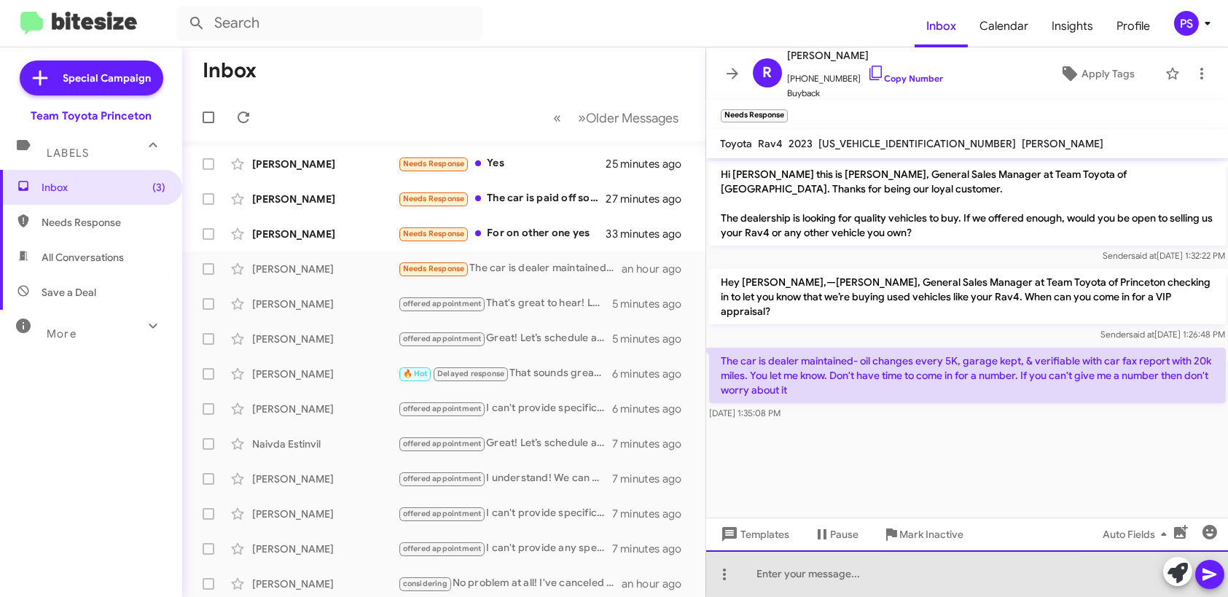
click at [968, 575] on div at bounding box center [967, 573] width 523 height 47
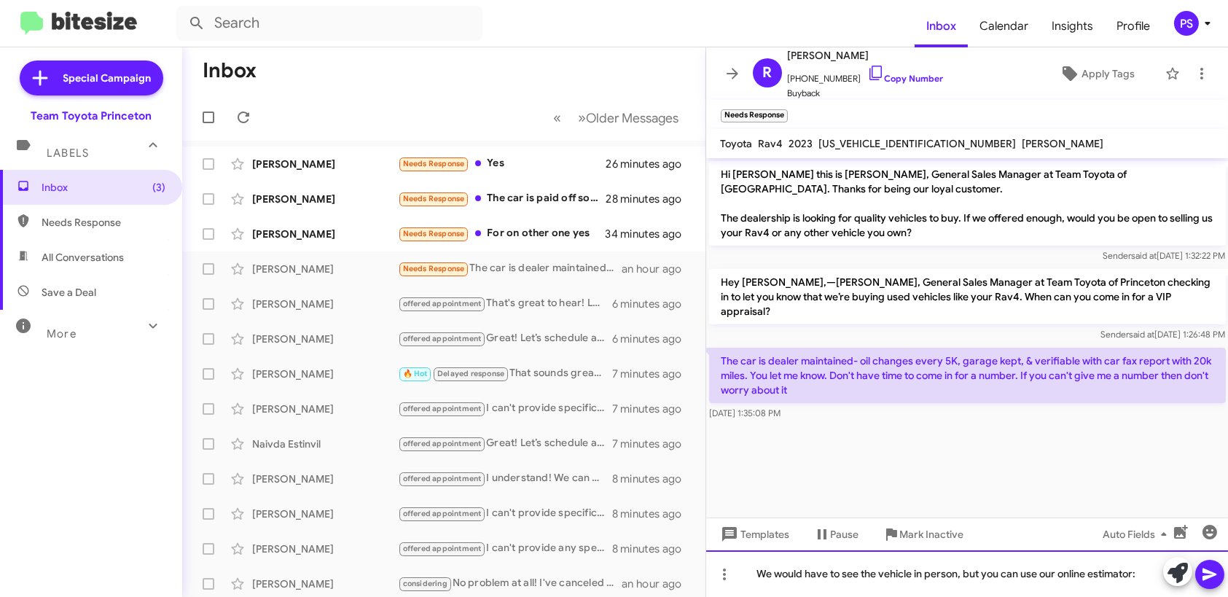
click at [1153, 578] on div "We would have to see the vehicle in person, but you can use our online estimato…" at bounding box center [967, 573] width 523 height 47
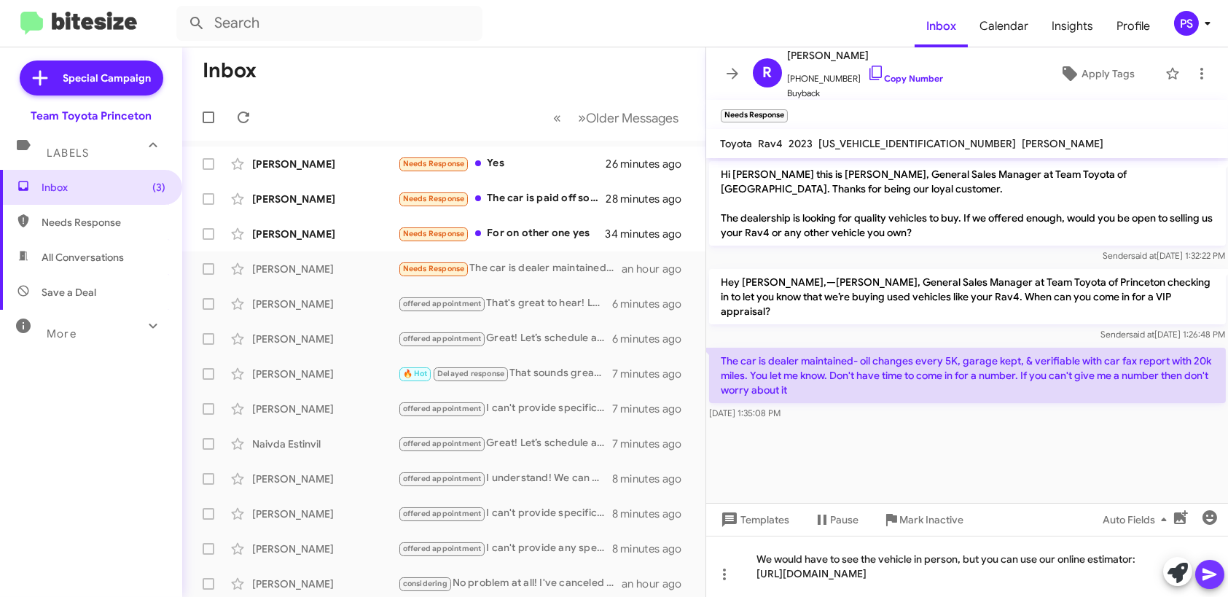
click at [1202, 571] on icon at bounding box center [1210, 574] width 17 height 17
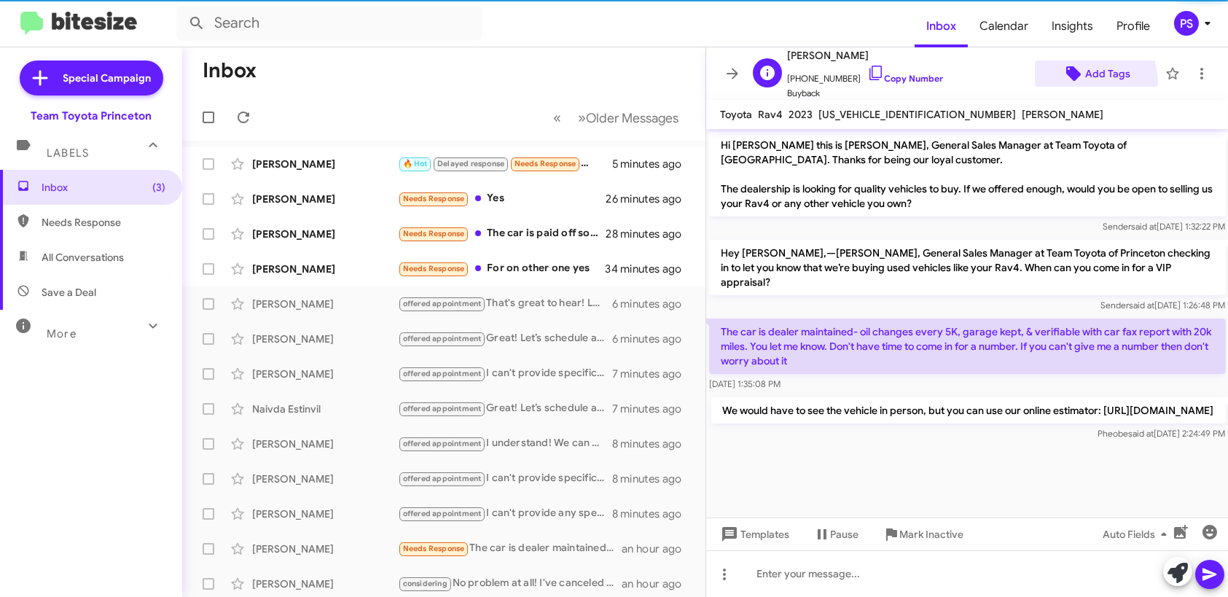
click at [1086, 82] on span "Add Tags" at bounding box center [1108, 74] width 45 height 26
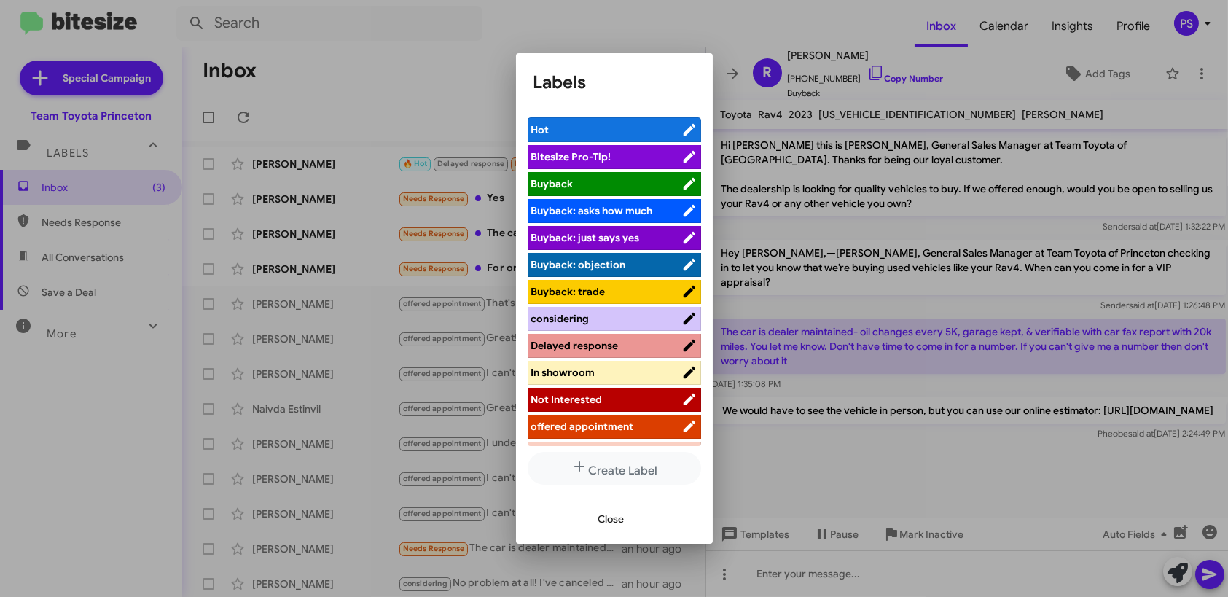
click at [619, 392] on span "Not Interested" at bounding box center [606, 399] width 150 height 15
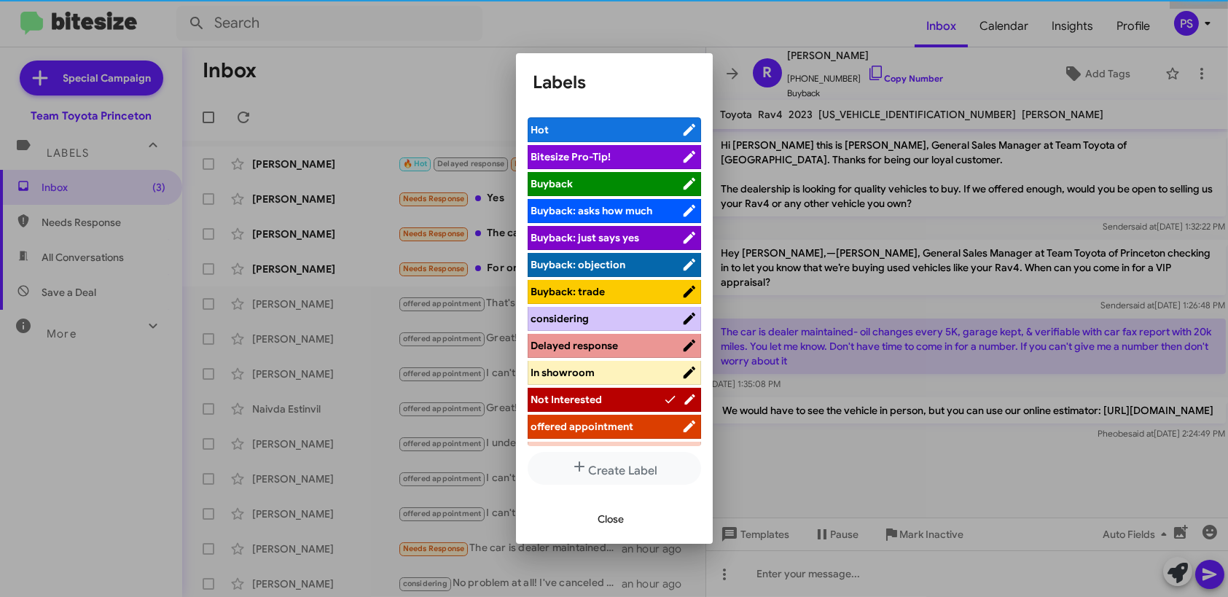
click at [607, 504] on div "Close" at bounding box center [615, 519] width 162 height 50
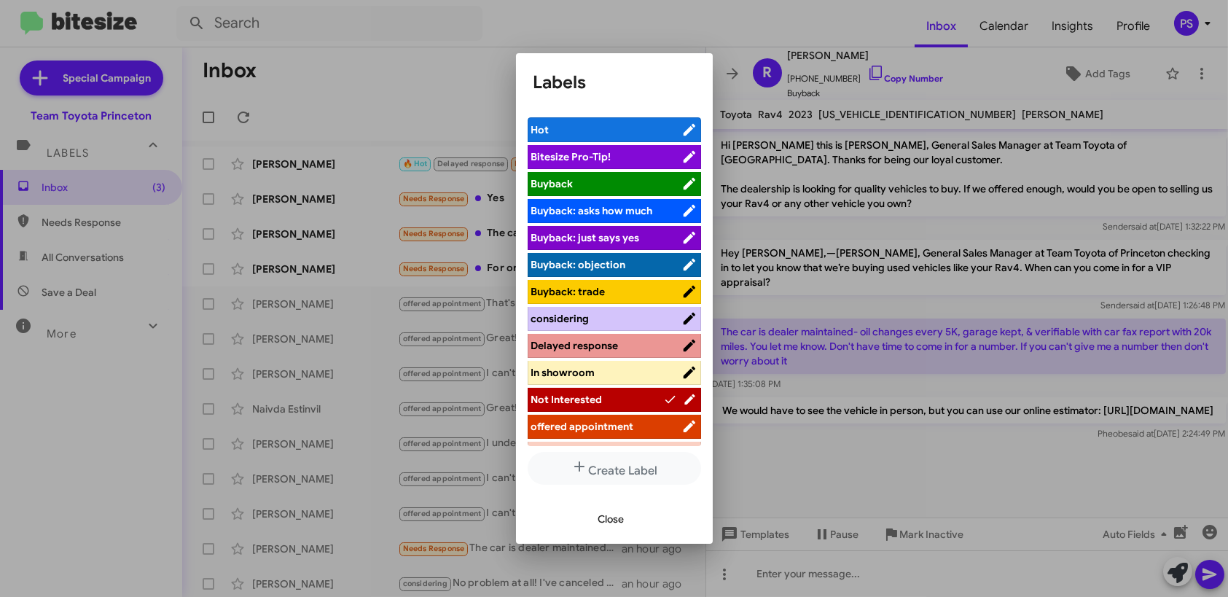
click at [605, 526] on span "Close" at bounding box center [612, 519] width 26 height 26
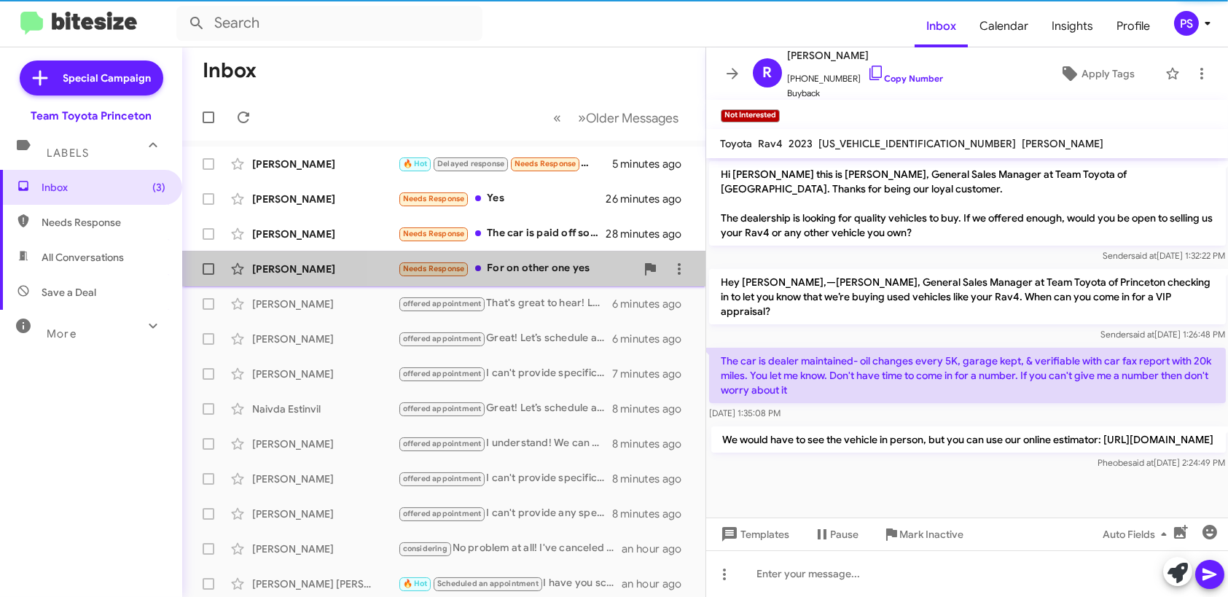
click at [526, 257] on div "Livio Alvarado Needs Response For on other one yes 34 minutes ago" at bounding box center [444, 268] width 500 height 29
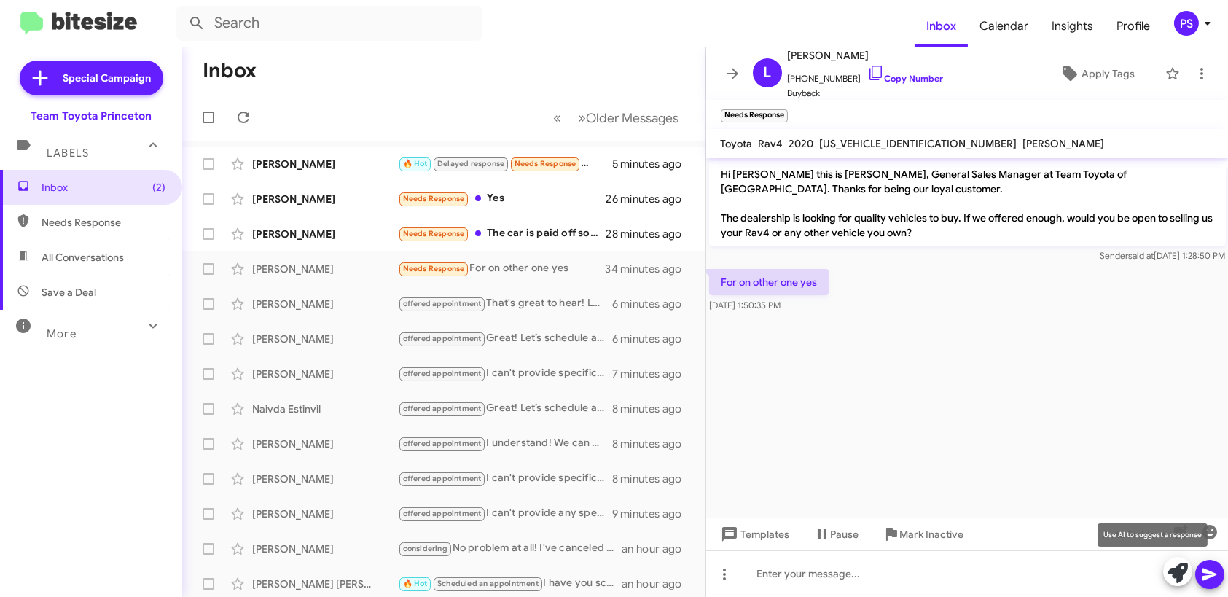
click at [1175, 569] on icon at bounding box center [1178, 573] width 20 height 20
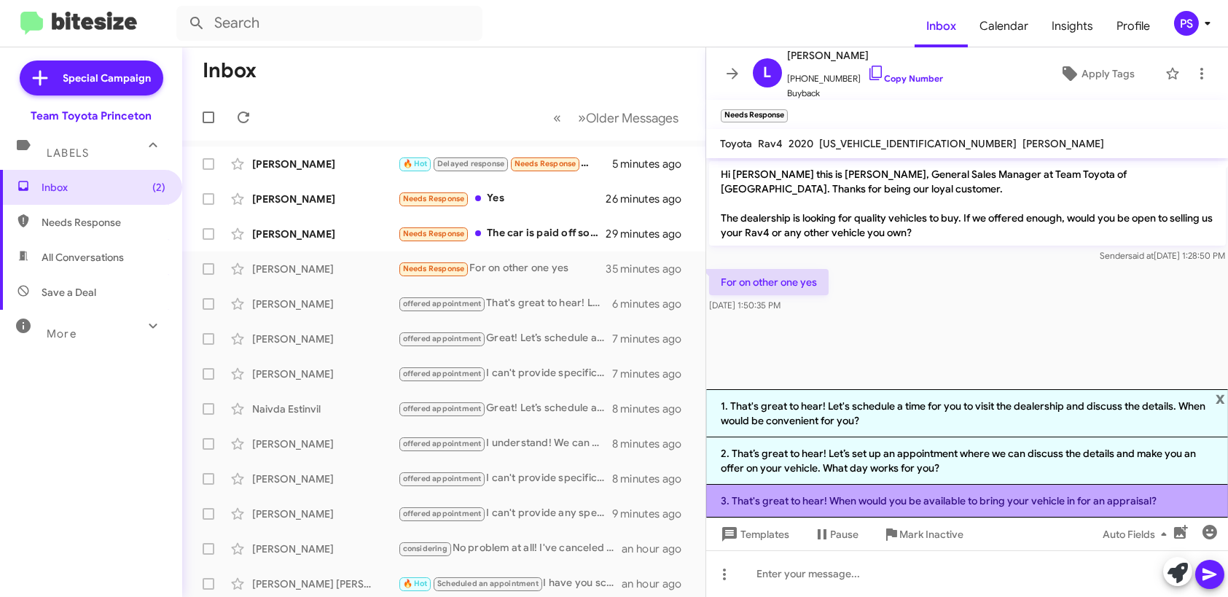
click at [978, 503] on li "3. That's great to hear! When would you be available to bring your vehicle in f…" at bounding box center [967, 501] width 523 height 33
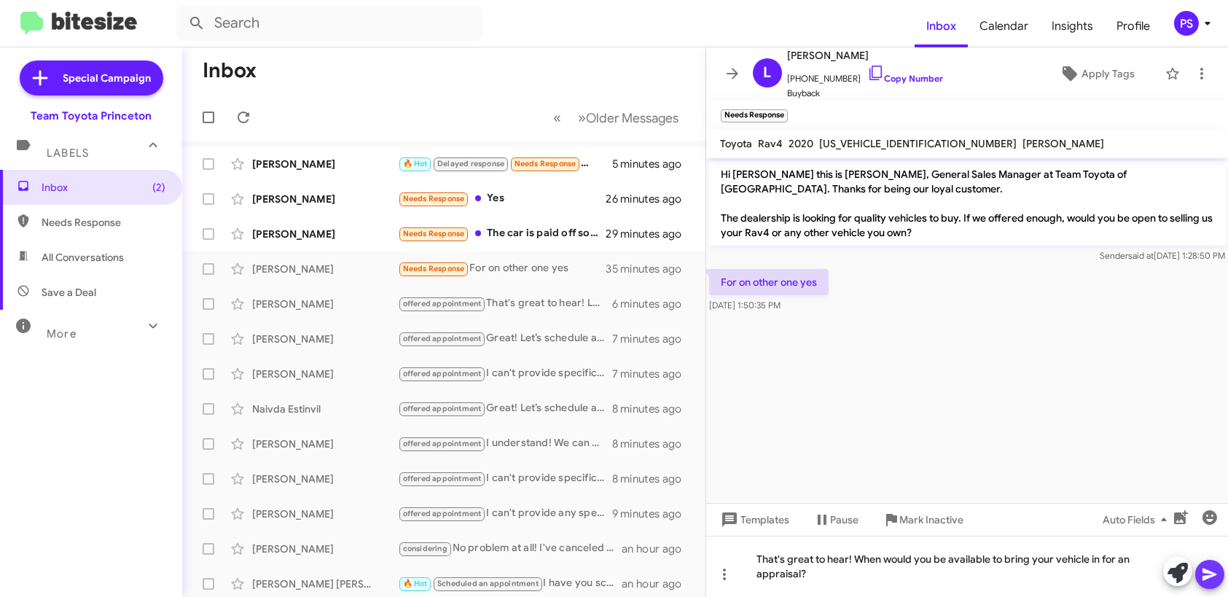
click at [1197, 569] on button at bounding box center [1210, 574] width 29 height 29
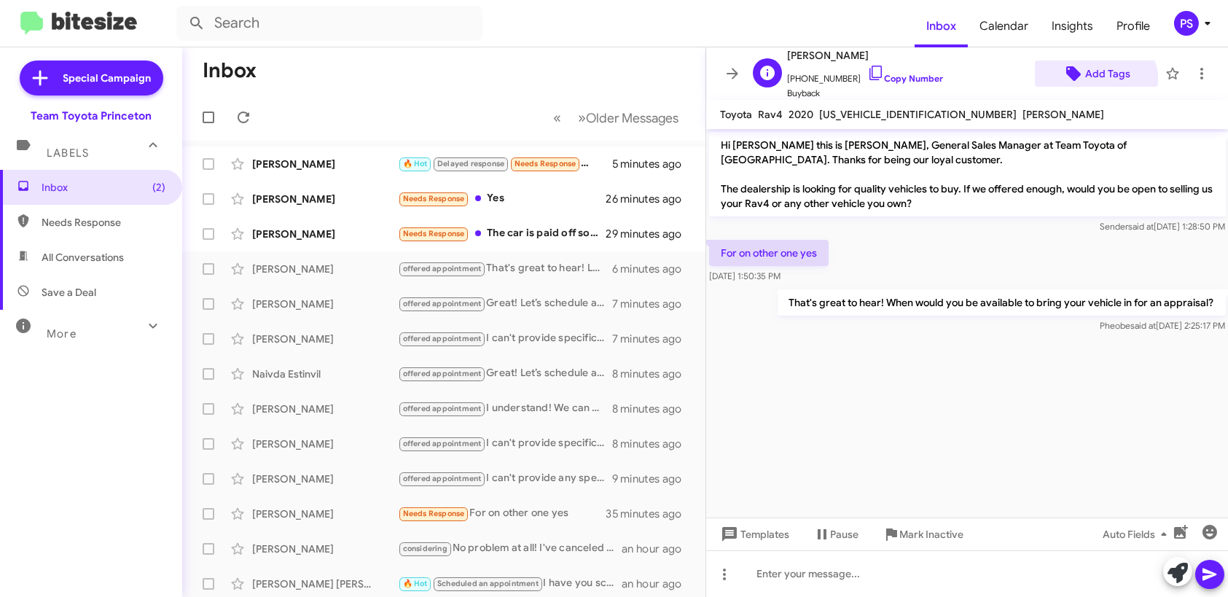
click at [1086, 82] on span "Add Tags" at bounding box center [1108, 74] width 45 height 26
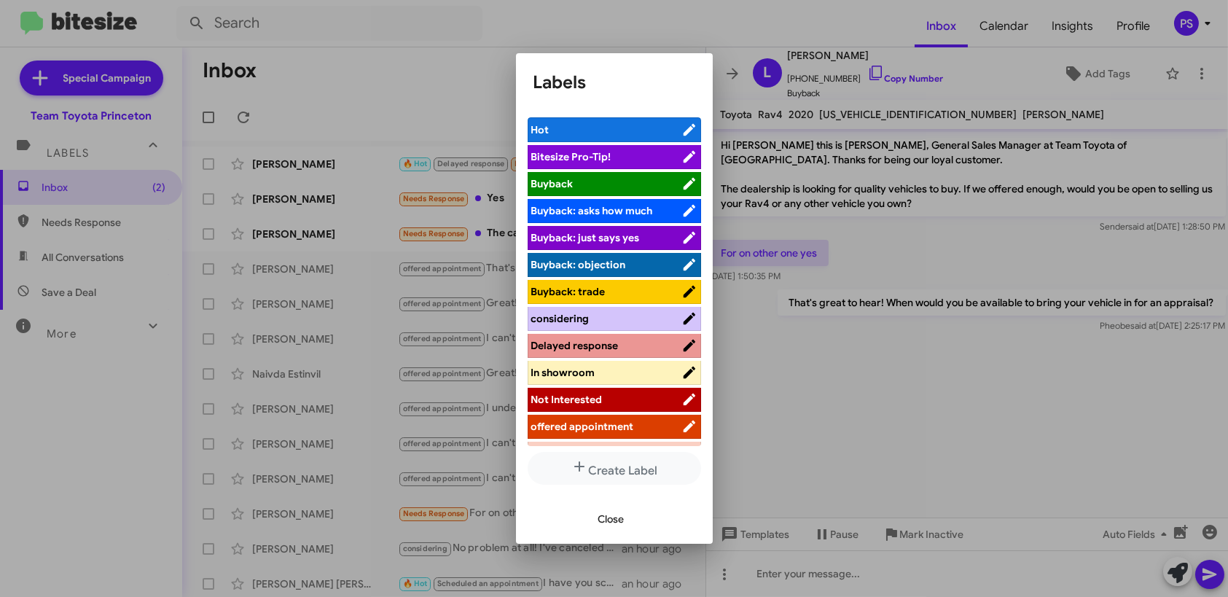
click at [553, 431] on span "offered appointment" at bounding box center [582, 426] width 103 height 13
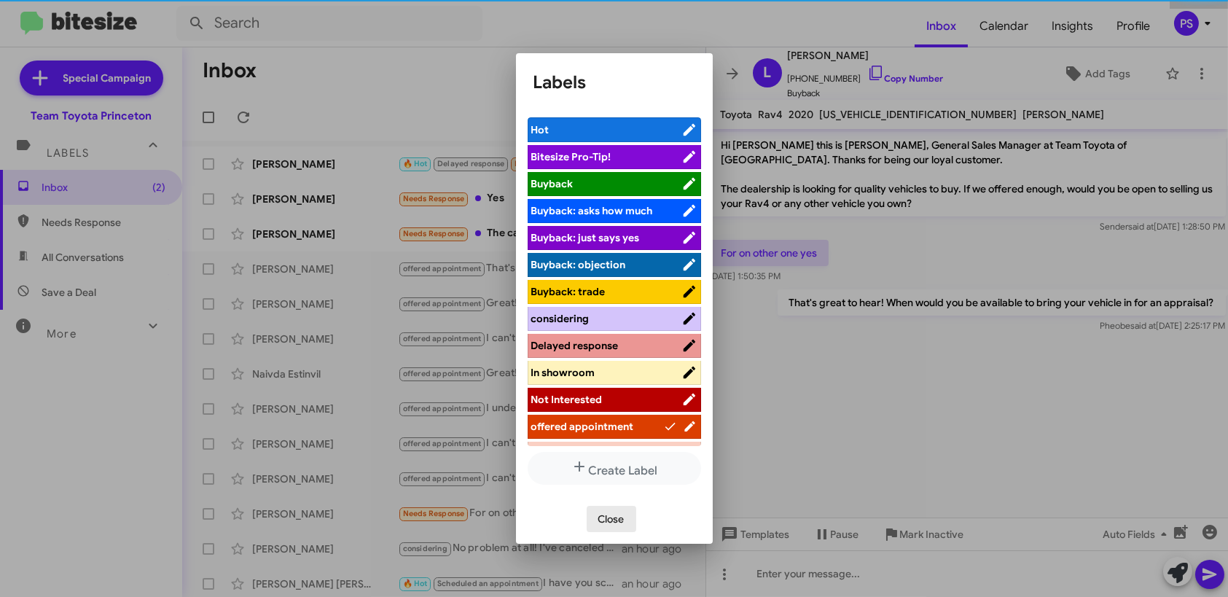
click at [609, 519] on span "Close" at bounding box center [612, 519] width 26 height 26
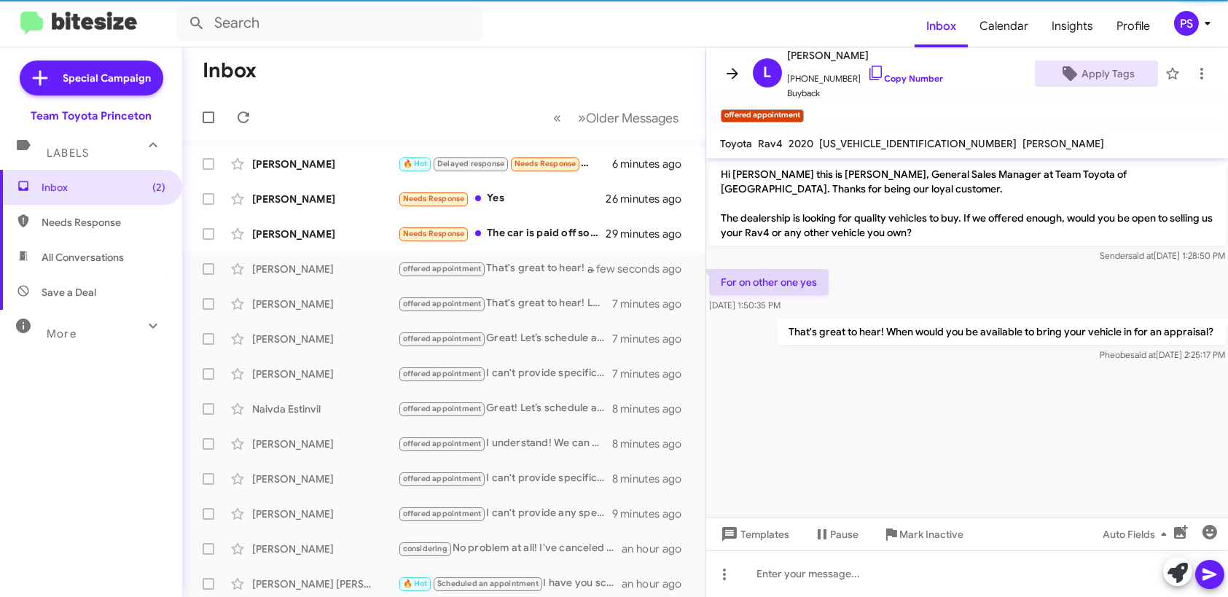
click at [739, 66] on icon at bounding box center [732, 73] width 17 height 17
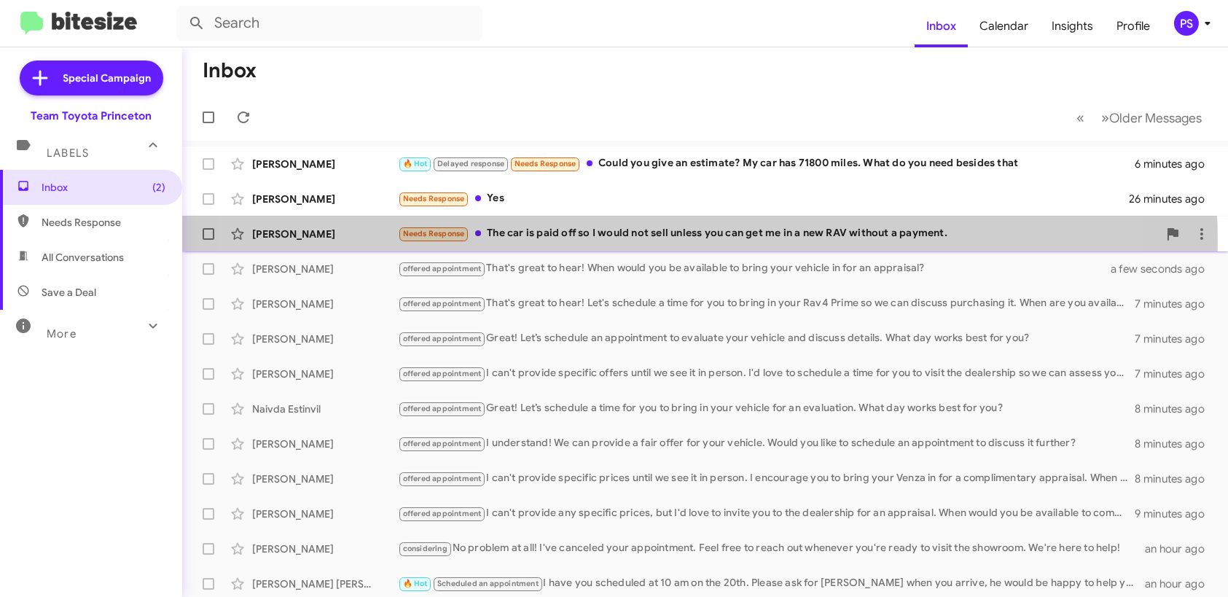
click at [625, 242] on div "Samantha Price Needs Response The car is paid off so I would not sell unless yo…" at bounding box center [705, 233] width 1023 height 29
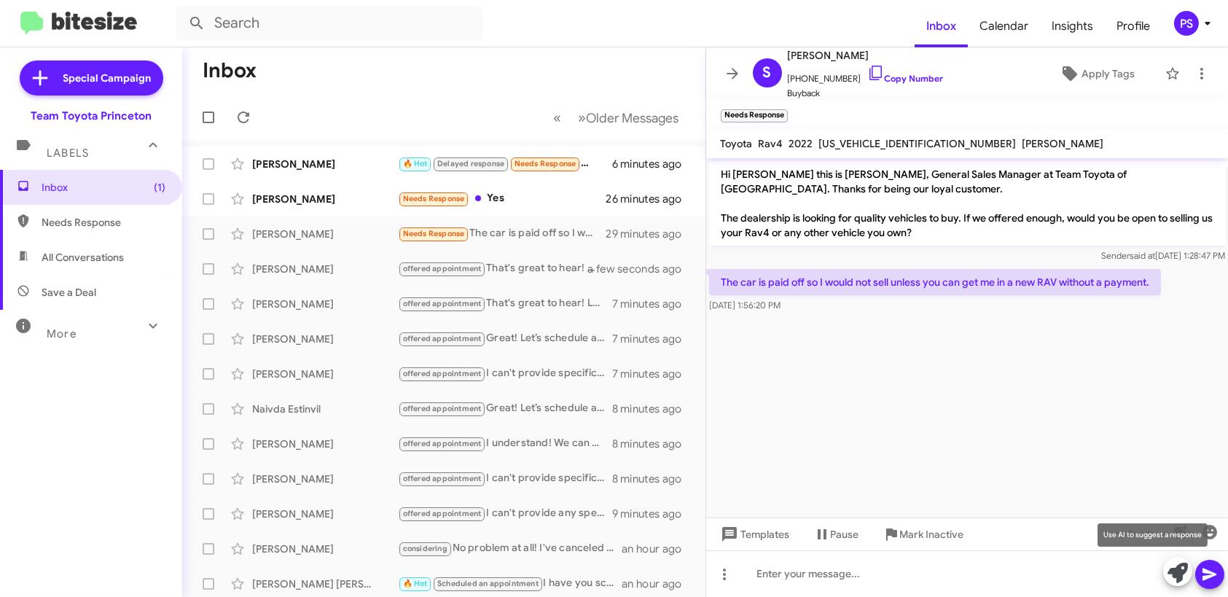
click at [1177, 571] on icon at bounding box center [1178, 573] width 20 height 20
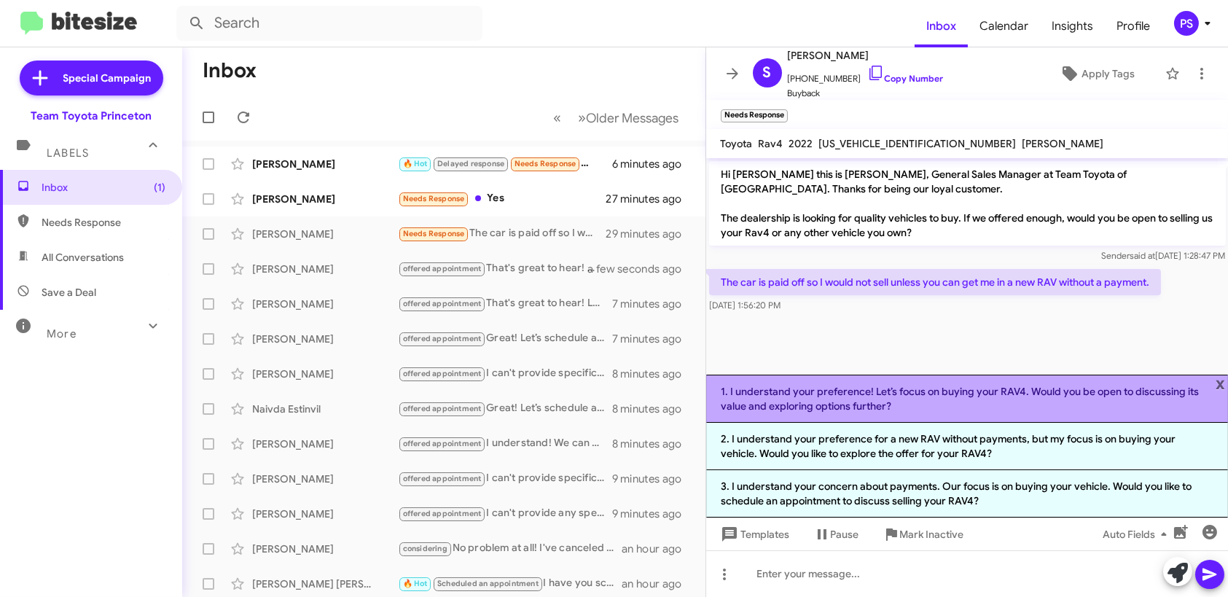
click at [993, 395] on li "1. I understand your preference! Let’s focus on buying your RAV4. Would you be …" at bounding box center [967, 399] width 523 height 48
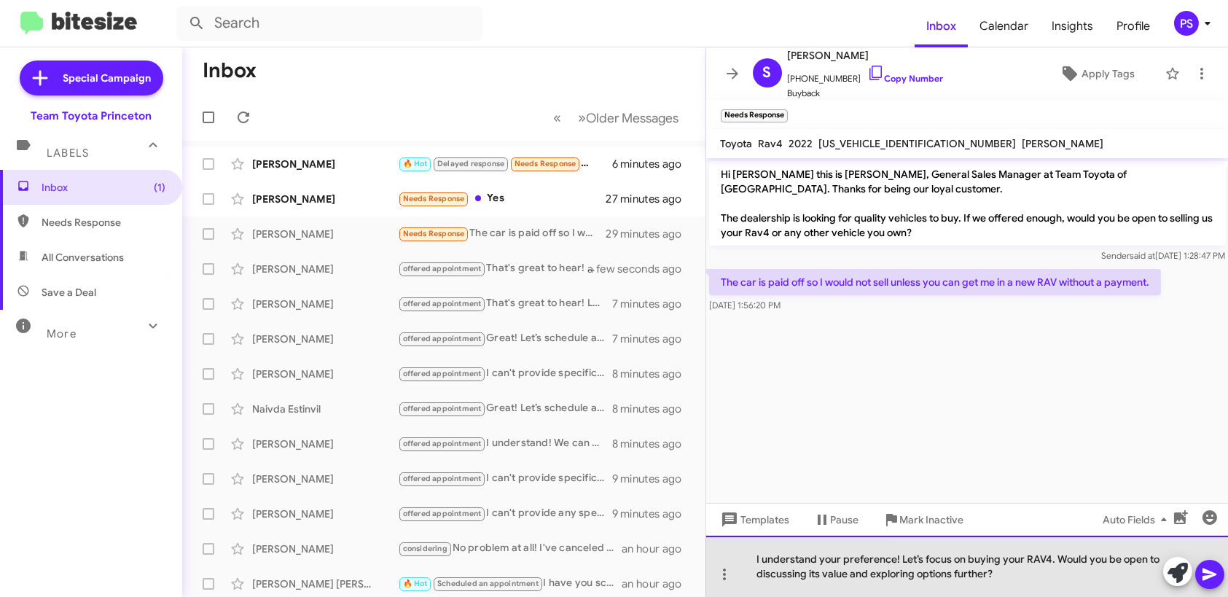
drag, startPoint x: 1056, startPoint y: 556, endPoint x: 895, endPoint y: 563, distance: 160.5
click at [895, 563] on div "I understand your preference! Let’s focus on buying your RAV4. Would you be ope…" at bounding box center [967, 566] width 523 height 61
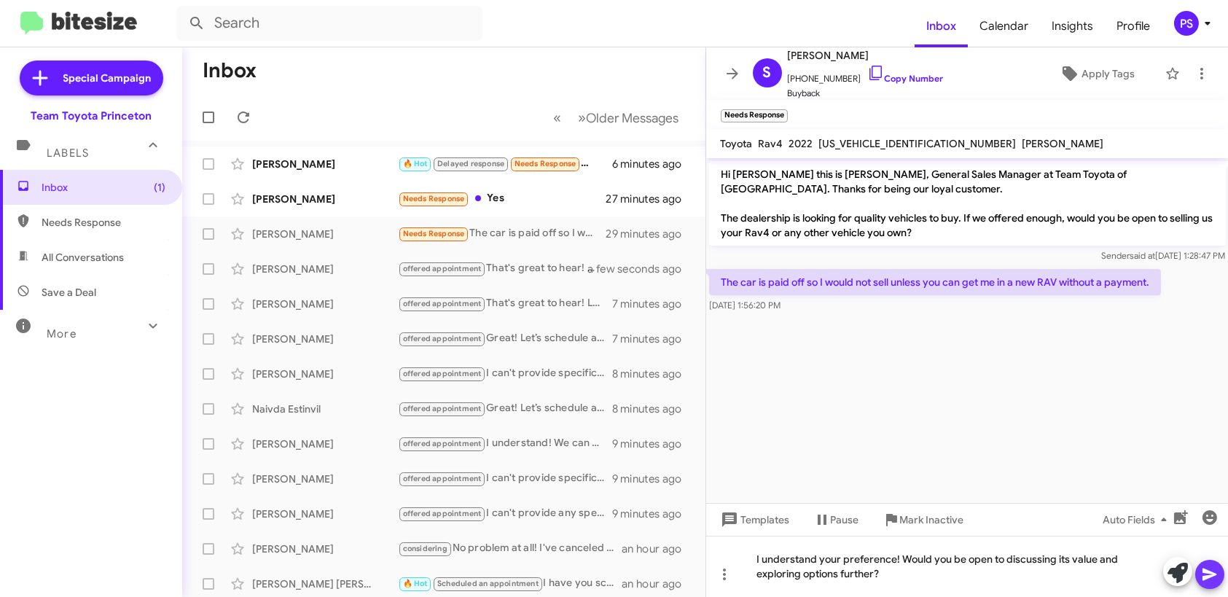
click at [1206, 567] on icon at bounding box center [1210, 574] width 17 height 17
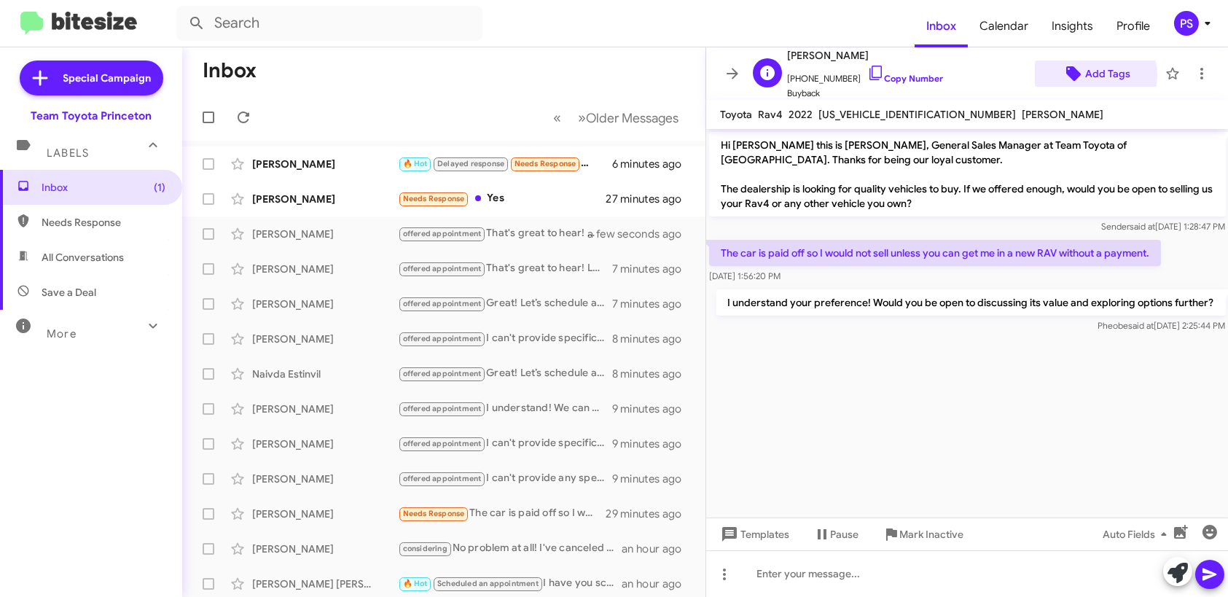
click at [1088, 76] on span "Add Tags" at bounding box center [1108, 74] width 45 height 26
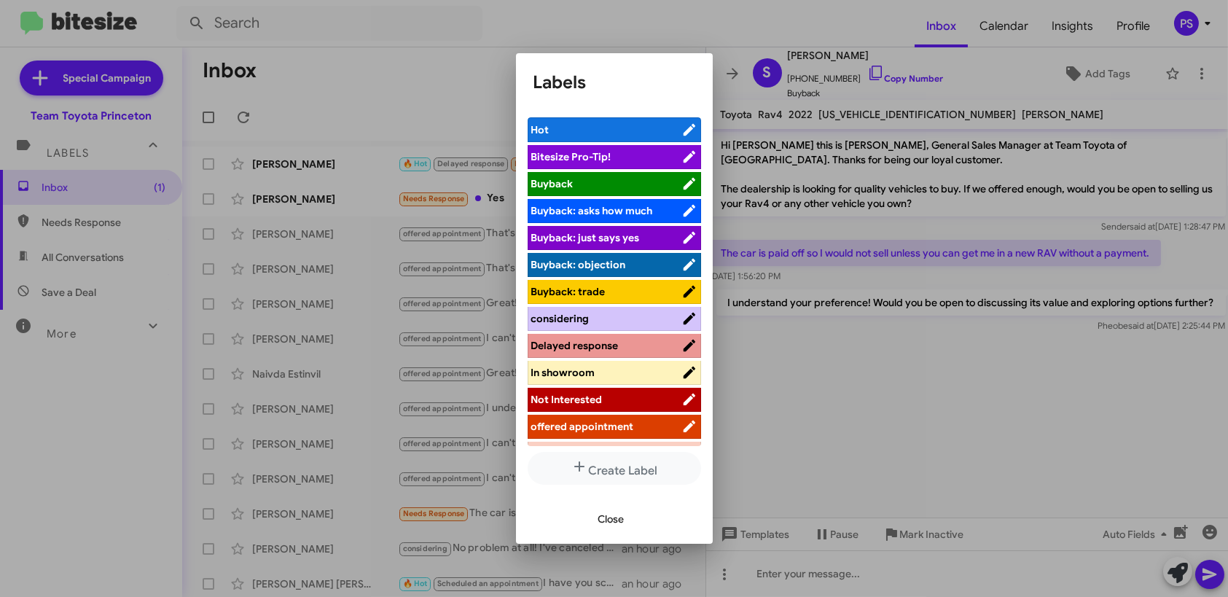
click at [606, 431] on span "offered appointment" at bounding box center [582, 426] width 103 height 13
click at [623, 521] on span "Close" at bounding box center [612, 519] width 26 height 26
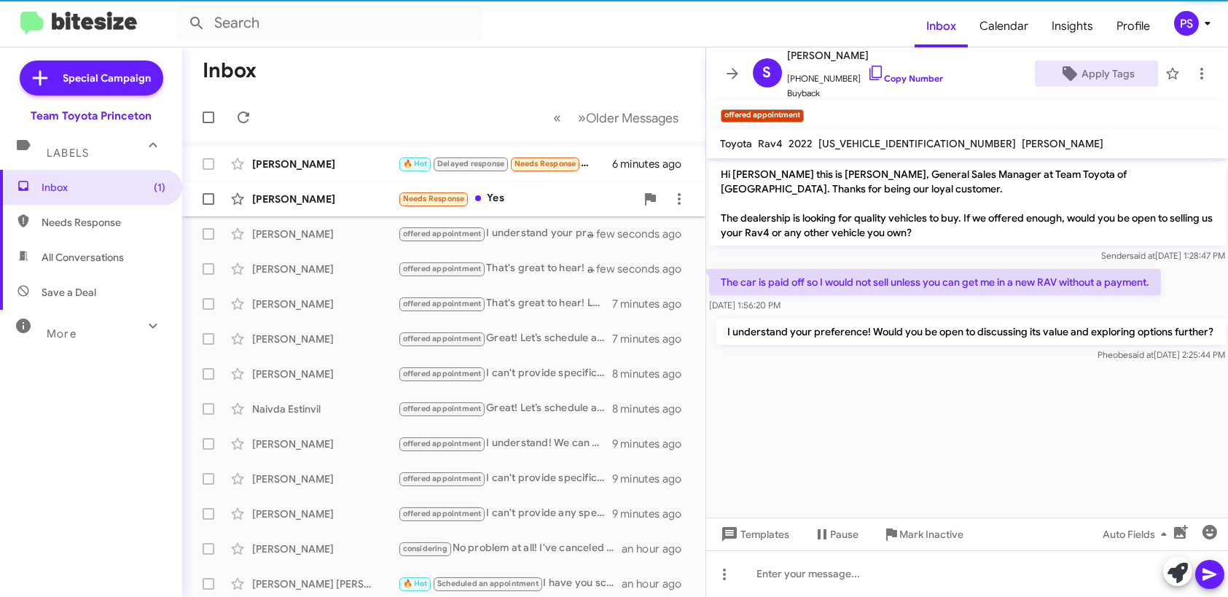
click at [550, 209] on div "Patrick Hasan Needs Response Yes 27 minutes ago" at bounding box center [444, 198] width 500 height 29
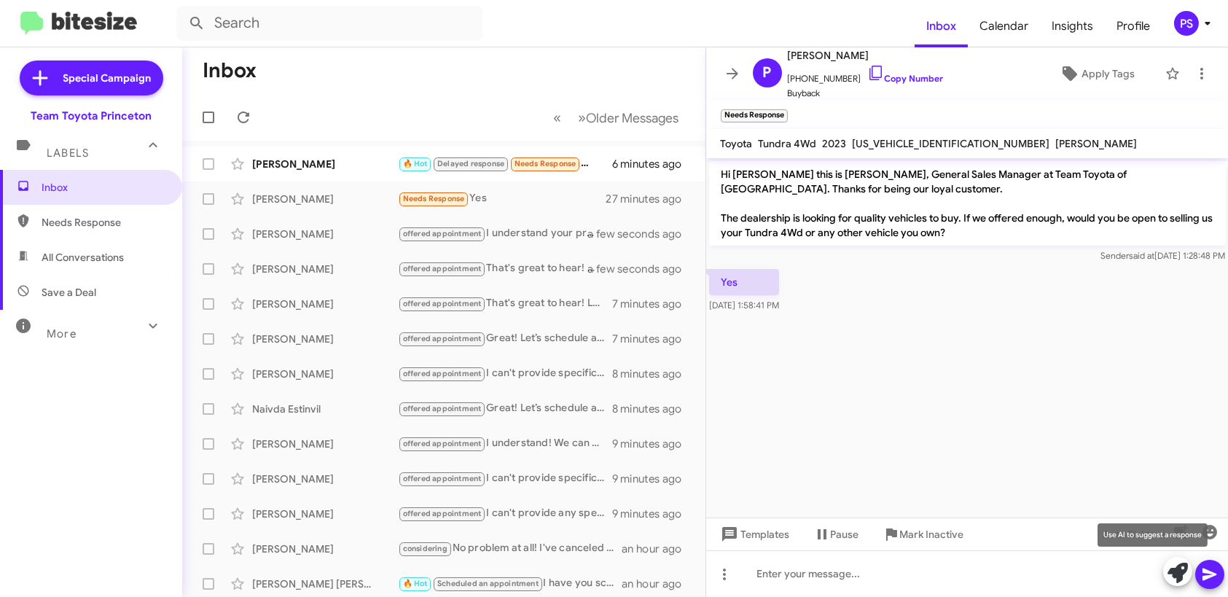
click at [1172, 577] on icon at bounding box center [1178, 573] width 20 height 20
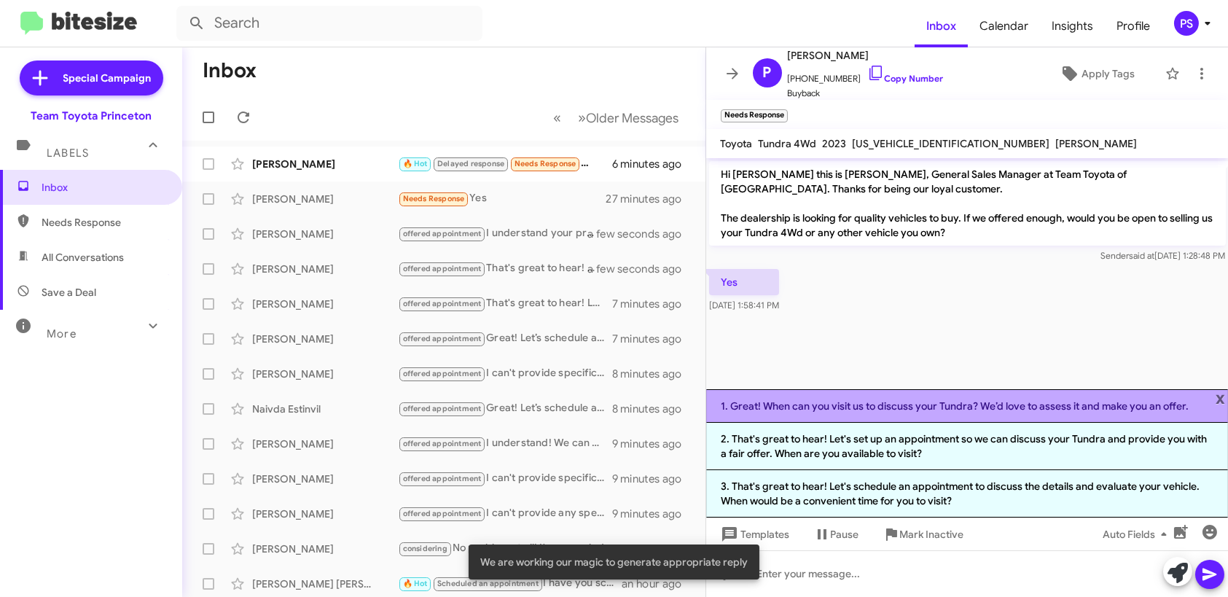
click at [876, 413] on li "1. Great! When can you visit us to discuss your Tundra? We’d love to assess it …" at bounding box center [967, 406] width 523 height 34
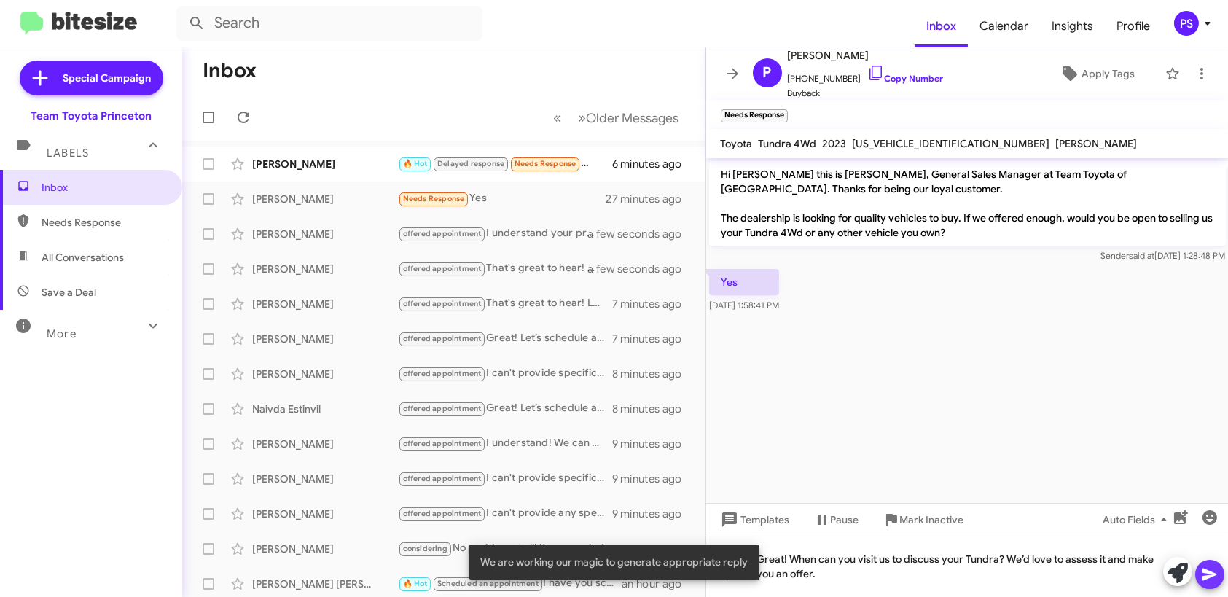
click at [1212, 578] on icon at bounding box center [1210, 574] width 17 height 17
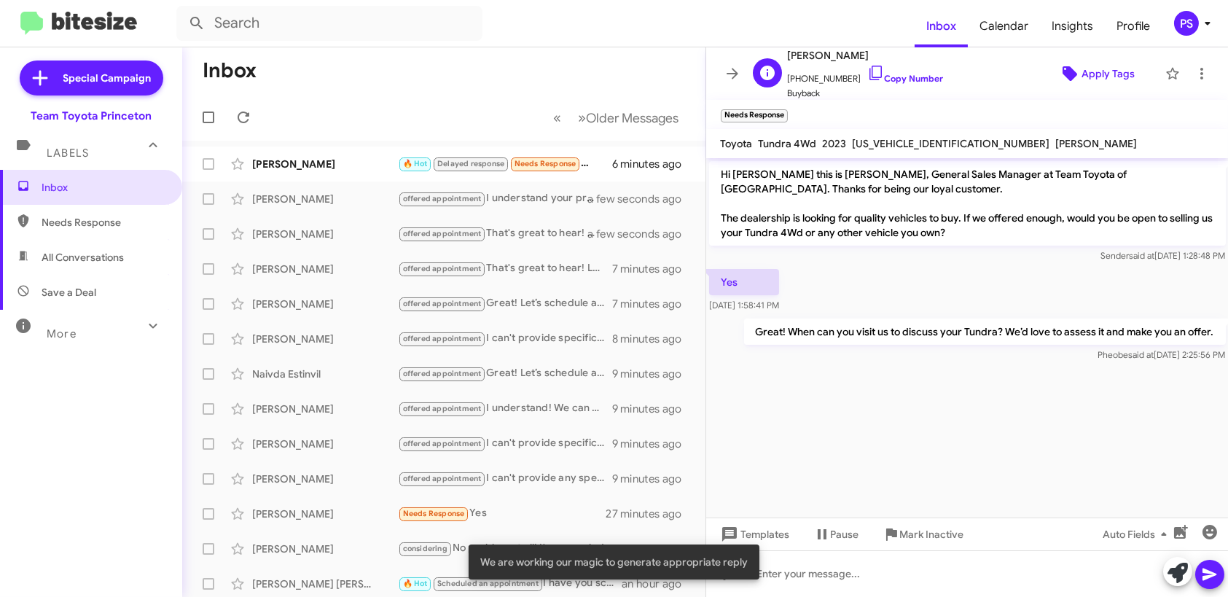
click at [1083, 71] on span "Apply Tags" at bounding box center [1108, 74] width 53 height 26
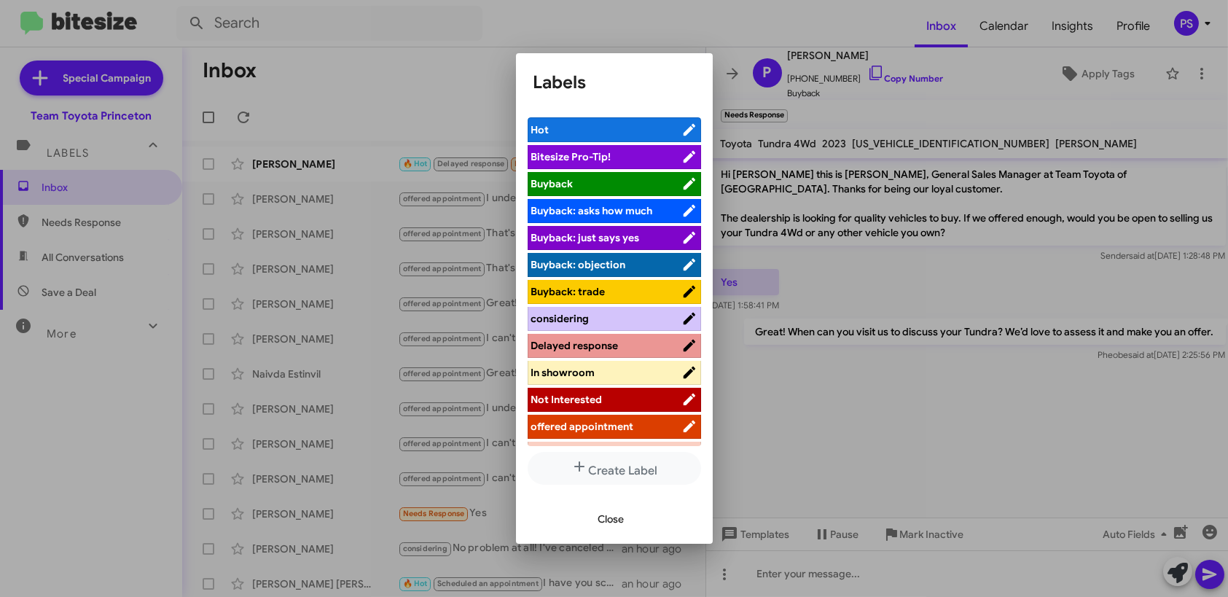
click at [610, 424] on span "offered appointment" at bounding box center [582, 426] width 103 height 13
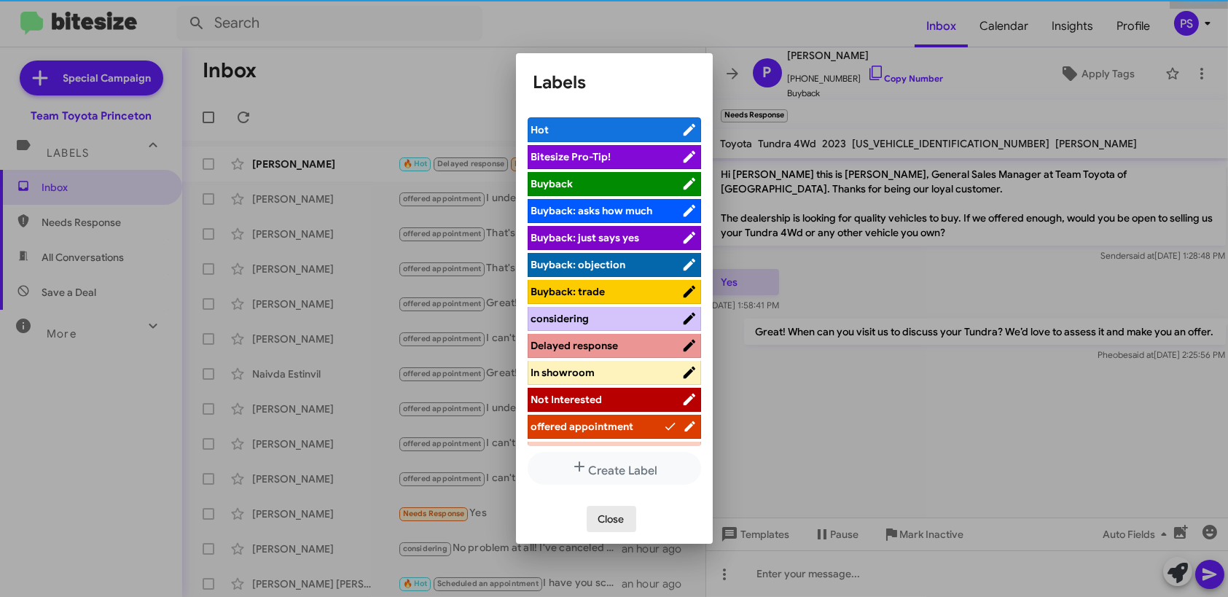
click at [604, 516] on span "Close" at bounding box center [612, 519] width 26 height 26
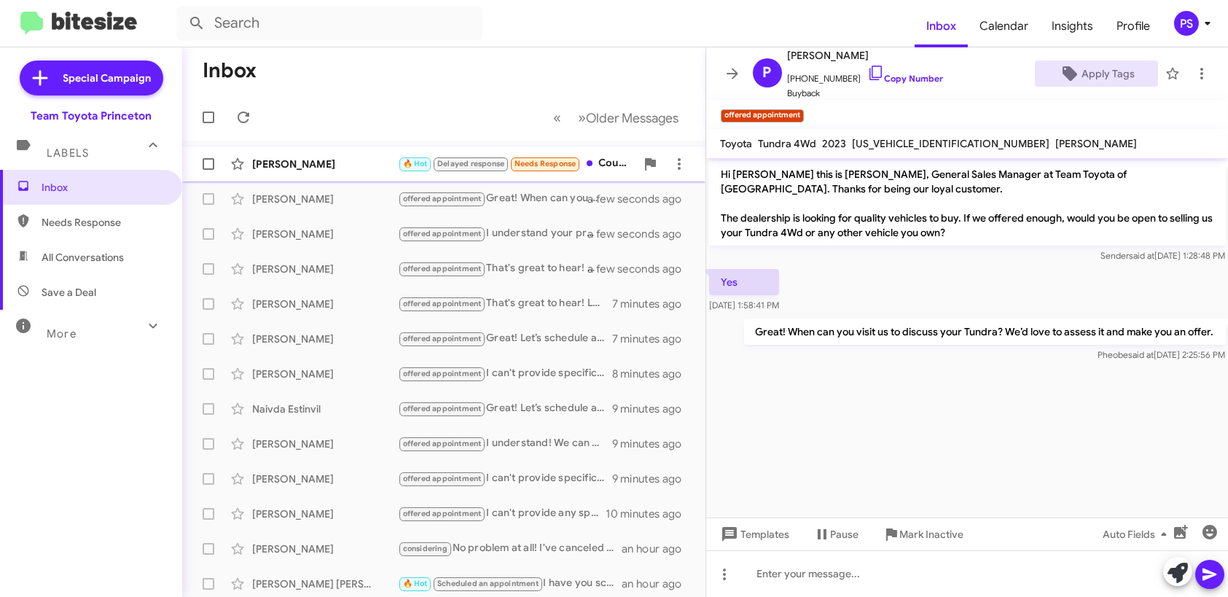
click at [338, 172] on div "Manuel Lopez Tariba 🔥 Hot Delayed response Needs Response Could you give an est…" at bounding box center [444, 163] width 500 height 29
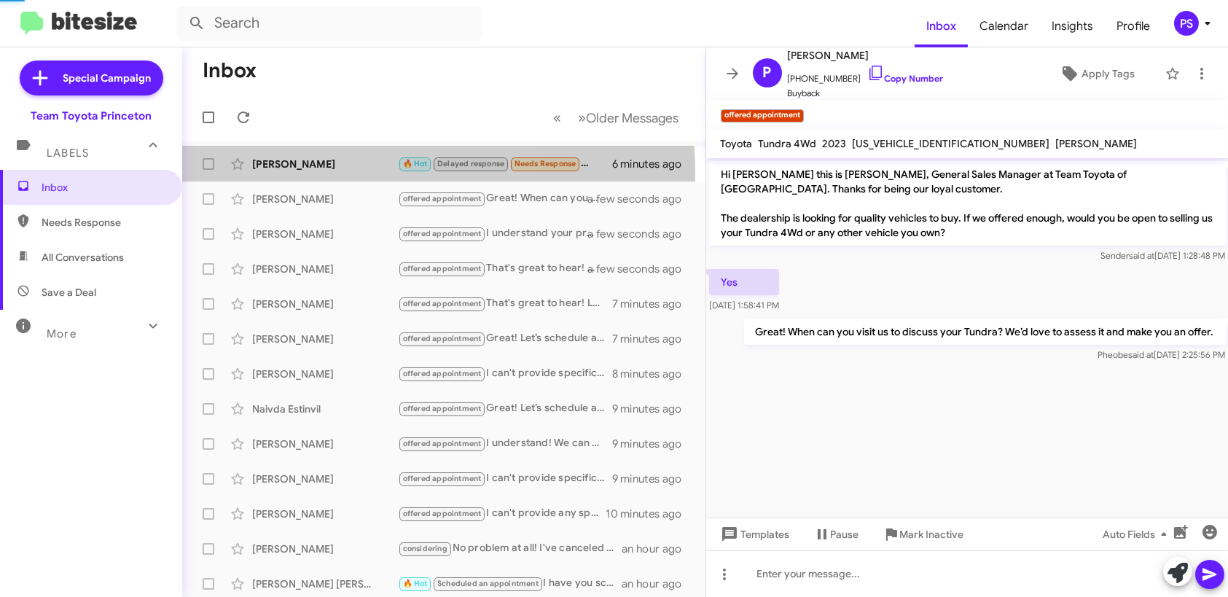
scroll to position [24, 0]
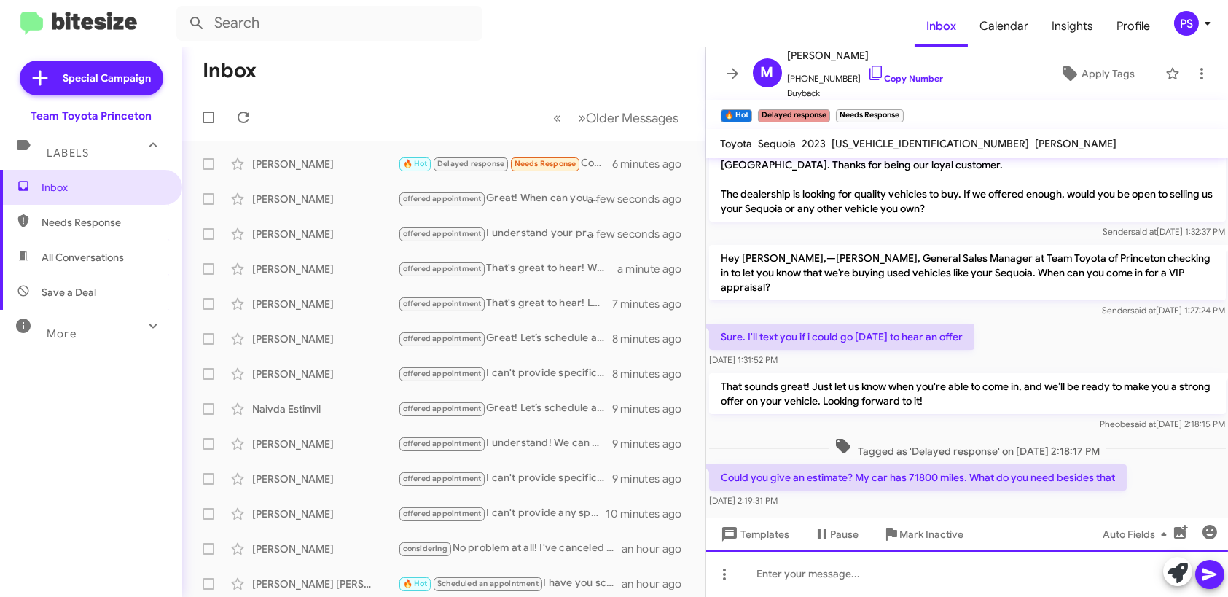
click at [941, 559] on div at bounding box center [967, 573] width 523 height 47
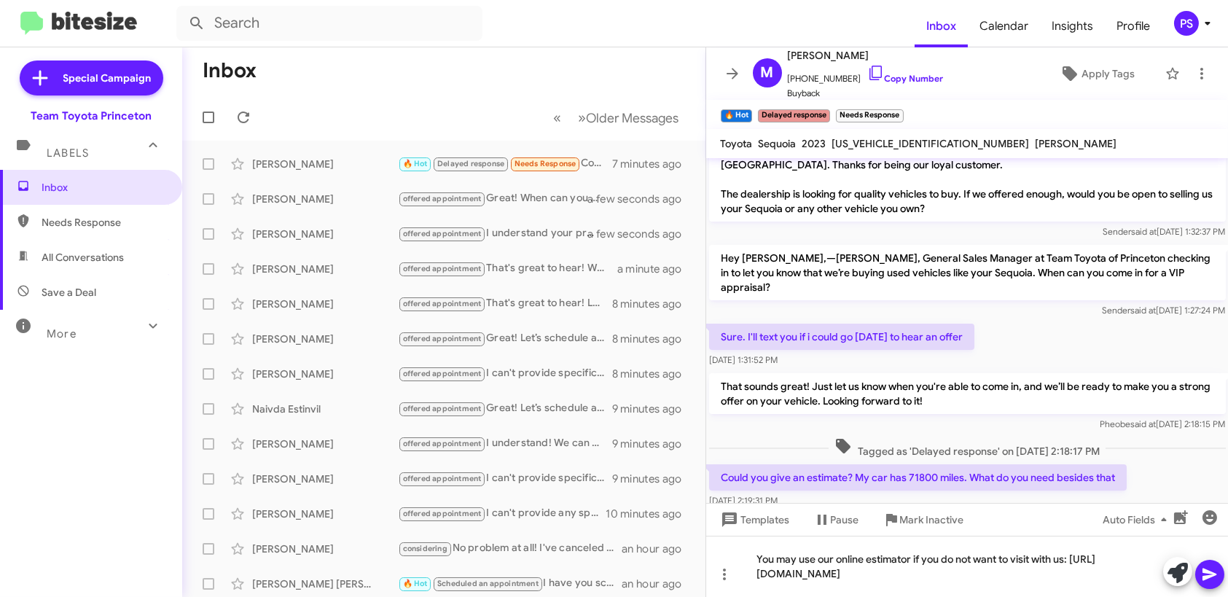
click at [1212, 568] on icon at bounding box center [1210, 574] width 17 height 17
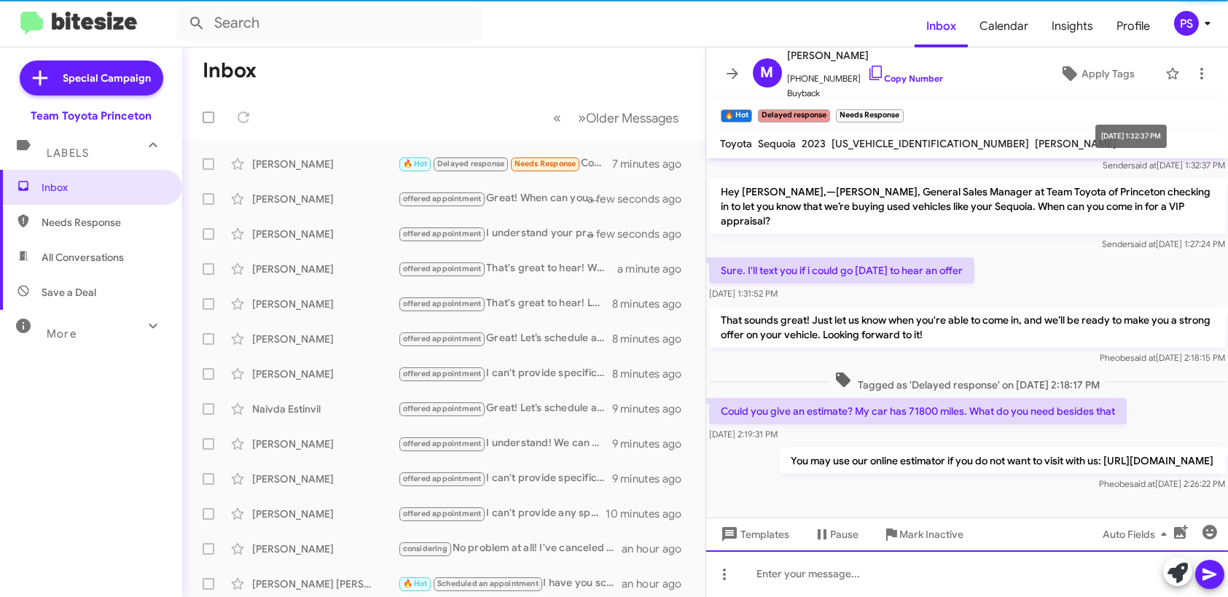
scroll to position [92, 0]
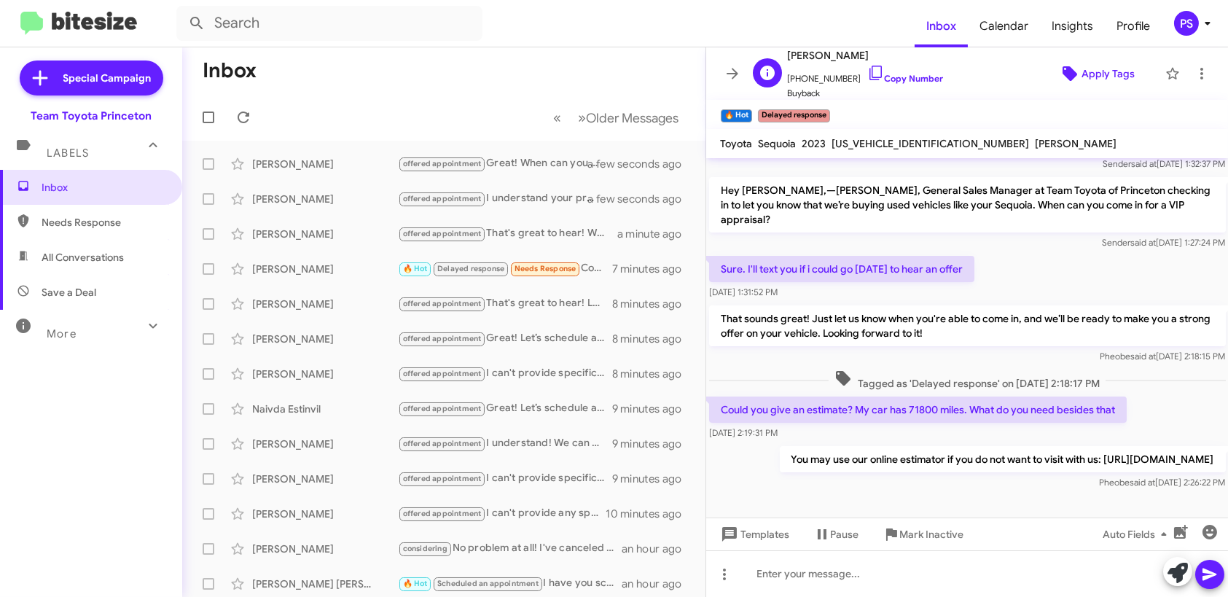
click at [1072, 72] on span "Apply Tags" at bounding box center [1097, 74] width 100 height 26
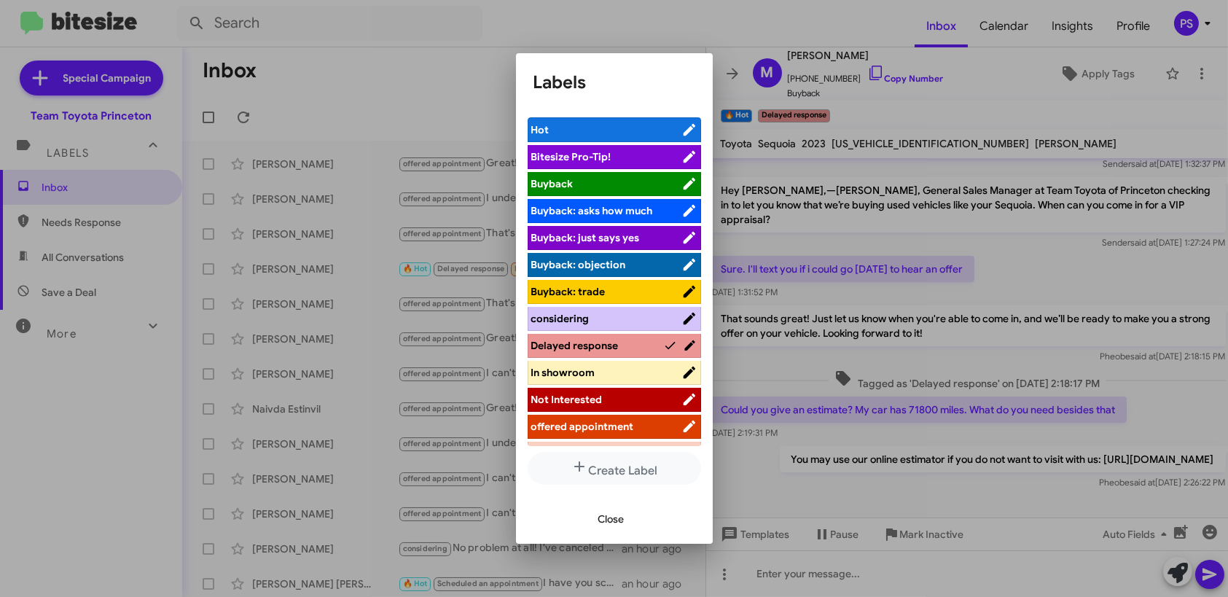
click at [630, 427] on span "offered appointment" at bounding box center [582, 426] width 103 height 13
click at [625, 515] on button "Close" at bounding box center [612, 519] width 50 height 26
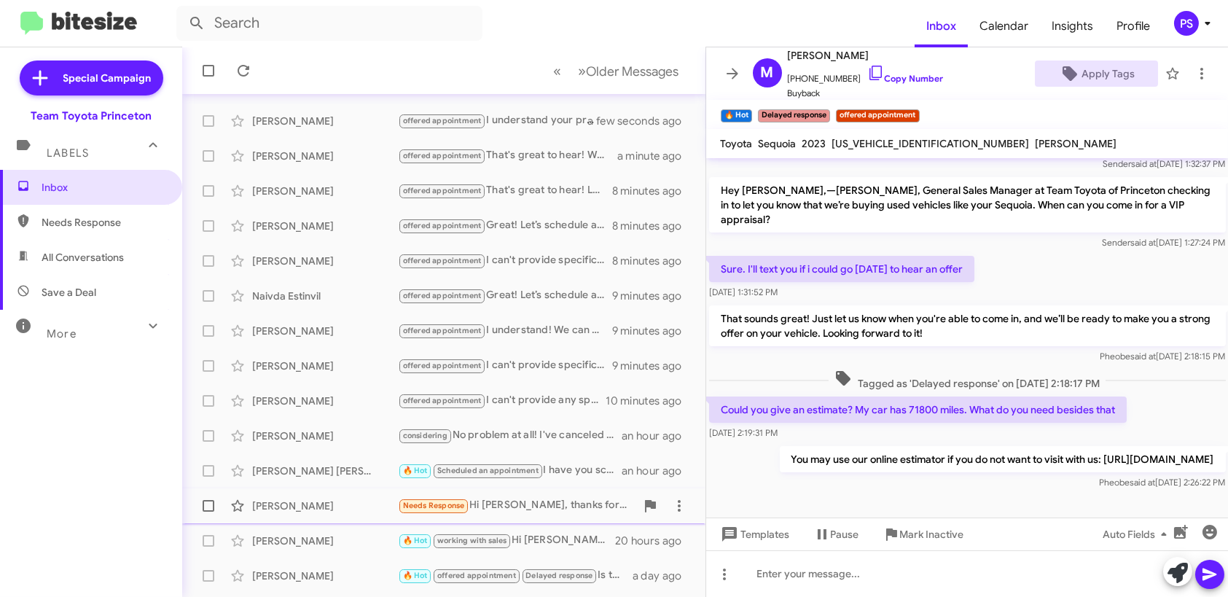
scroll to position [249, 0]
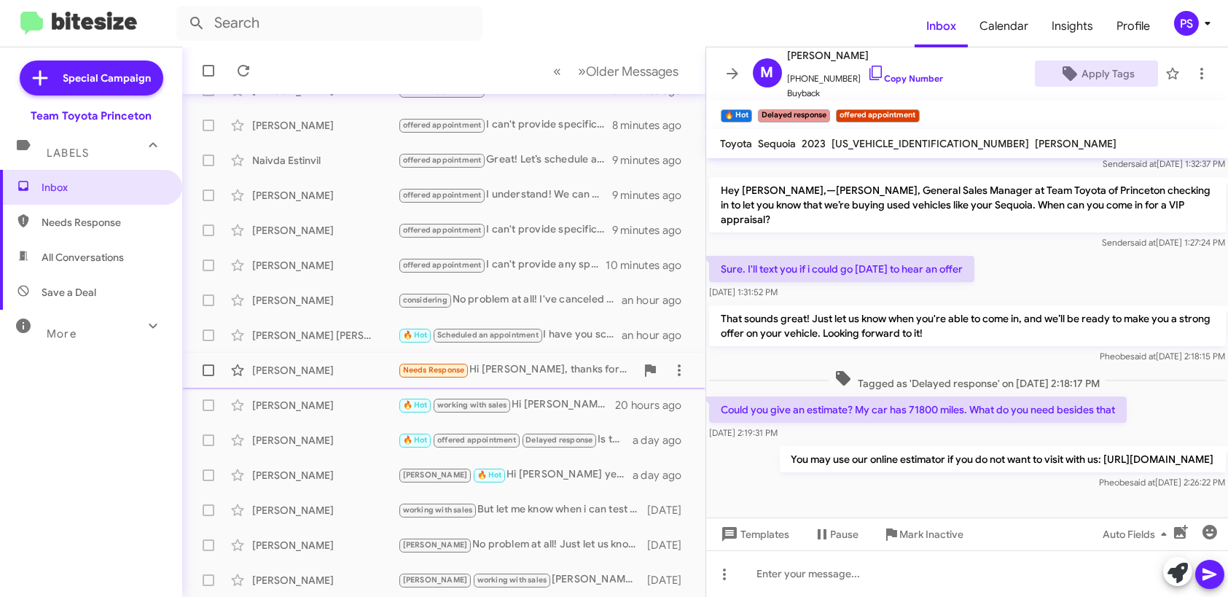
click at [308, 363] on div "Ippei Izuhara" at bounding box center [325, 370] width 146 height 15
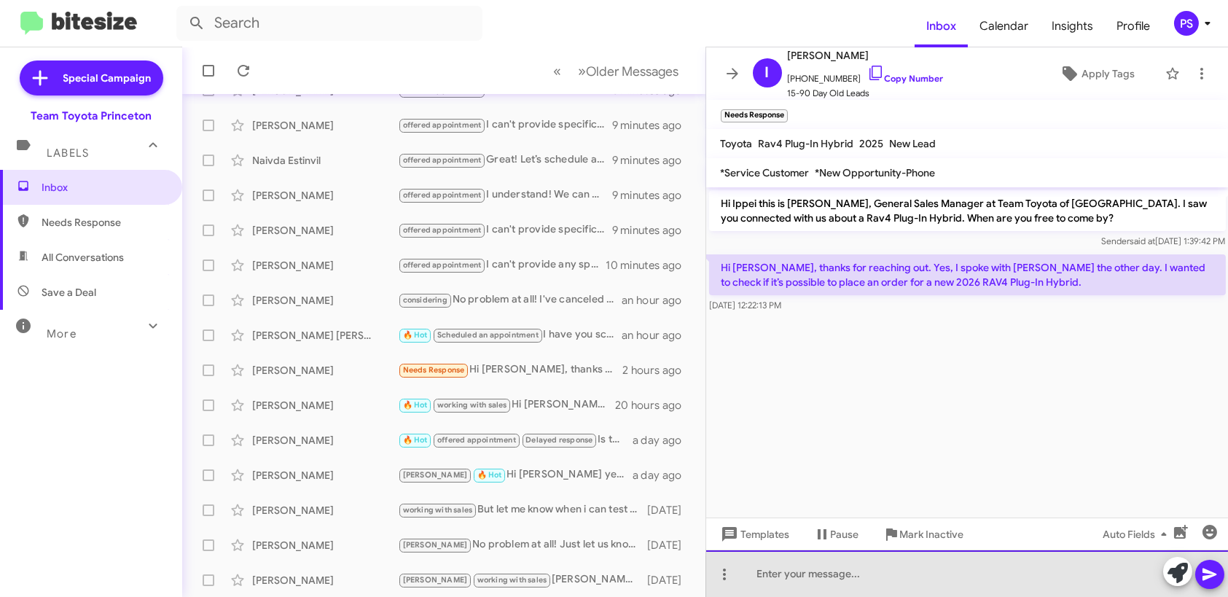
click at [1131, 580] on div at bounding box center [967, 573] width 523 height 47
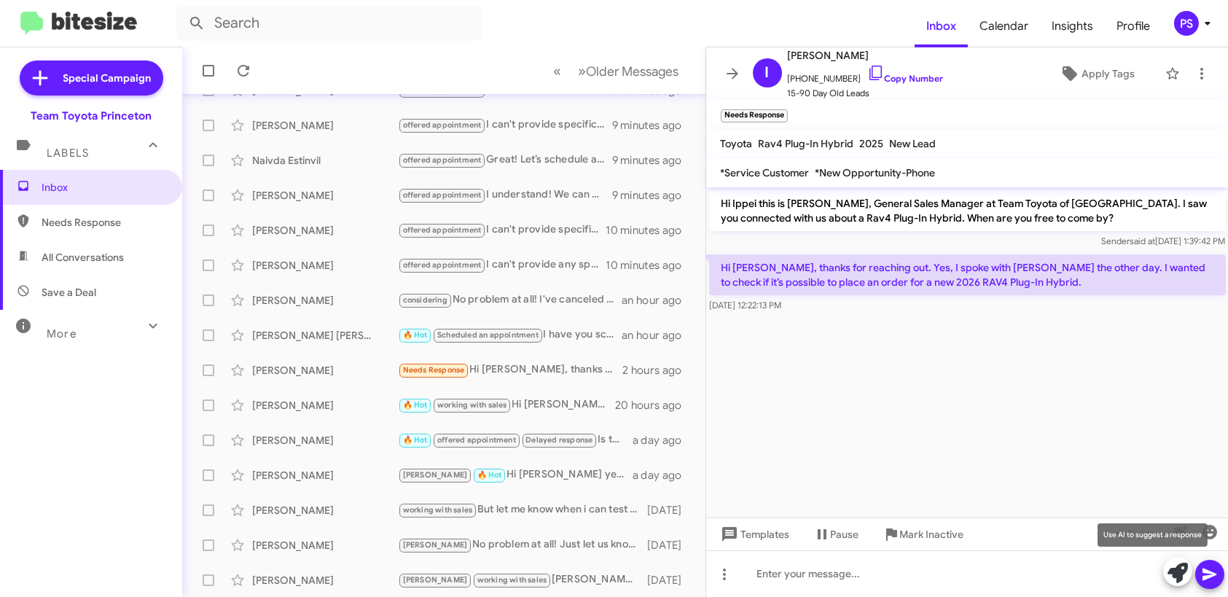
click at [1164, 575] on button at bounding box center [1178, 571] width 29 height 29
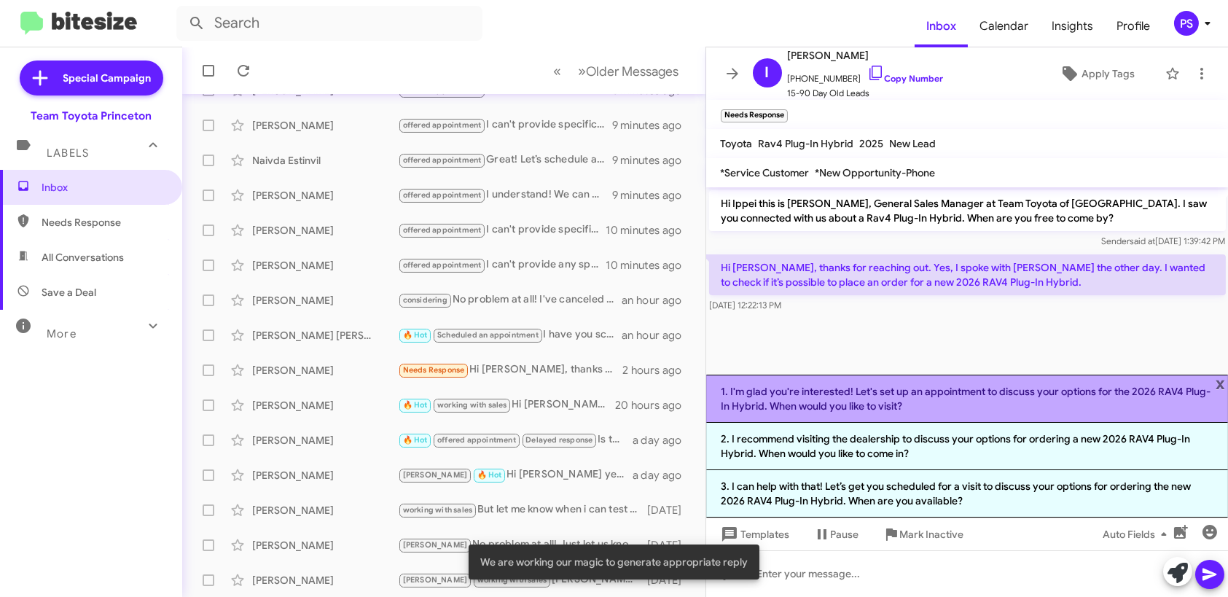
click at [1005, 382] on li "1. I'm glad you're interested! Let's set up an appointment to discuss your opti…" at bounding box center [967, 399] width 523 height 48
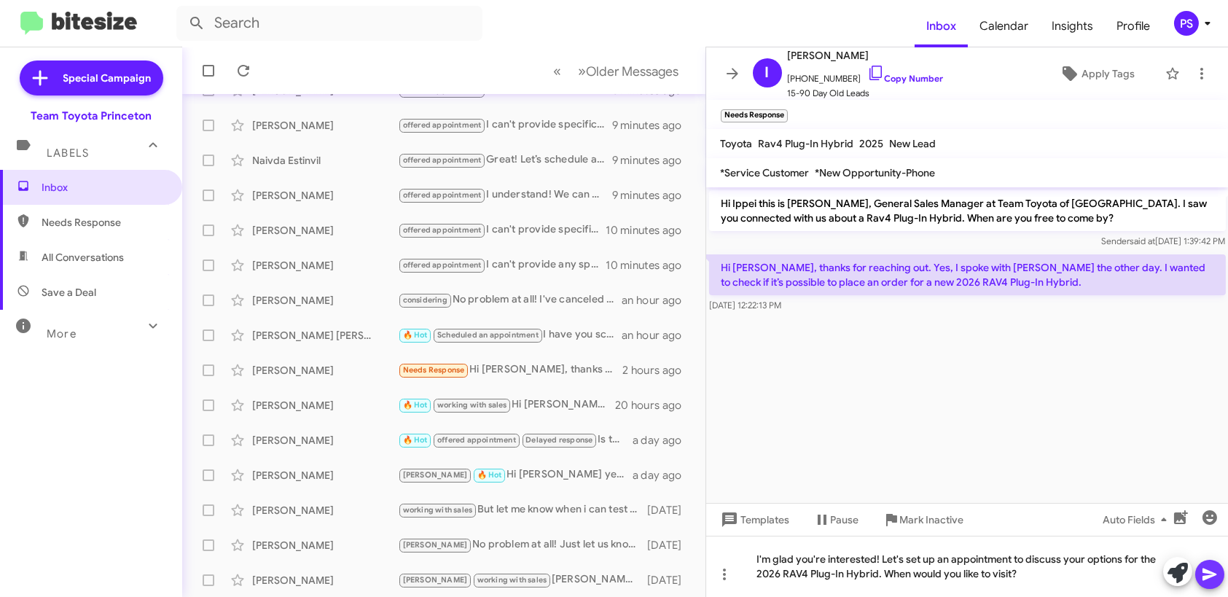
click at [1218, 570] on icon at bounding box center [1210, 574] width 17 height 17
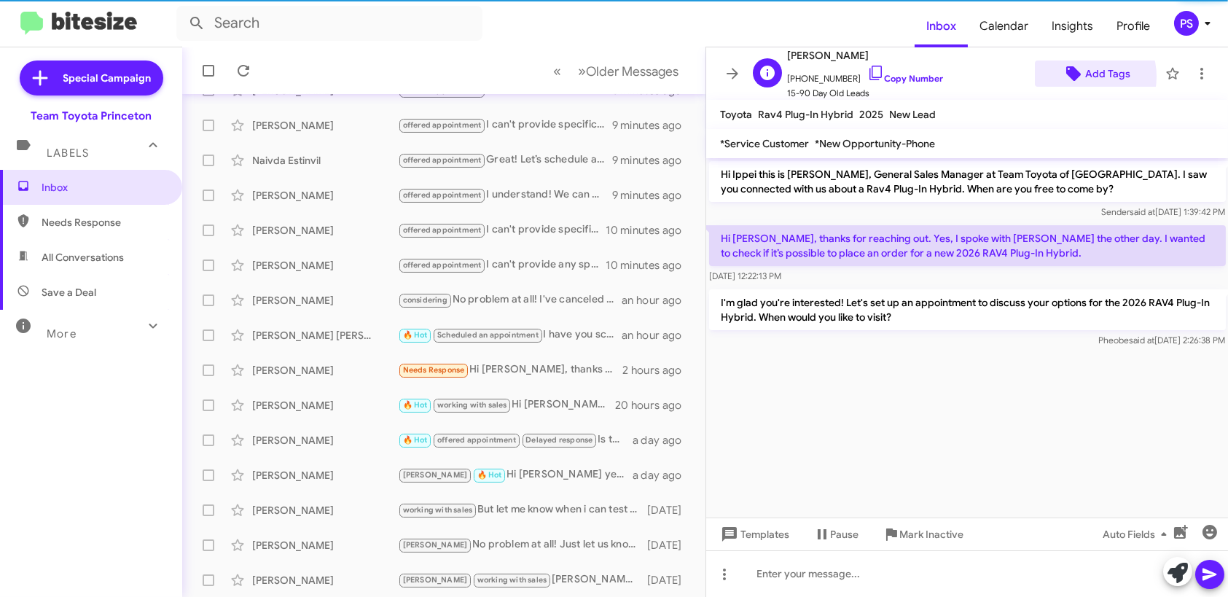
click at [1076, 77] on span "Add Tags" at bounding box center [1097, 74] width 100 height 26
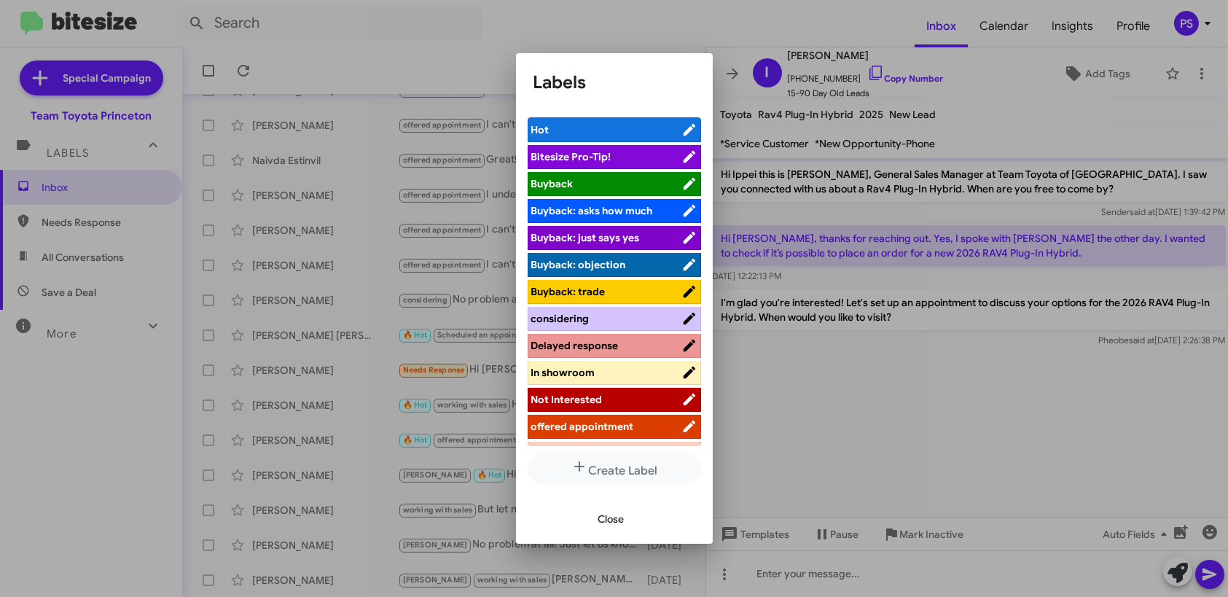
click at [626, 424] on span "offered appointment" at bounding box center [582, 426] width 103 height 13
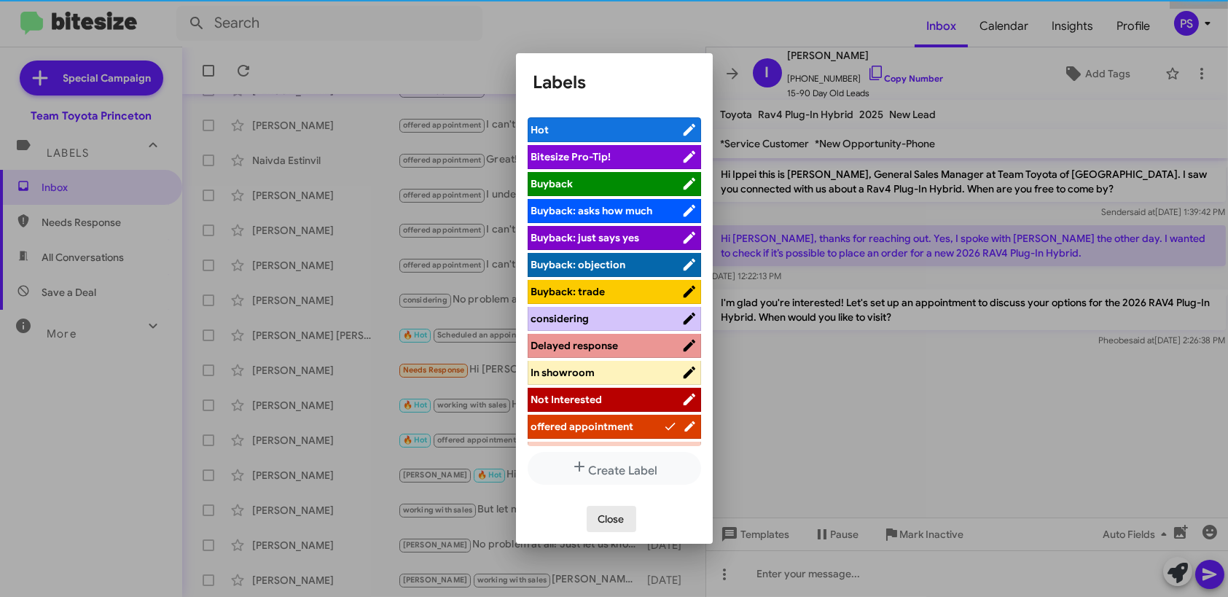
click at [620, 526] on button "Close" at bounding box center [612, 519] width 50 height 26
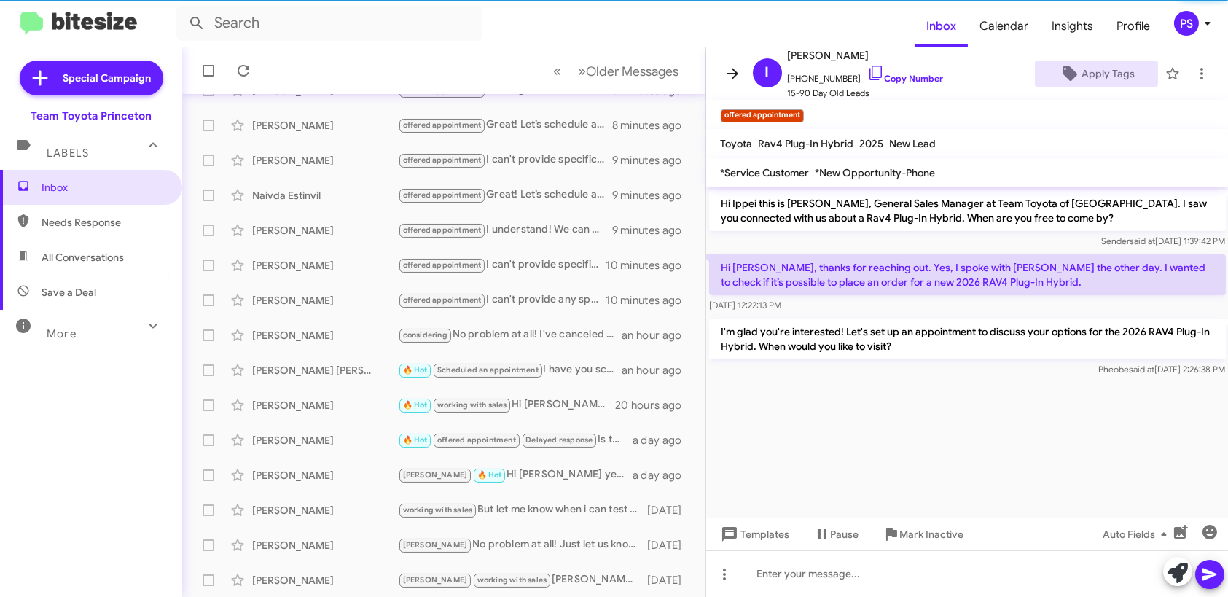
click at [728, 67] on icon at bounding box center [732, 73] width 17 height 17
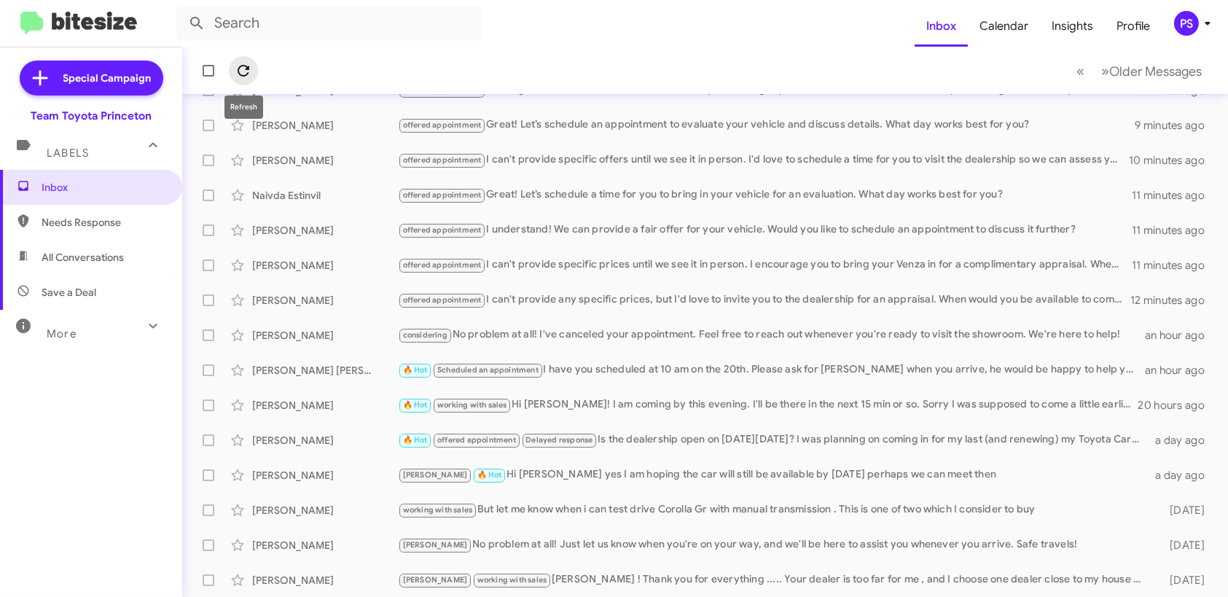
click at [241, 77] on icon at bounding box center [243, 70] width 17 height 17
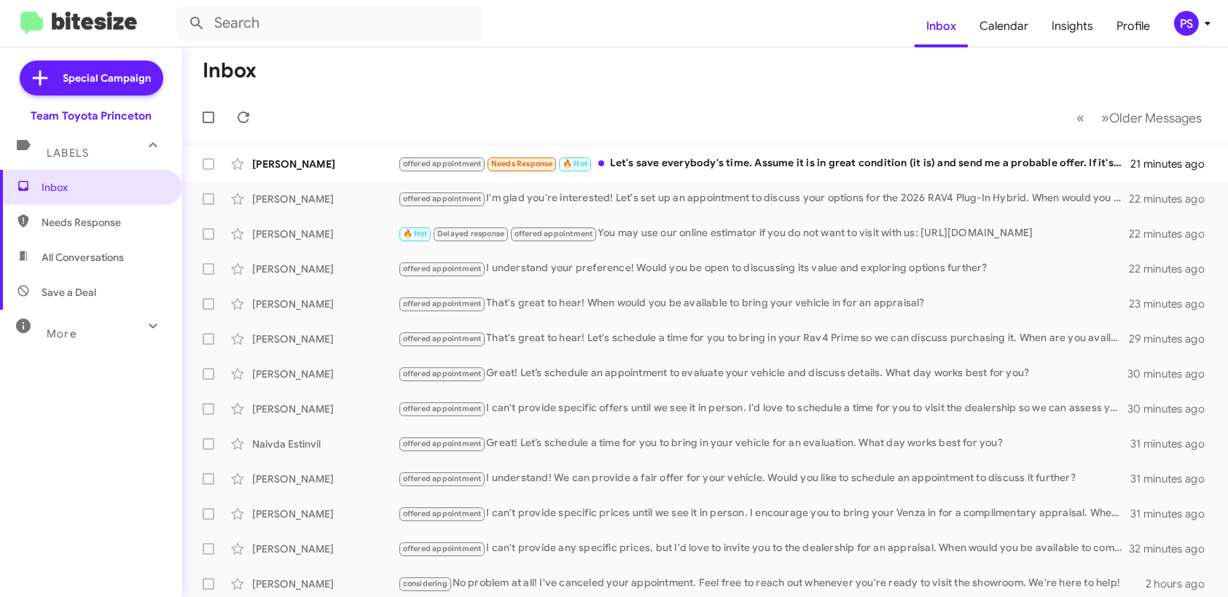
click at [844, 139] on mat-toolbar-row "« Previous » Next Older Messages" at bounding box center [705, 117] width 1046 height 47
click at [840, 154] on div "Patrick Hasan offered appointment Needs Response 🔥 Hot Let's save everybody's t…" at bounding box center [705, 163] width 1023 height 29
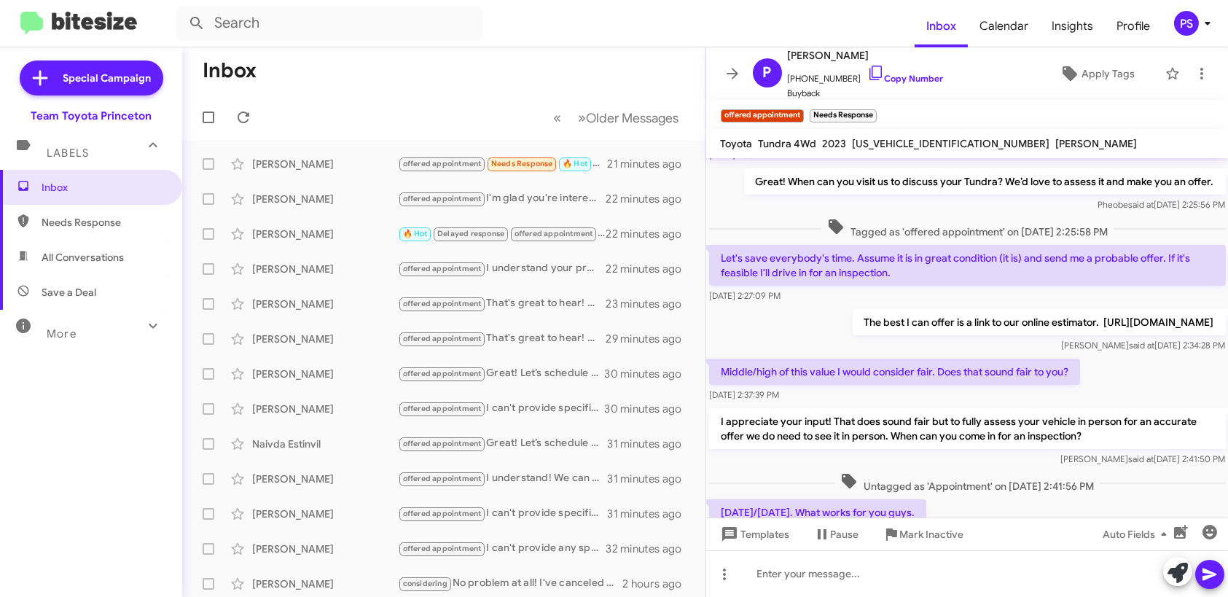
scroll to position [230, 0]
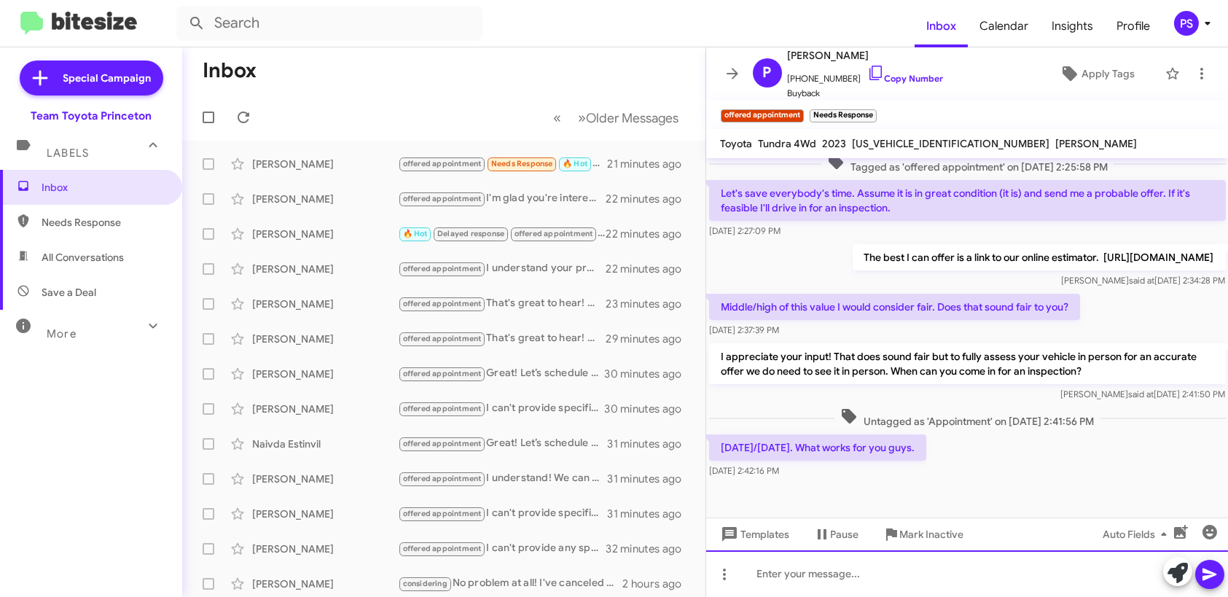
click at [971, 572] on div at bounding box center [967, 573] width 523 height 47
click at [1200, 574] on button at bounding box center [1210, 574] width 29 height 29
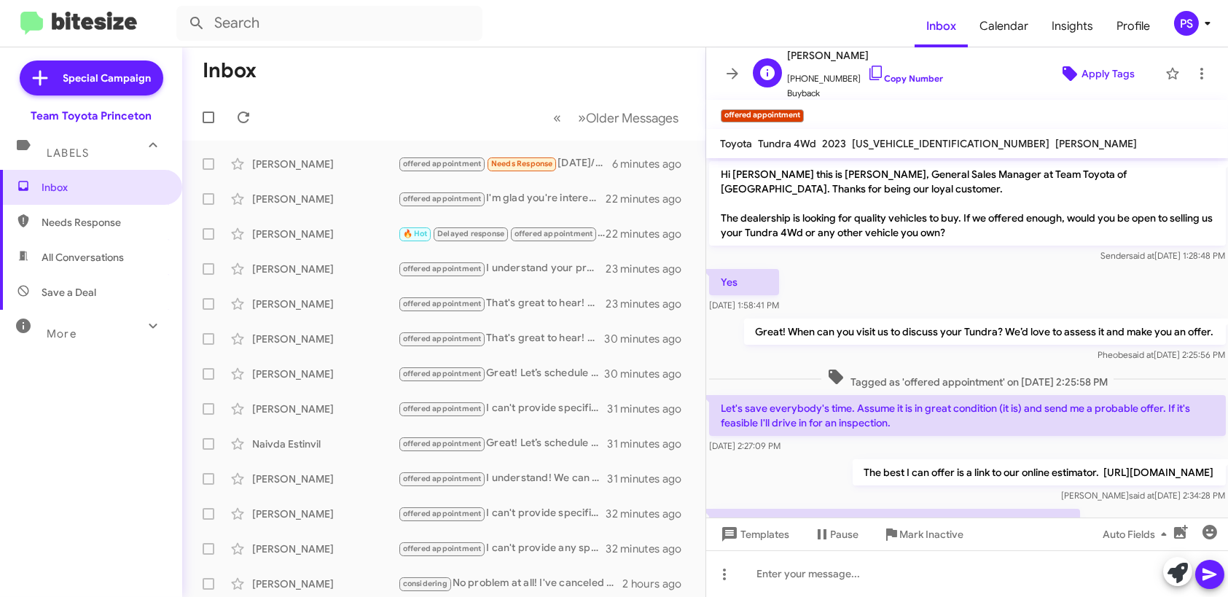
click at [1108, 73] on span "Apply Tags" at bounding box center [1108, 74] width 53 height 26
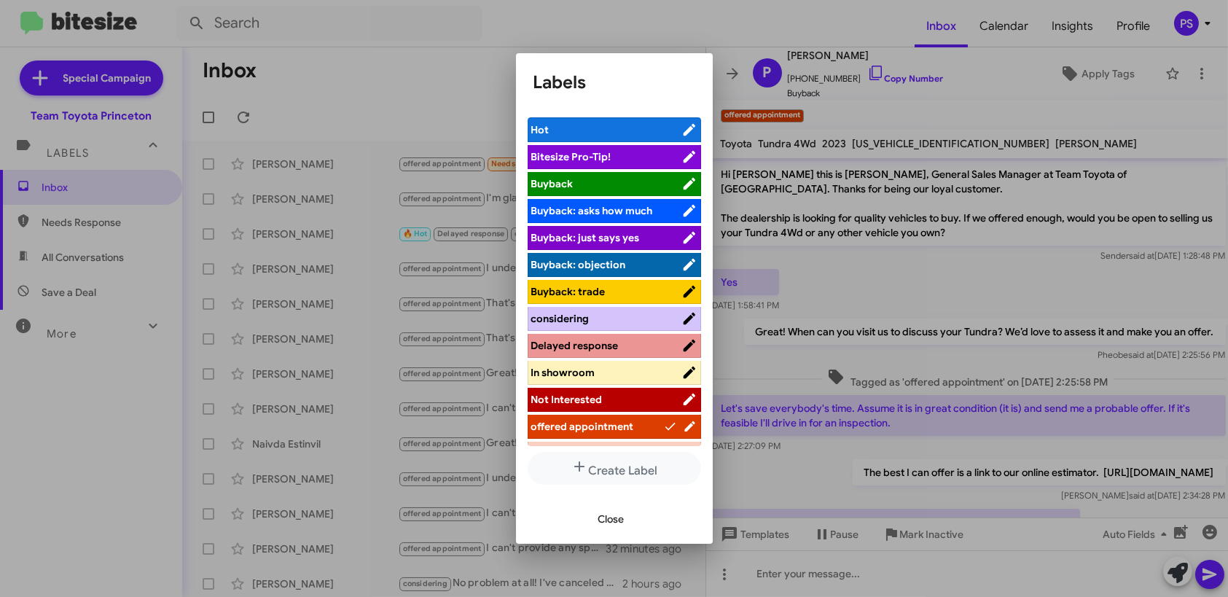
click at [604, 353] on li "Delayed response" at bounding box center [615, 346] width 174 height 24
click at [621, 348] on span "Delayed response" at bounding box center [606, 345] width 150 height 15
